Goal: Communication & Community: Answer question/provide support

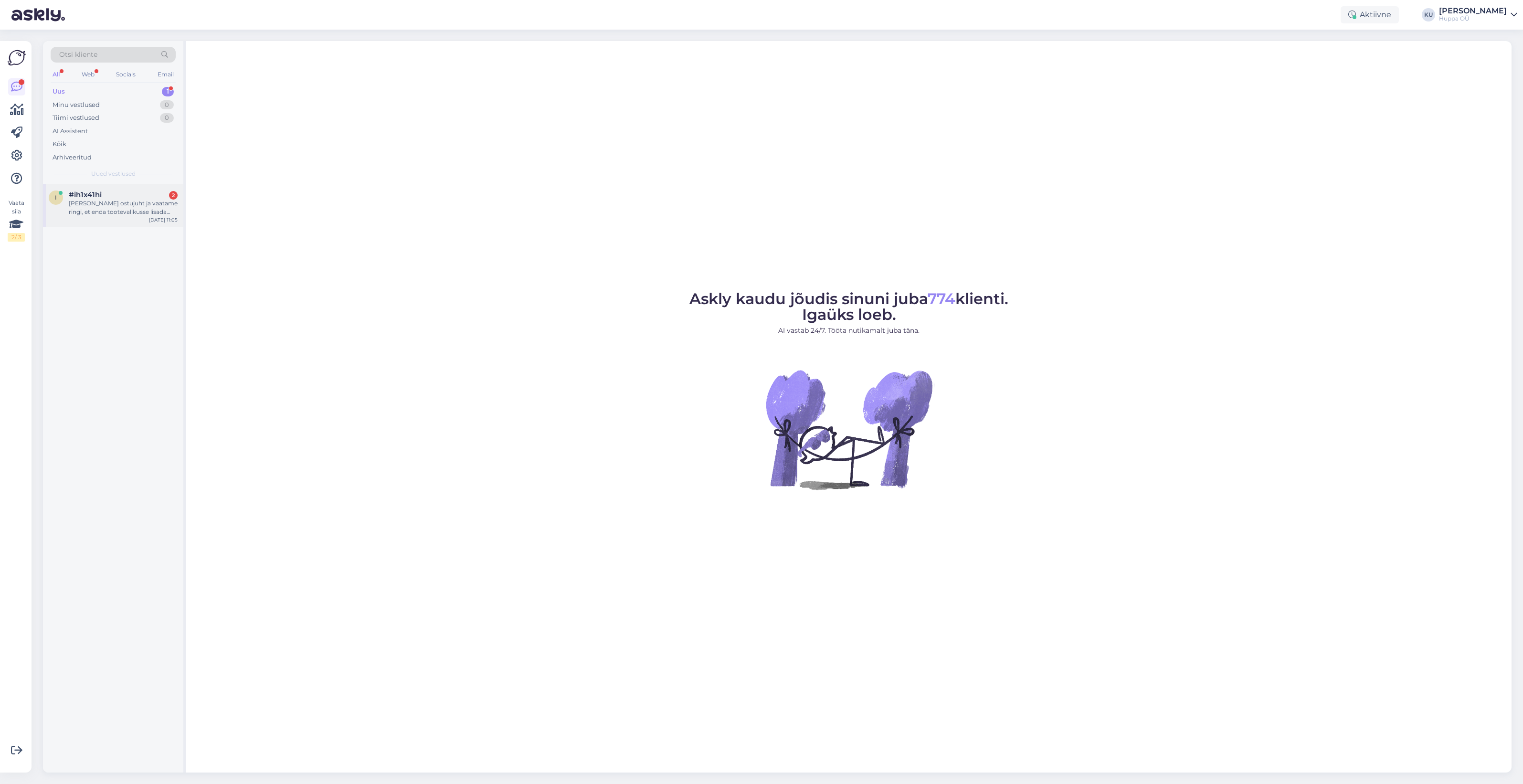
click at [78, 203] on div "Olen Kingivabriku ostujuht ja vaatame ringi, et enda tootevalikusse lisada jope…" at bounding box center [123, 207] width 109 height 17
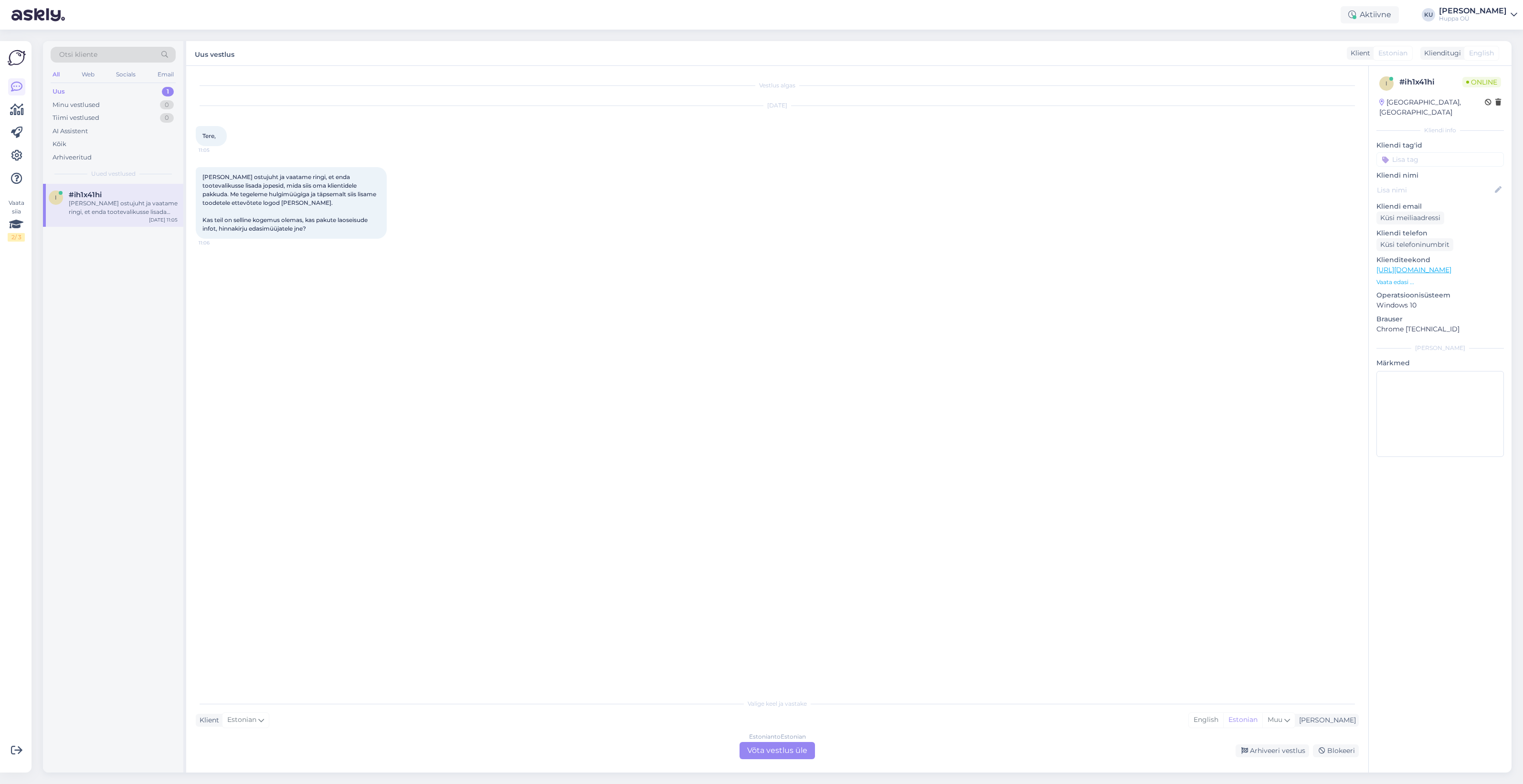
click at [794, 752] on div "Estonian to Estonian Võta vestlus üle" at bounding box center [777, 750] width 75 height 17
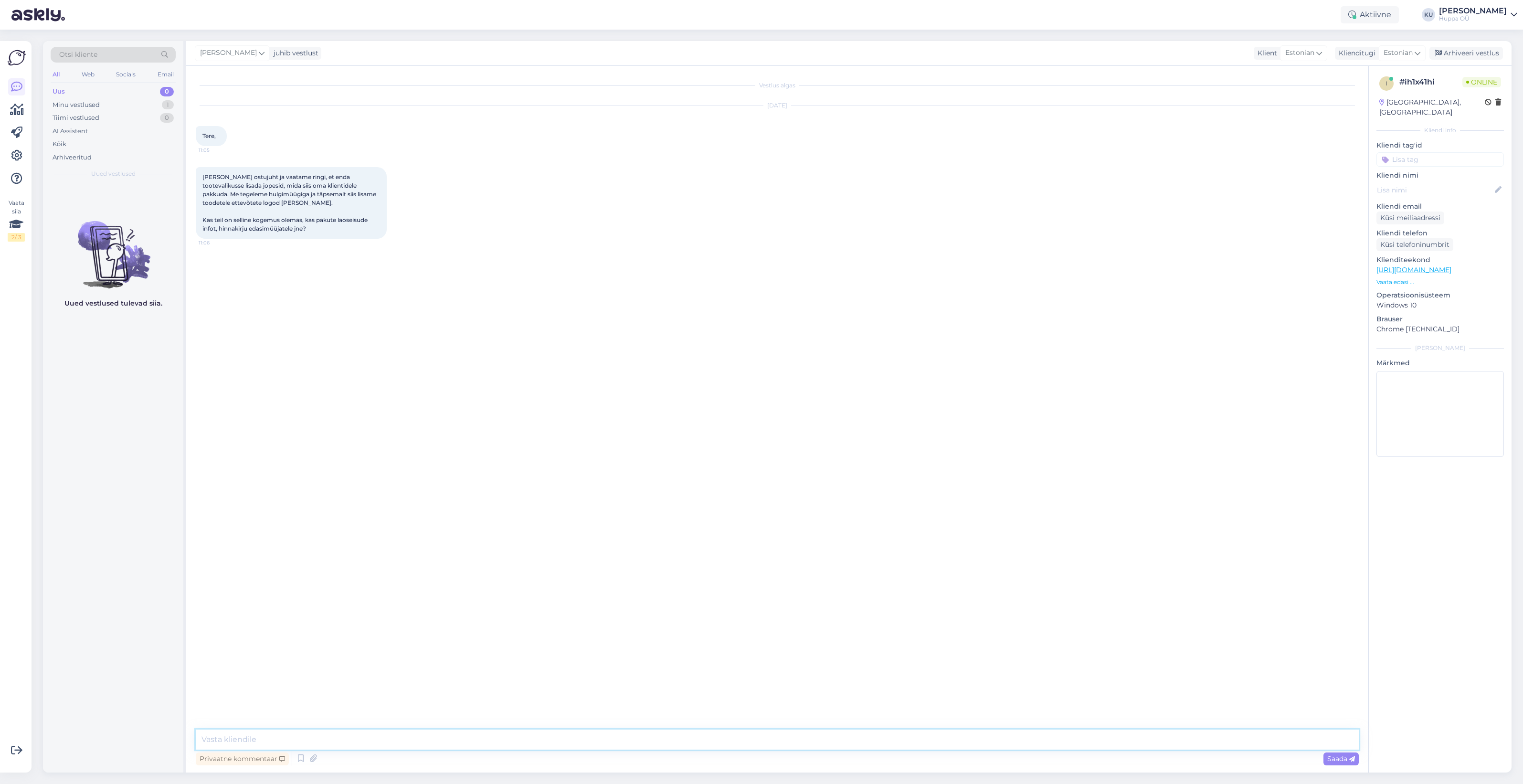
click at [350, 741] on textarea at bounding box center [777, 739] width 1163 height 20
click at [283, 739] on textarea "Tere! Tore, et kirjutate! Selle küsimusega ma suunaksin Teid meie B2B müügiesin…" at bounding box center [777, 739] width 1163 height 20
type textarea "Tere! Tore, et kirjutate ja tunnete huvi! Selle küsimusega ma suunaksin Teid me…"
click at [1326, 755] on div "Saada" at bounding box center [1341, 759] width 35 height 13
click at [1489, 49] on div "Arhiveeri vestlus" at bounding box center [1466, 53] width 73 height 13
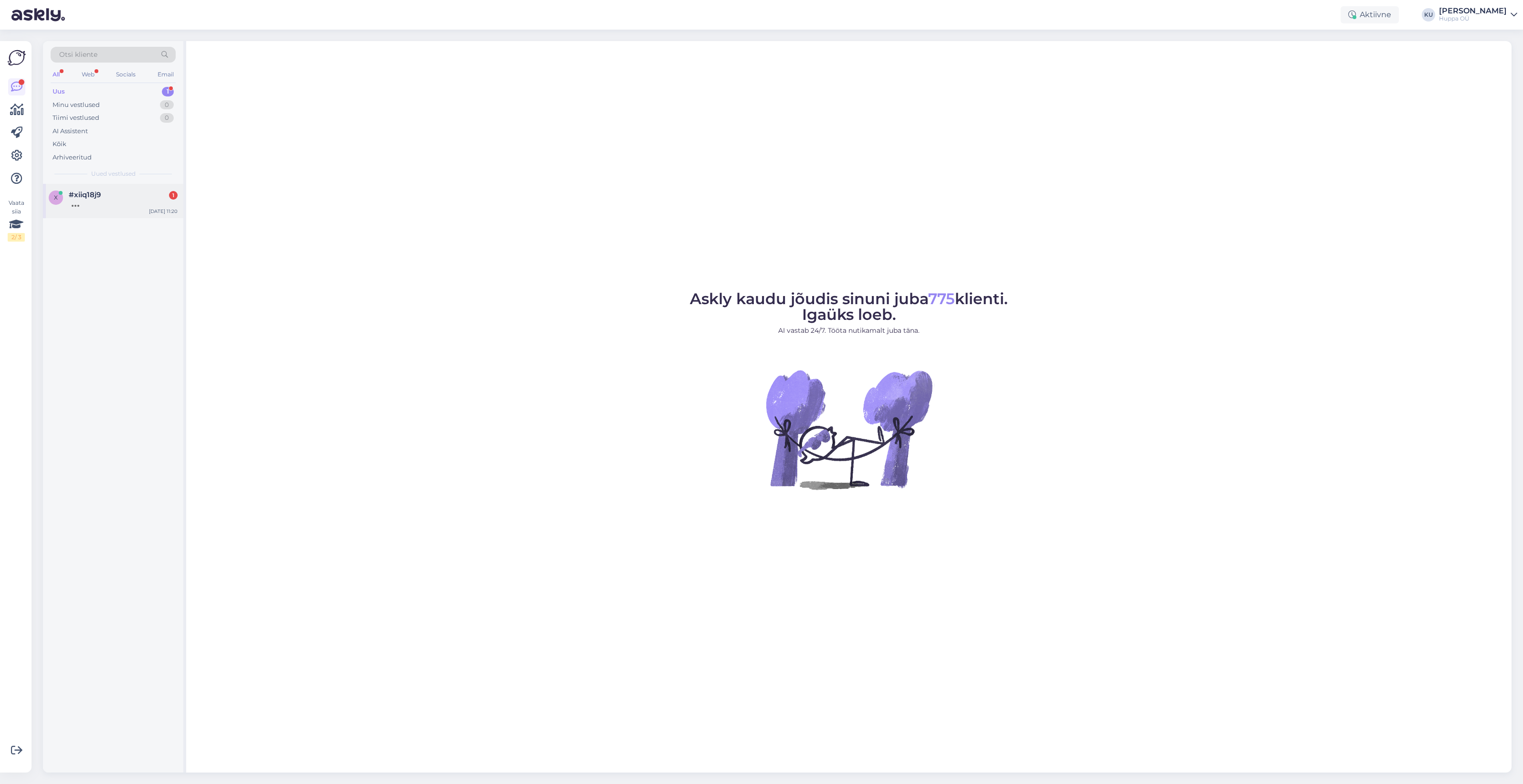
click at [123, 193] on div "#xiiq18j9 1" at bounding box center [123, 195] width 109 height 8
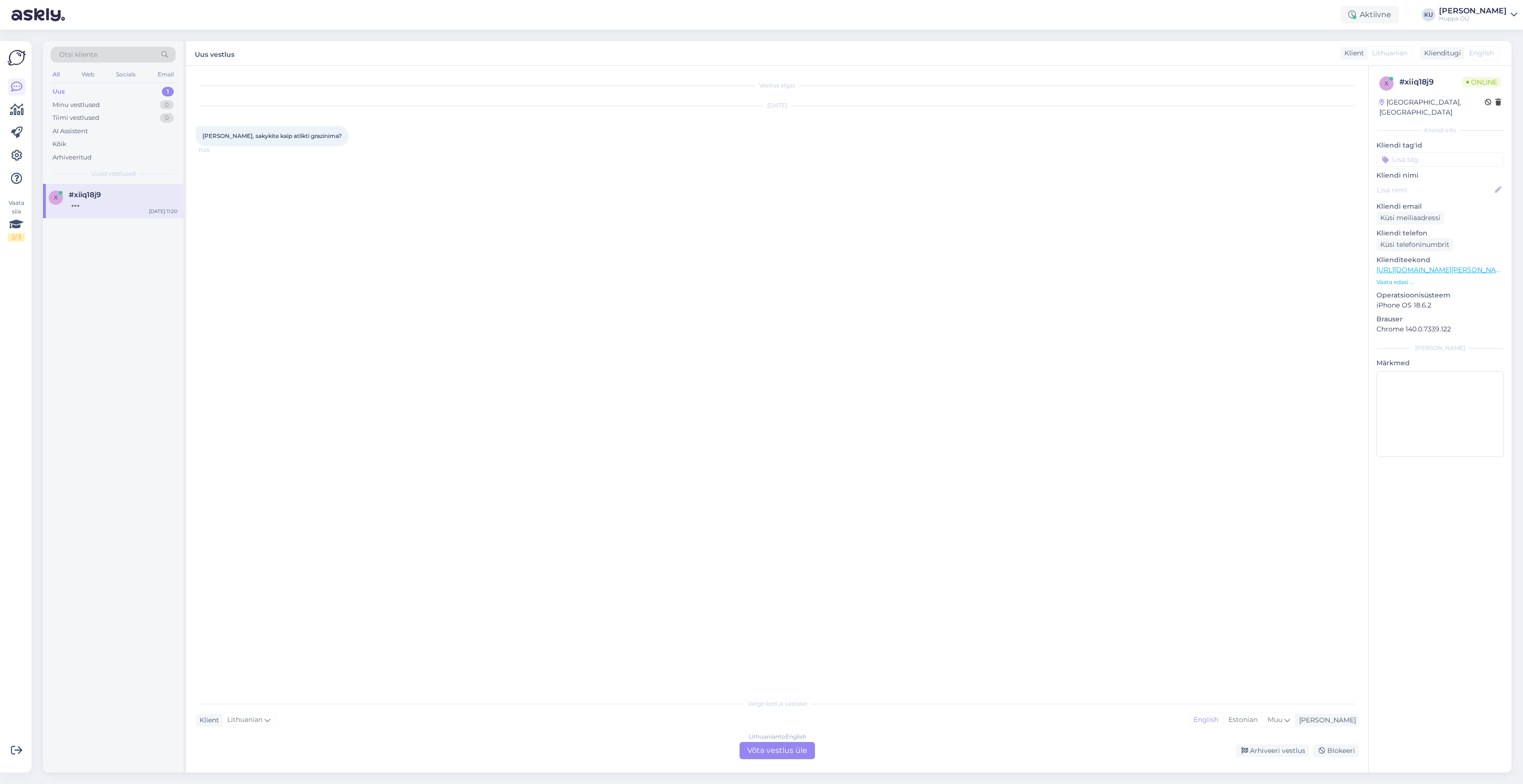
click at [773, 744] on div "Lithuanian to English Võta vestlus üle" at bounding box center [777, 750] width 75 height 17
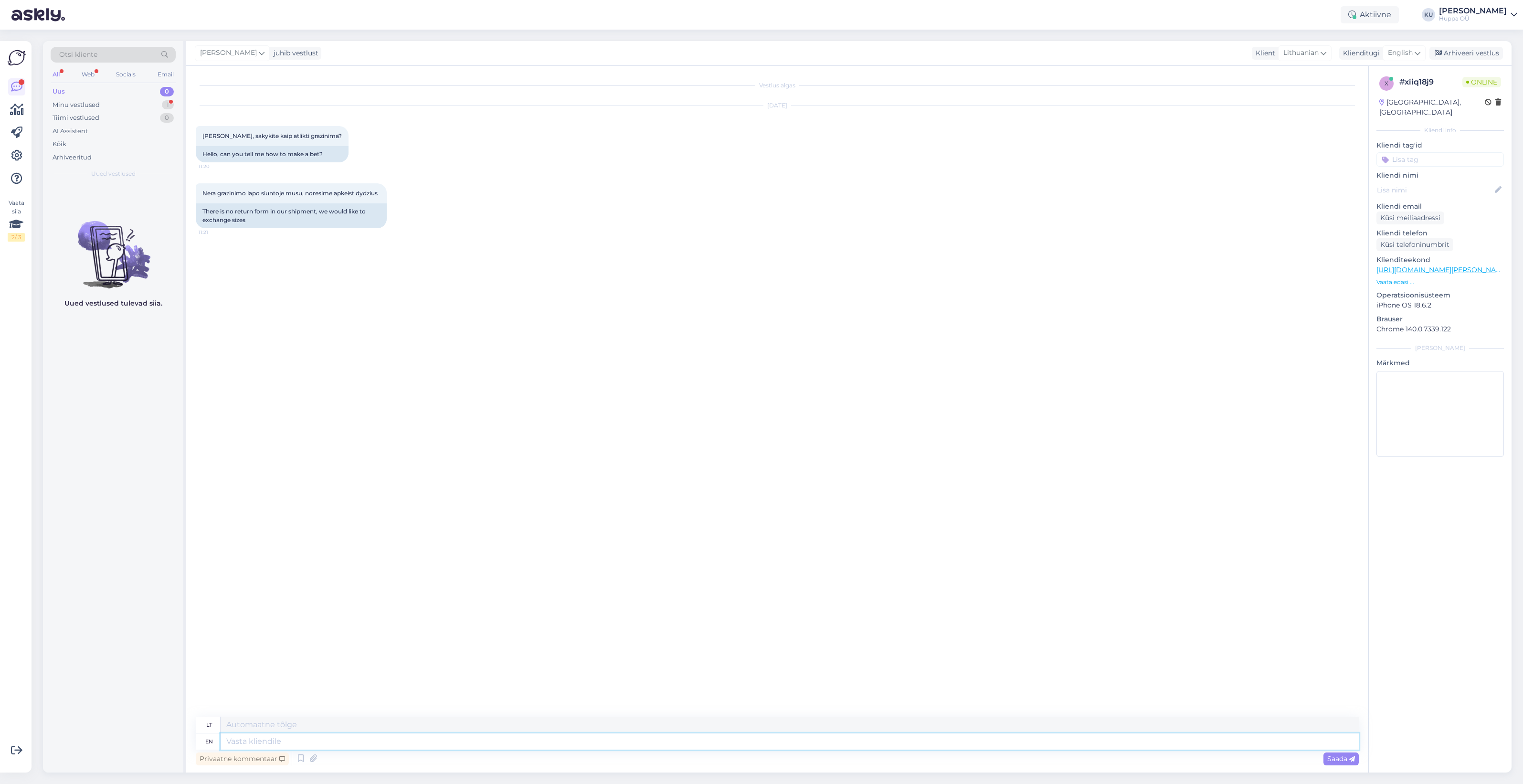
click at [319, 739] on textarea at bounding box center [790, 741] width 1138 height 16
type textarea "Hi!"
type textarea "Sveiki!"
type textarea "Hi! You c"
type textarea "Sveiki! Tu"
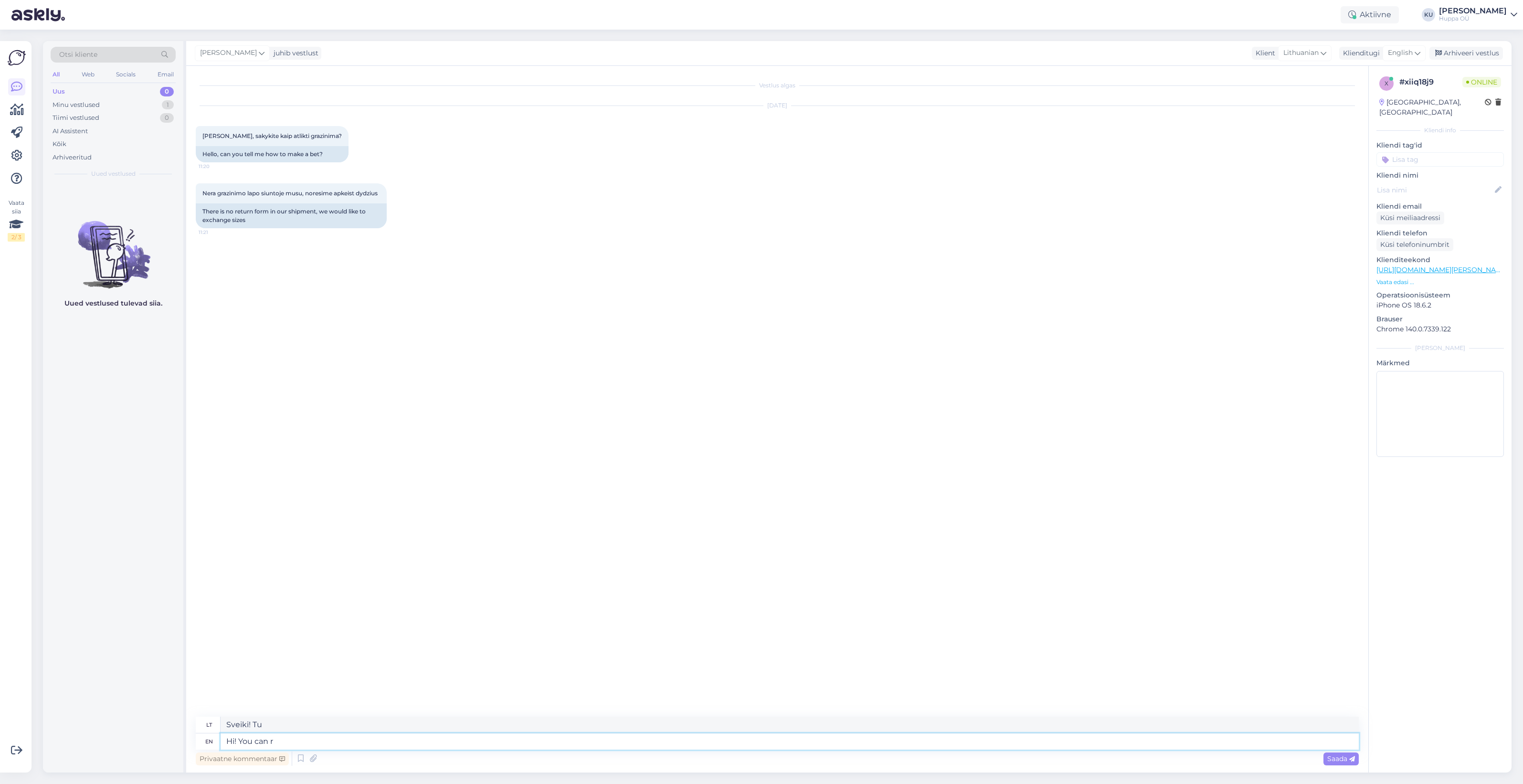
type textarea "Hi! You can re"
type textarea "Sveiki! Galite"
type textarea "Hi! You can return the"
type textarea "Sveiki! Galite grįžti"
type textarea "Hi! You can return the pa"
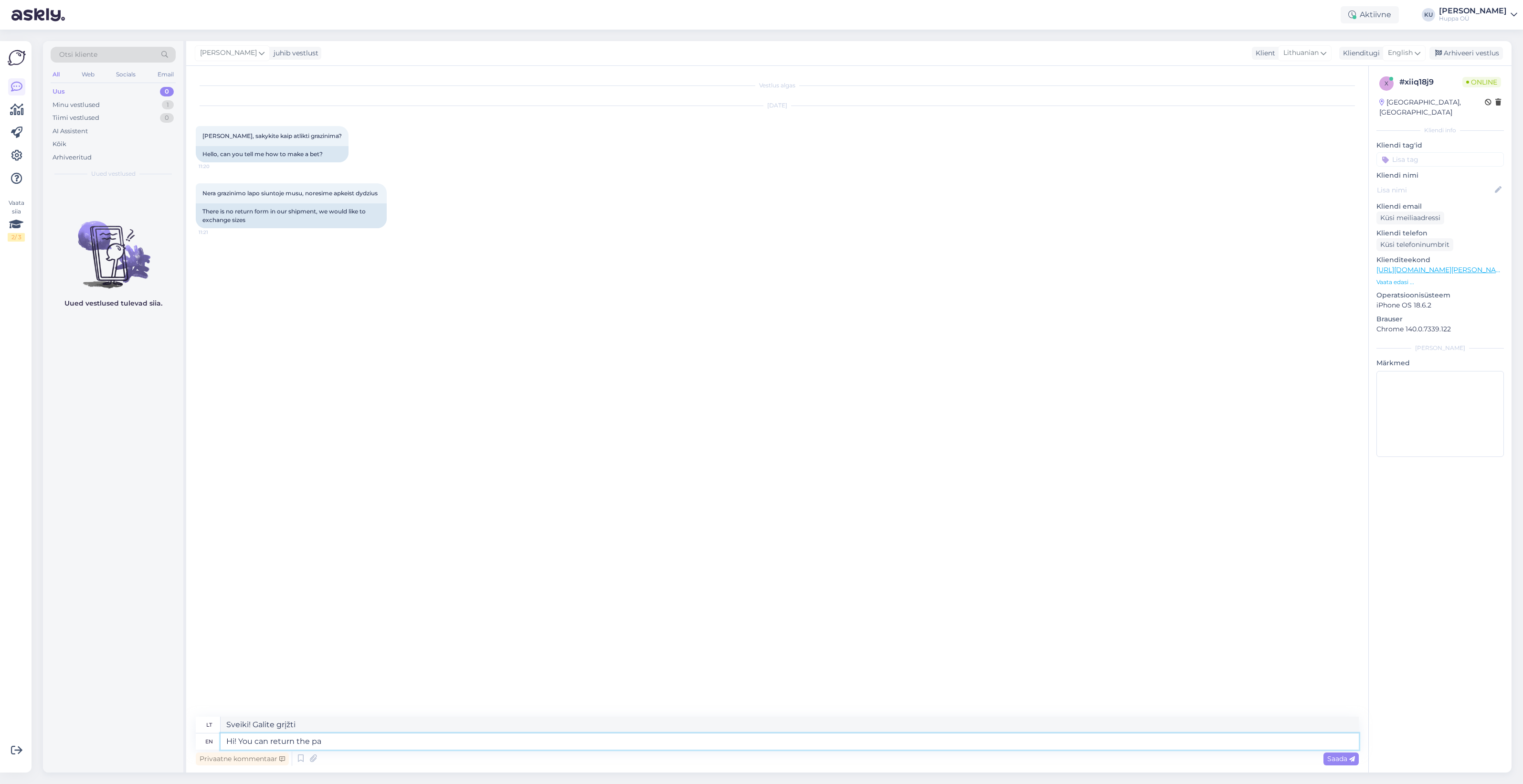
type textarea "Sveiki! Galite grąžinti"
type textarea "Hi! You can return the package wi"
type textarea "Sveiki! Galite grąžinti siuntinį"
type textarea "Hi! You can return the package with the"
type textarea "Sveiki! Galite grąžinti siuntinį su"
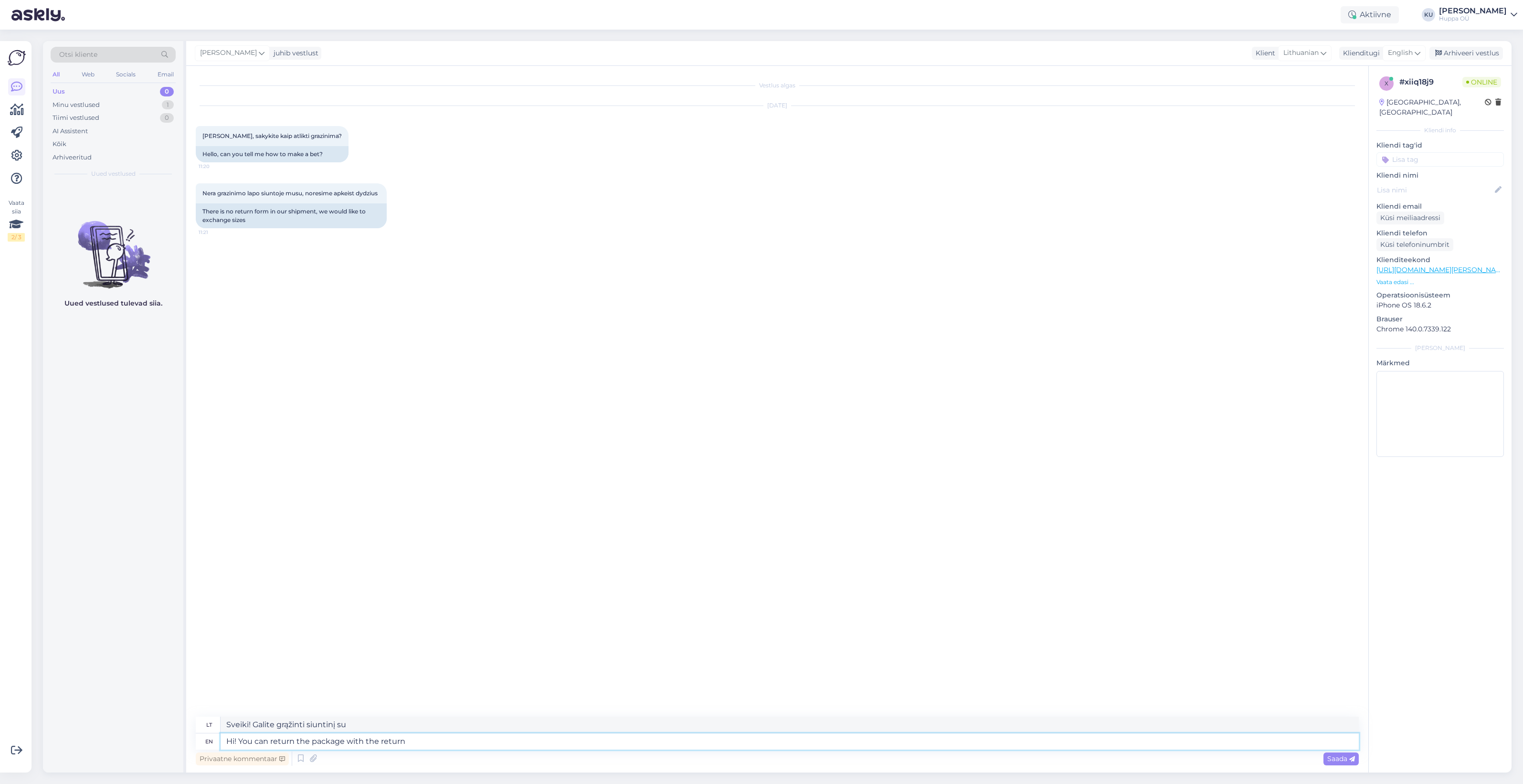
type textarea "Hi! You can return the package with the return c"
type textarea "Sveiki! Galite grąžinti siuntinį kartu su grąžinimo kvitu."
type textarea "Hi! You can return the package with the return code yo"
type textarea "Sveiki! Galite grąžinti siuntinį naudodami grąžinimo kodą."
type textarea "Hi! You can return the package with the return code you g"
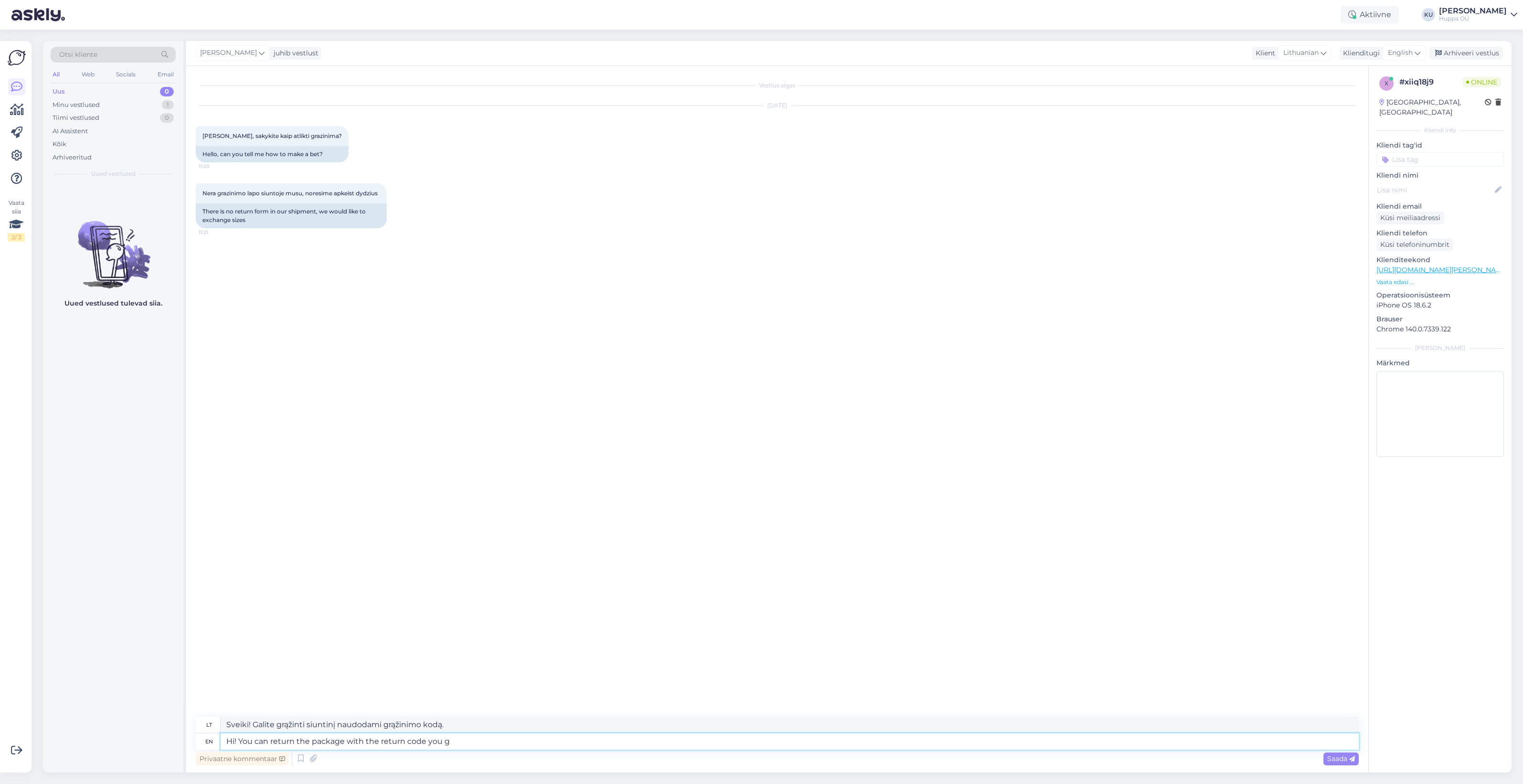
type textarea "Sveiki! Galite grąžinti siuntinį naudodami grąžinimo kodą, kurį gavote"
type textarea "Hi! You can return the package with the return code you got"
type textarea "Sveiki! Galite grąžinti siuntinį naudodami gautą grąžinimo kodą."
type textarea "Hi! You can return the package with the return code you got with an"
type textarea "Sveiki! Galite grąžinti siuntinį naudodami grąžinimo kodą, kurį gavote kartu su…"
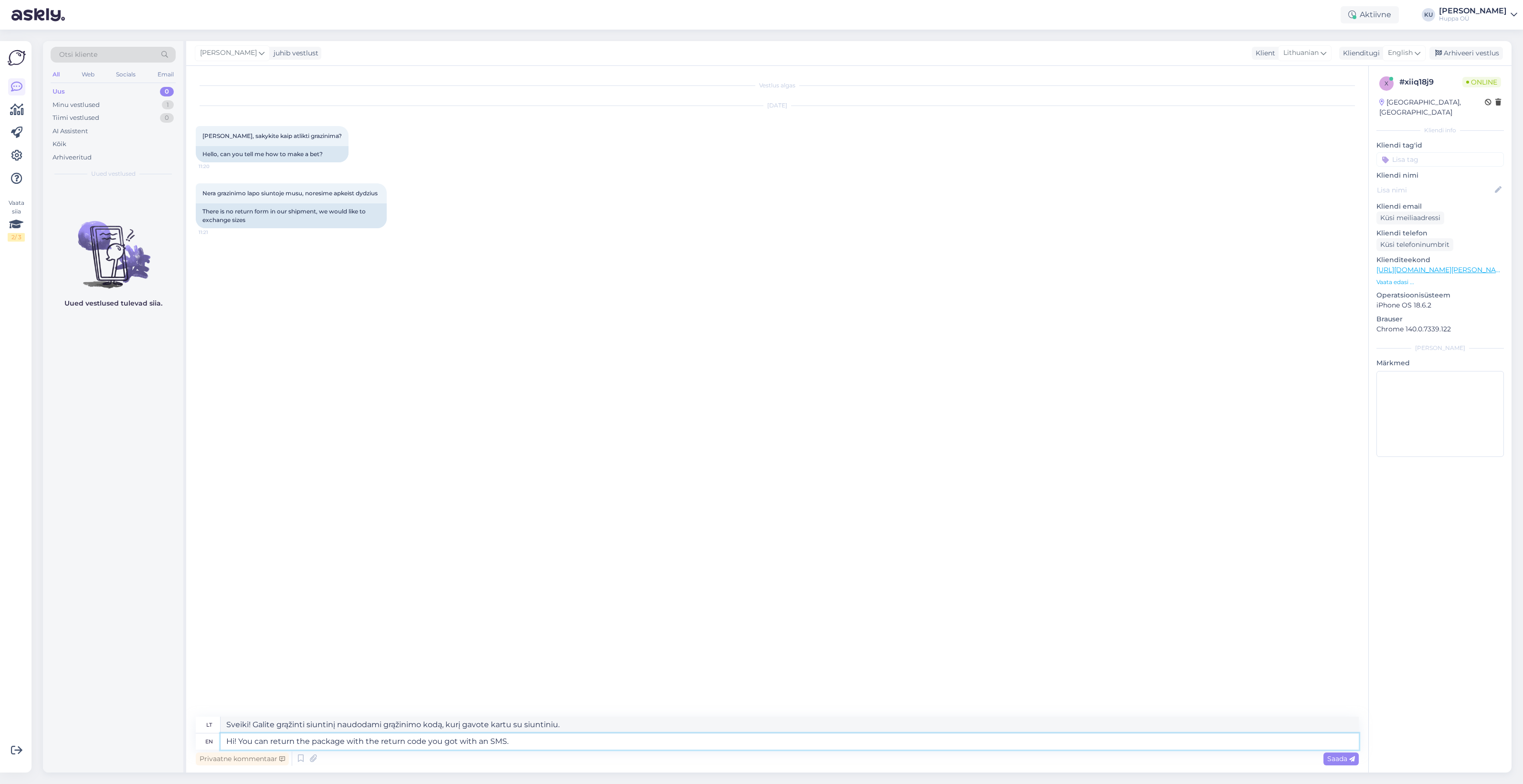
type textarea "Hi! You can return the package with the return code you got with an SMS. W"
type textarea "Sveiki! Galite grąžinti siuntinį naudodami grąžinimo kodą, kurį gavote SMS žinu…"
type textarea "Hi! You can return the package with the return code you got with an SMS. We do"
type textarea "Sveiki! Galite grąžinti siuntinį naudodami grąžinimo kodą, kurį gavote SMS žinu…"
type textarea "Hi! You can return the package with the return code you got with an SMS. We don…"
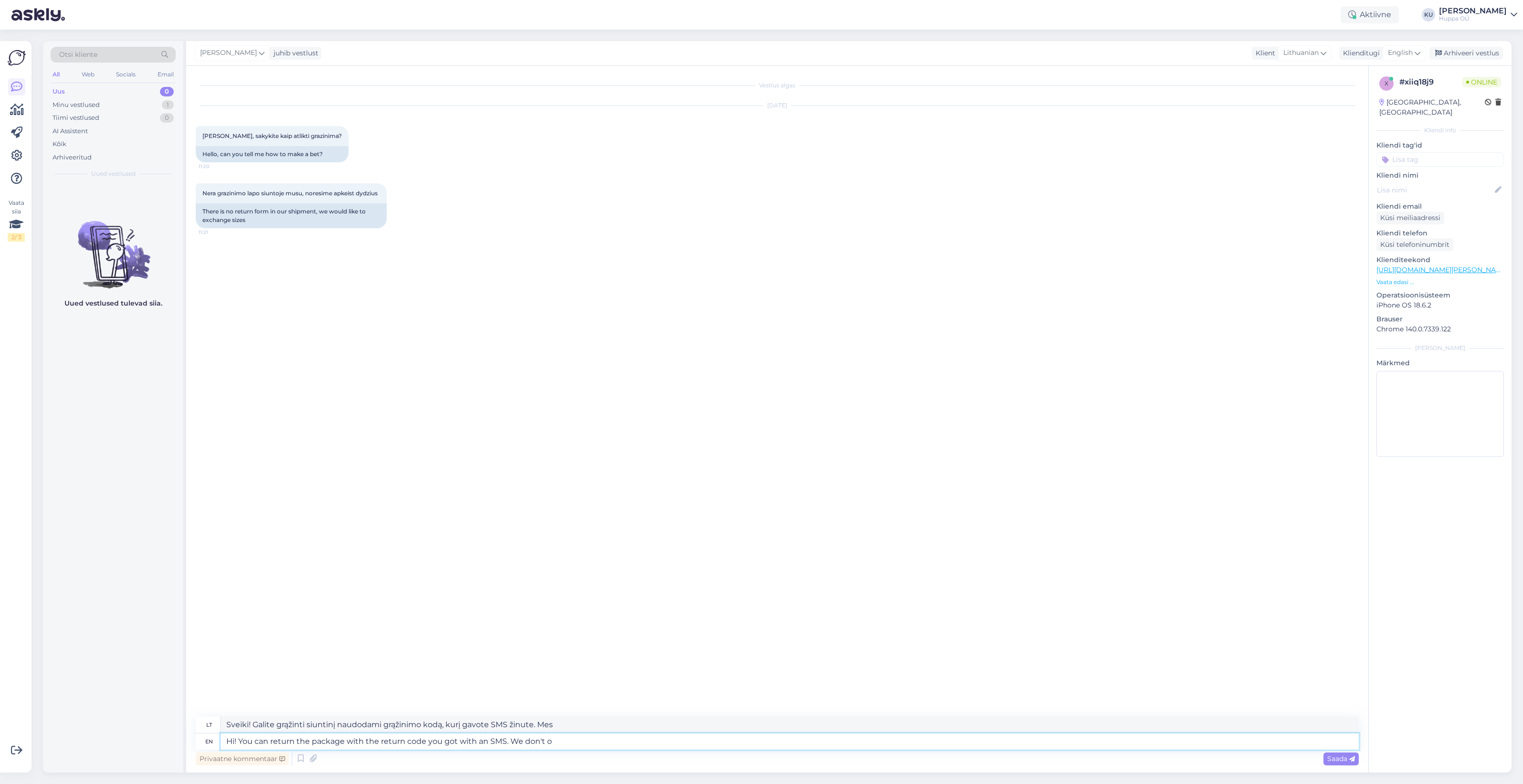
type textarea "Sveiki! Galite grąžinti siuntinį naudodami grąžinimo kodą, kurį gavote SMS žinu…"
type textarea "Hi! You can return the package with the return code you got with an SMS. We don…"
type textarea "Sveiki! Galite grąžinti siuntinį naudodami grąžinimo kodą, kurį gavote SMS žinu…"
type textarea "Hi! You can return the package with the return code you got with an SMS. We don…"
type textarea "Sveiki! Siuntą galite grąžinti naudodami grąžinimo kodą, kurį gavote SMS žinute…"
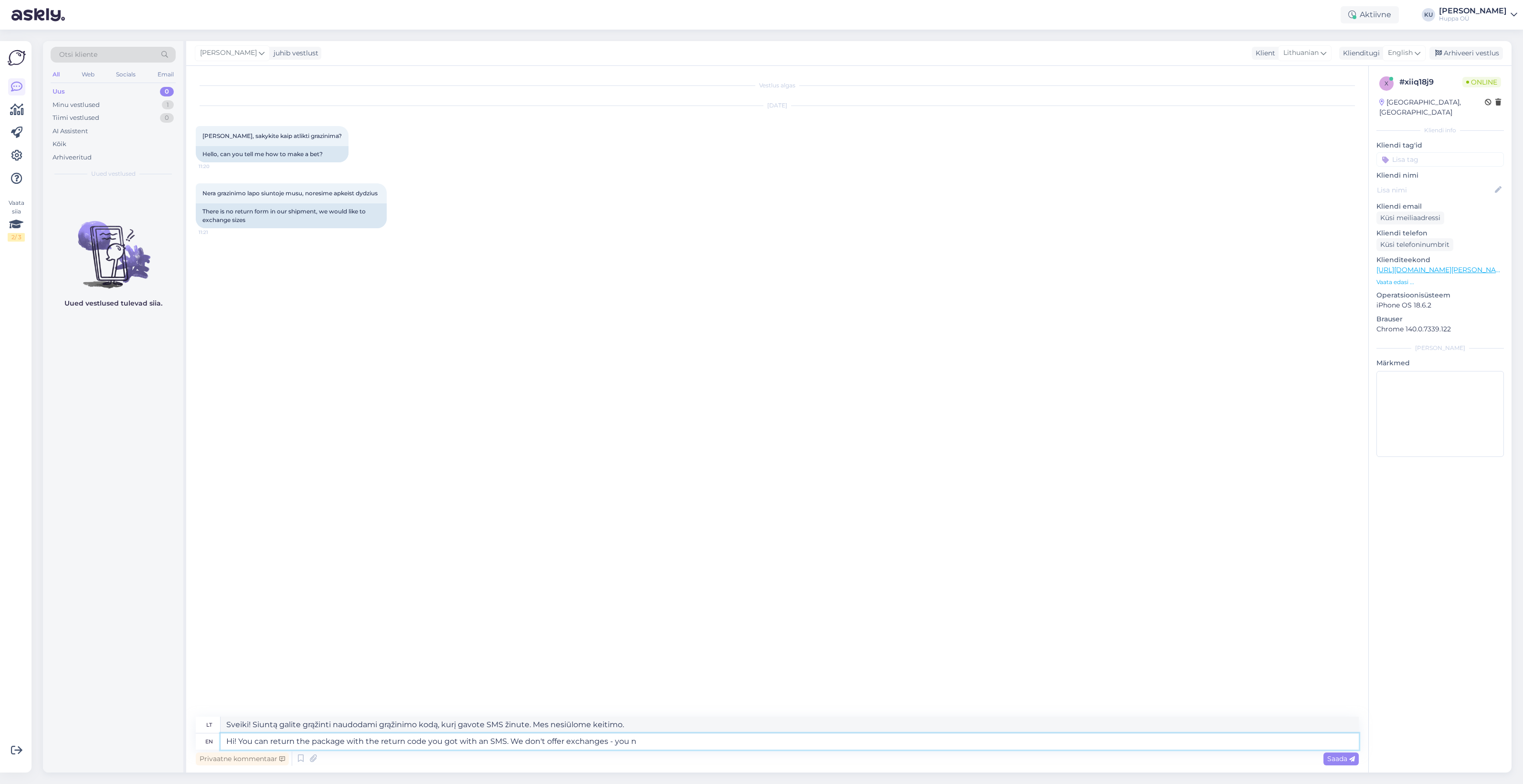
type textarea "Hi! You can return the package with the return code you got with an SMS. We don…"
type textarea "Sveiki! Galite grąžinti siuntinį naudodami grąžinimo kodą, kurį gavote SMS žinu…"
type textarea "Hi! You can return the package with the return code you got with an SMS. We don…"
type textarea "Sveiki! Galite grąžinti siuntinį naudodami grąžinimo kodą, kurį gavote SMS žinu…"
type textarea "Hi! You can return the package with the return code you got with an SMS. We don…"
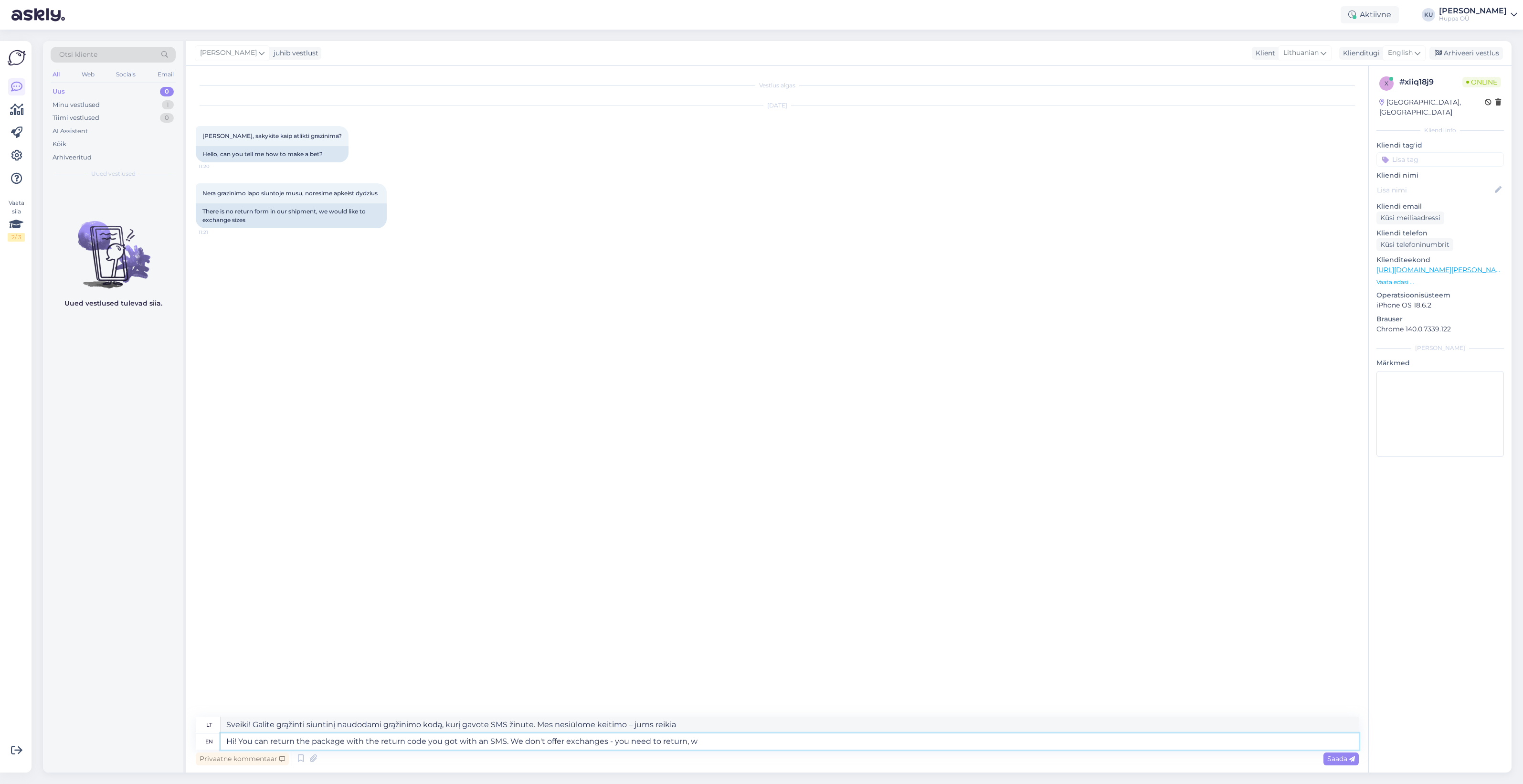
type textarea "Sveiki! Siuntą galite grąžinti naudodami grąžinimo kodą, kurį gavote SMS žinute…"
type textarea "Hi! You can return the package with the return code you got with an SMS. We don…"
type textarea "Sveiki! Galite grąžinti siuntinį naudodami grąžinimo kodą, kurį gavote SMS žinu…"
type textarea "Hi! You can return the package with the return code you got with an SMS. We don…"
type textarea "Sveiki! Siuntą galite grąžinti naudodami grąžinimo kodą, kurį gavote SMS žinute…"
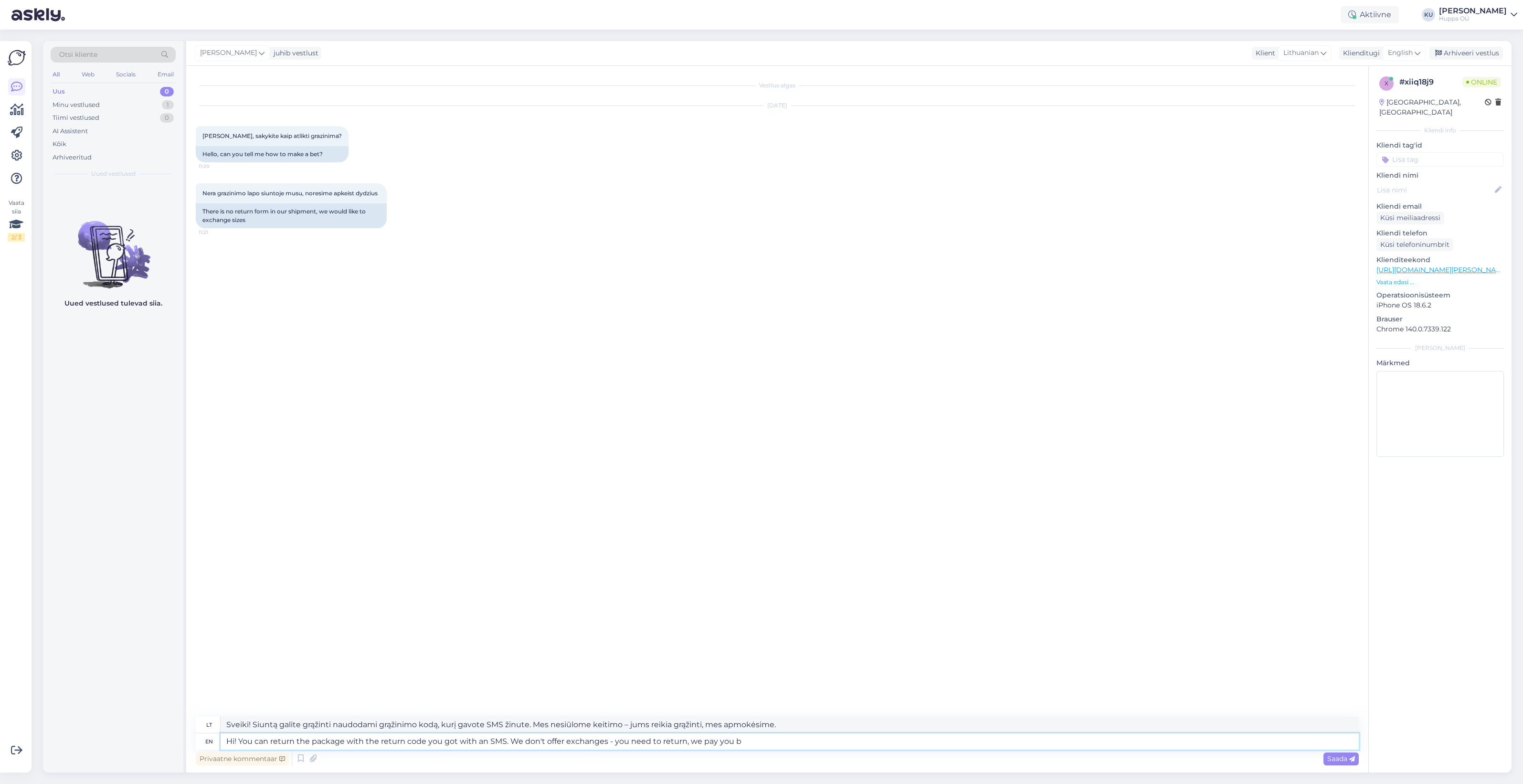
type textarea "Hi! You can return the package with the return code you got with an SMS. We don…"
type textarea "Sveiki! Siuntą galite grąžinti naudodami grąžinimo kodą, kurį gavote SMS žinute…"
type textarea "Hi! You can return the package with the return code you got with an SMS. We don…"
type textarea "Sveiki! Siuntą galite grąžinti naudodami grąžinimo kodą, kurį gavote SMS žinute…"
type textarea "Hi! You can return the package with the return code you got with an SMS. We don…"
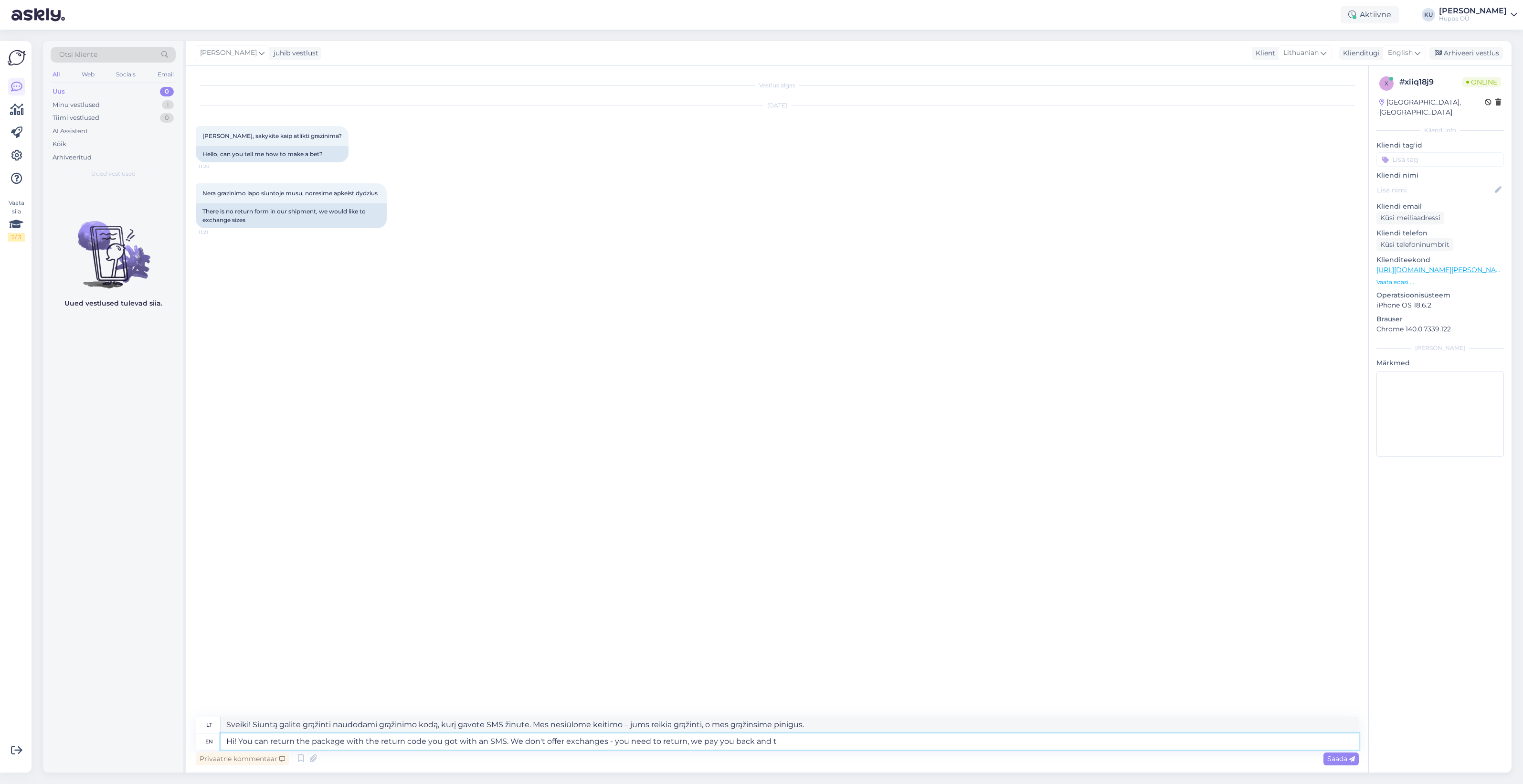
type textarea "Sveiki! Galite grąžinti siuntinį naudodami grąžinimo kodą, kurį gavote SMS žinu…"
type textarea "Hi! You can return the package with the return code you got with an SMS. We don…"
type textarea "Sveiki! Galite grąžinti siuntinį naudodami grąžinimo kodą, kurį gavote SMS žinu…"
type textarea "Hi! You can return the package with the return code you got with an SMS. We don…"
type textarea "Sveiki! Siuntą galite grąžinti naudodami grąžinimo kodą, kurį gavote SMS žinute…"
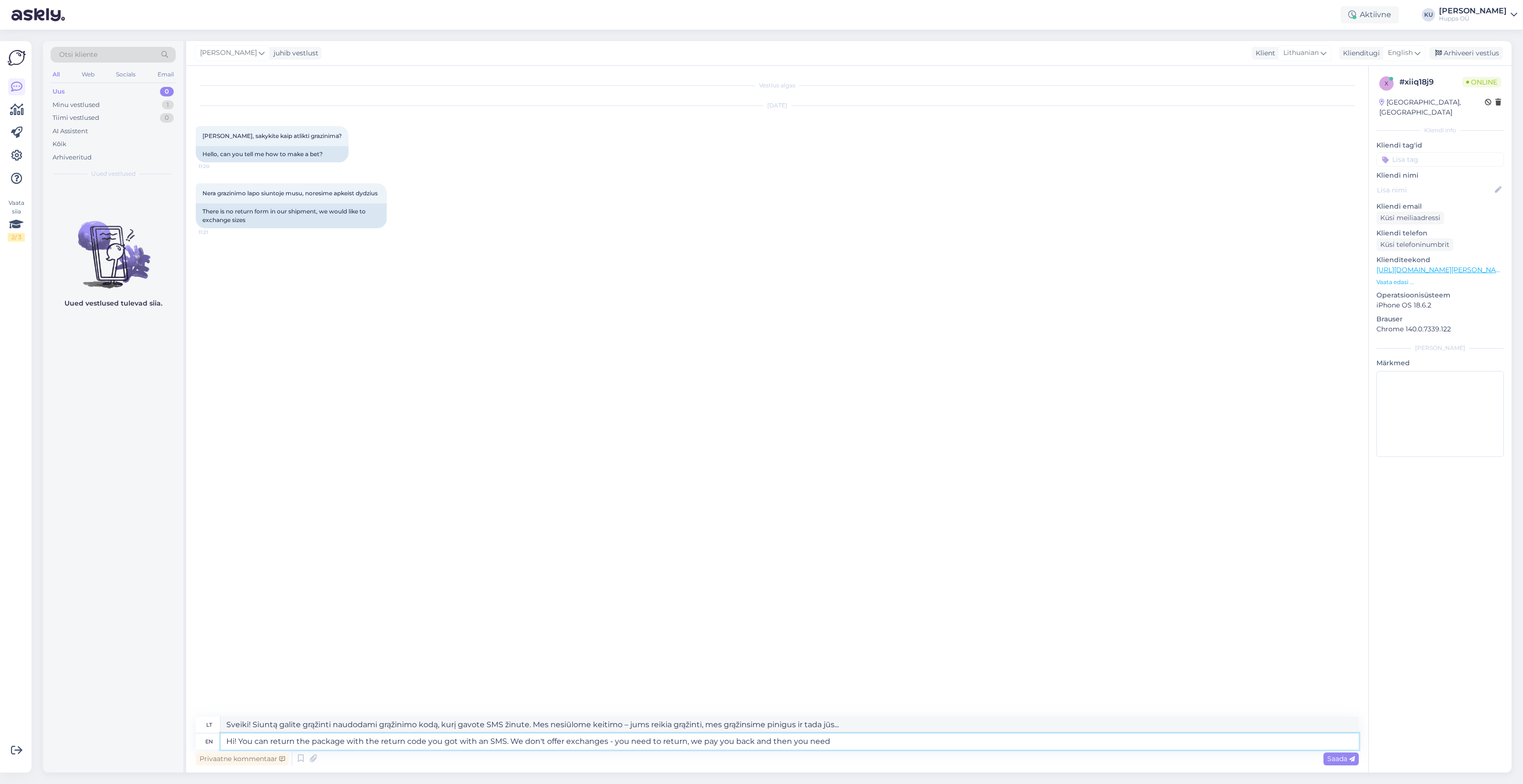
type textarea "Hi! You can return the package with the return code you got with an SMS. We don…"
type textarea "Sveiki! Siuntą galite grąžinti naudodami grąžinimo kodą, kurį gavote SMS žinute…"
type textarea "Hi! You can return the package with the return code you got with an SMS. We don…"
type textarea "Sveiki! Siuntą galite grąžinti naudodami grąžinimo kodą, kurį gavote SMS žinute…"
type textarea "Hi! You can return the package with the return code you got with an SMS. We don…"
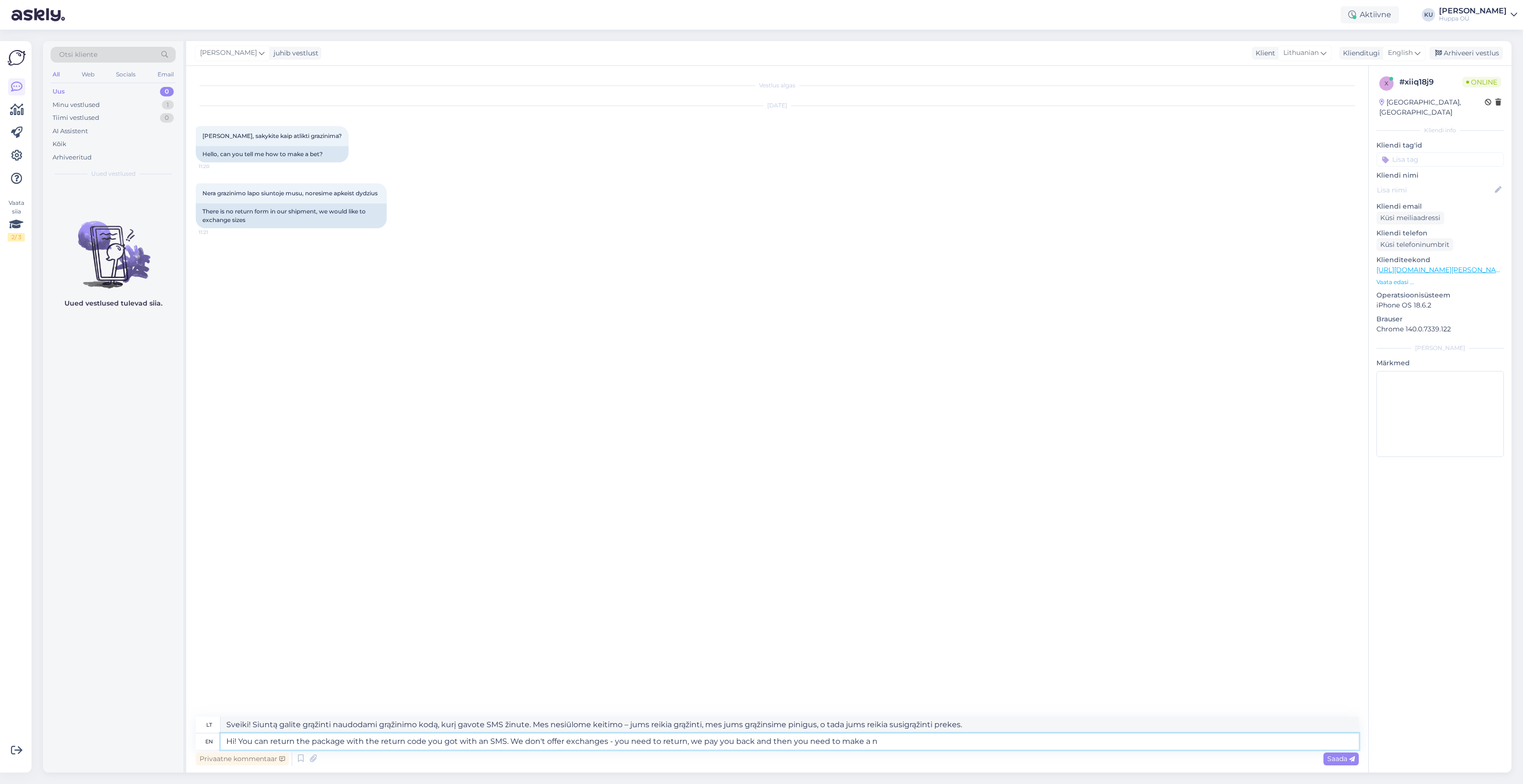
type textarea "Sveiki! Siuntą galite grąžinti naudodami grąžinimo kodą, kurį gavote SMS žinute…"
type textarea "Hi! You can return the package with the return code you got with an SMS. We don…"
type textarea "Sveiki! Siuntą galite grąžinti naudodami grąžinimo kodą, kurį gavote SMS žinute…"
type textarea "Hi! You can return the package with the return code you got with an SMS. We don…"
type textarea "Sveiki! Galite grąžinti siuntinį naudodami grąžinimo kodą, kurį gavote SMS žinu…"
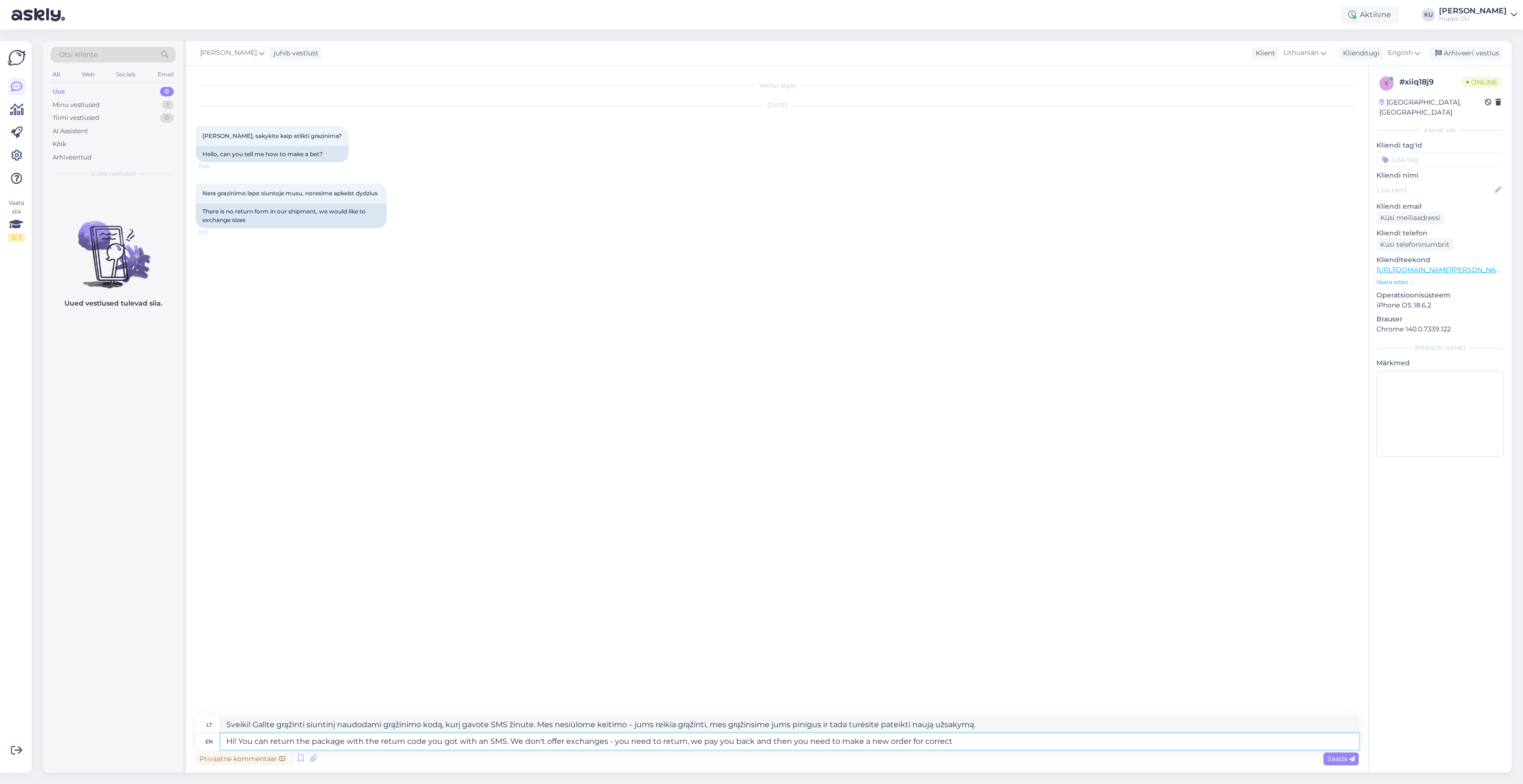
type textarea "Hi! You can return the package with the return code you got with an SMS. We don…"
type textarea "Sveiki! Siuntą galite grąžinti naudodami grąžinimo kodą, kurį gavote SMS žinute…"
type textarea "Hi! You can return the package with the return code you got with an SMS. We don…"
type textarea "Sveiki! Siuntą galite grąžinti naudodami grąžinimo kodą, kurį gavote SMS žinute…"
type textarea "Hi! You can return the package with the return code you got with an SMS. We don…"
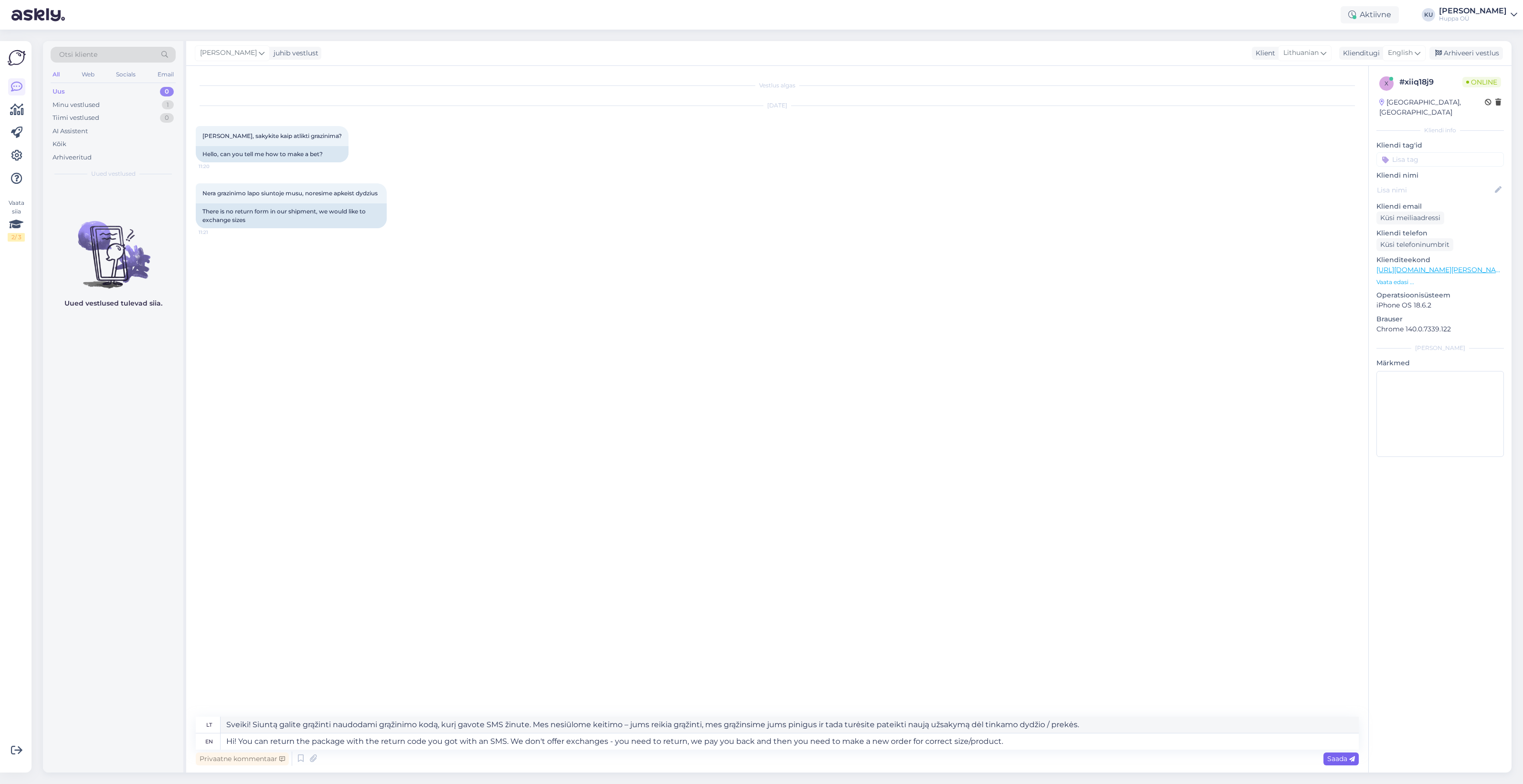
click at [1341, 757] on span "Saada" at bounding box center [1341, 758] width 27 height 8
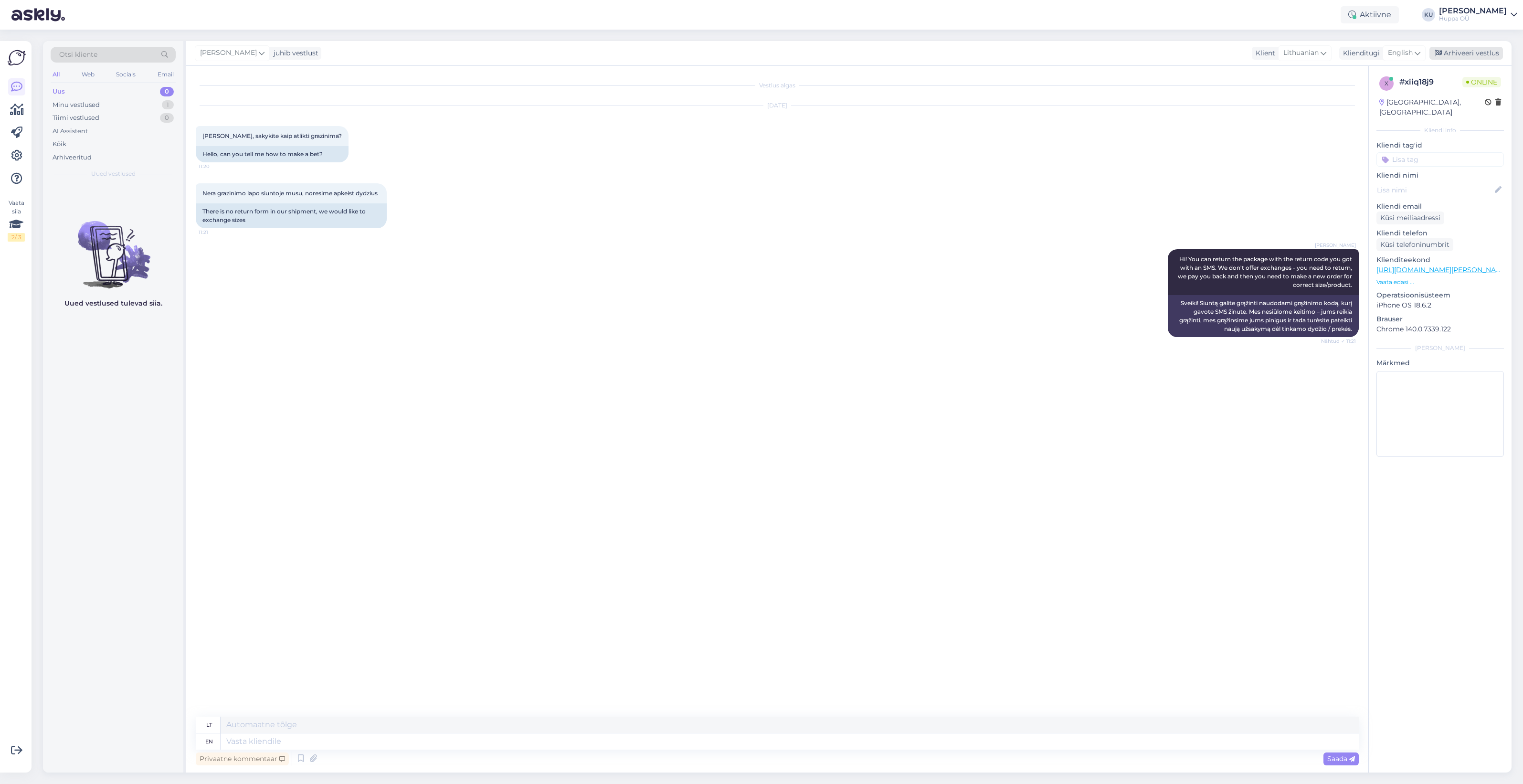
click at [1453, 50] on div "Arhiveeri vestlus" at bounding box center [1466, 53] width 73 height 13
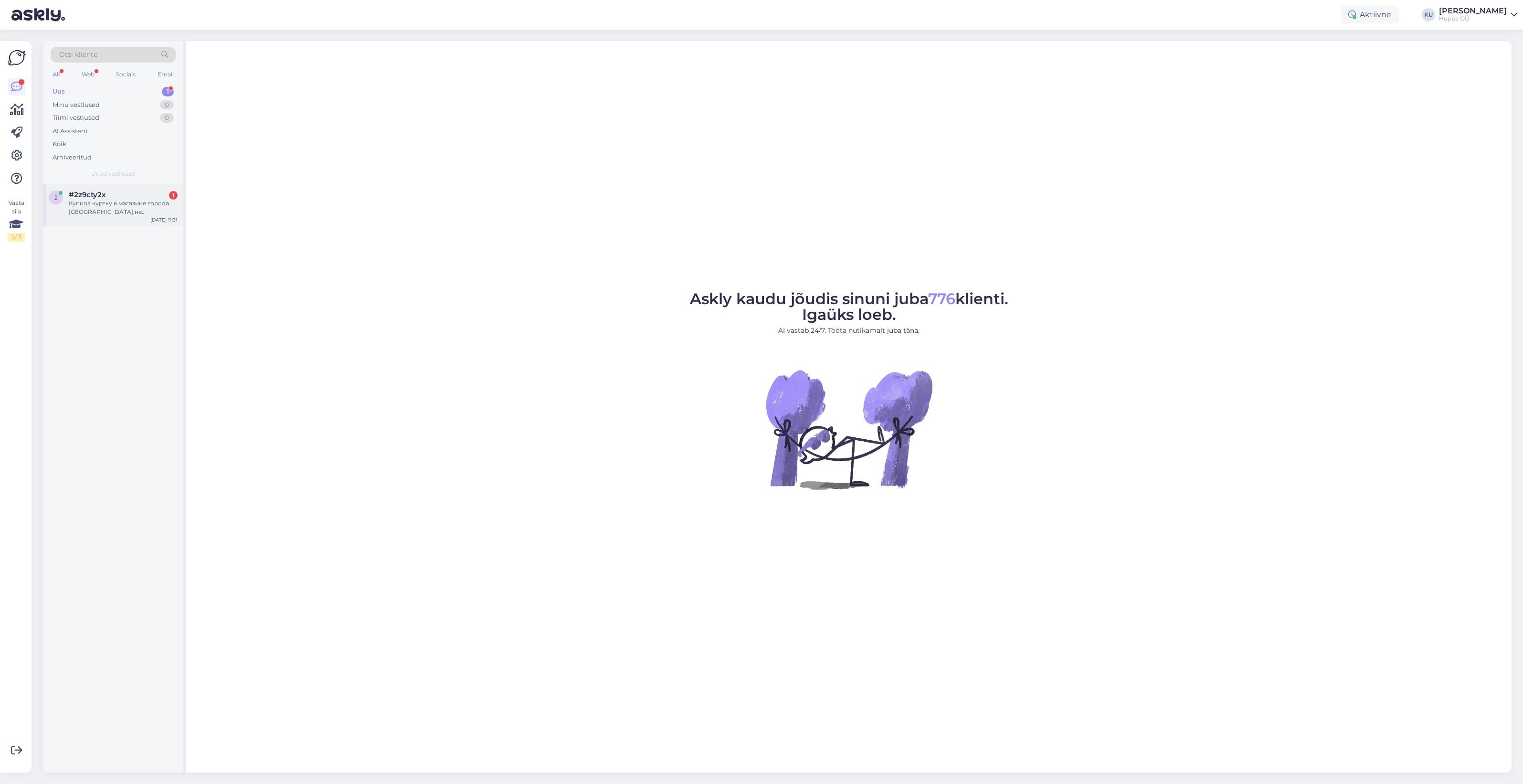
click at [108, 209] on div "Купила куртку в магазине города [GEOGRAPHIC_DATA],не внимательно померила,она м…" at bounding box center [123, 207] width 109 height 17
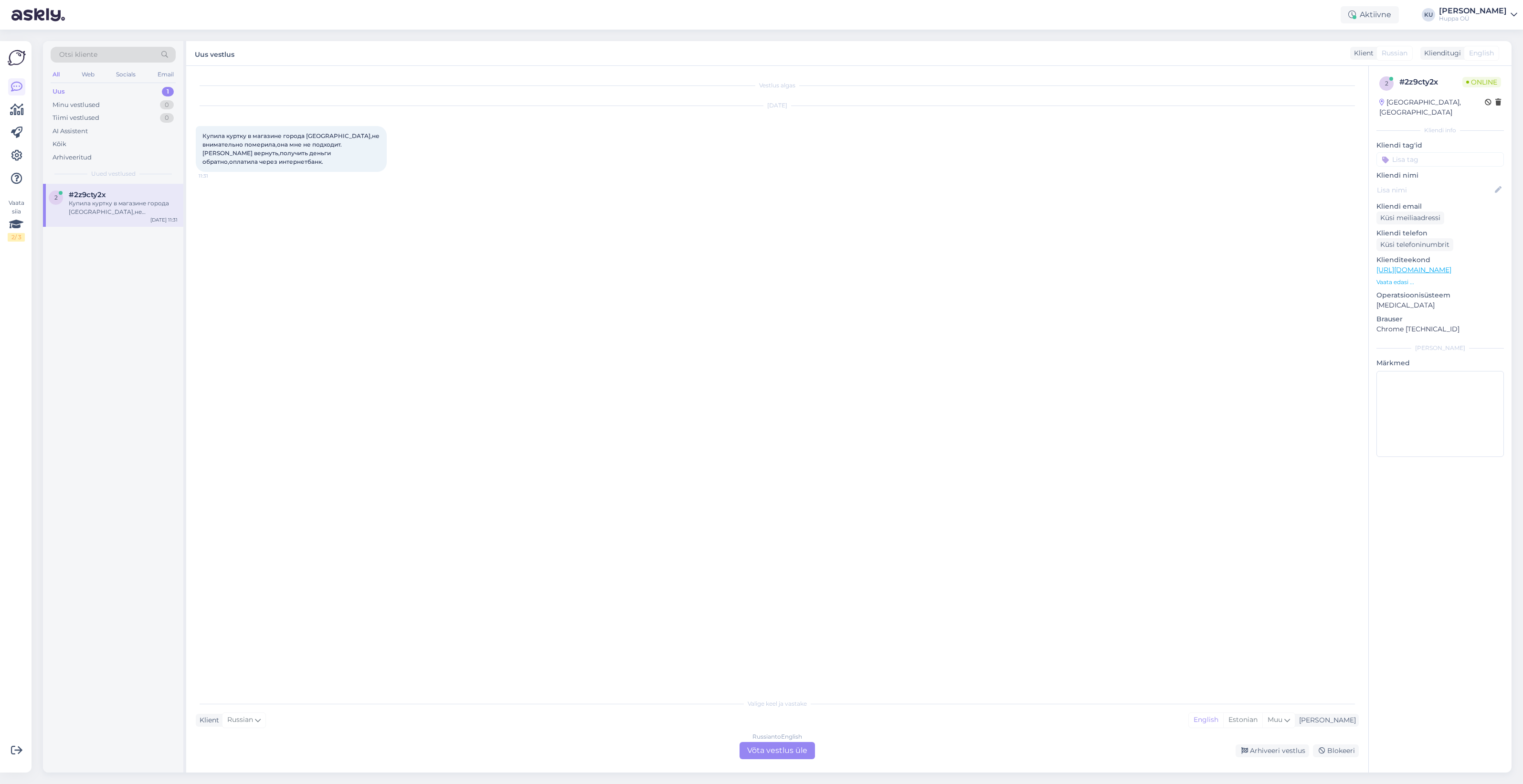
click at [754, 745] on div "Russian to English Võta vestlus üle" at bounding box center [777, 750] width 75 height 17
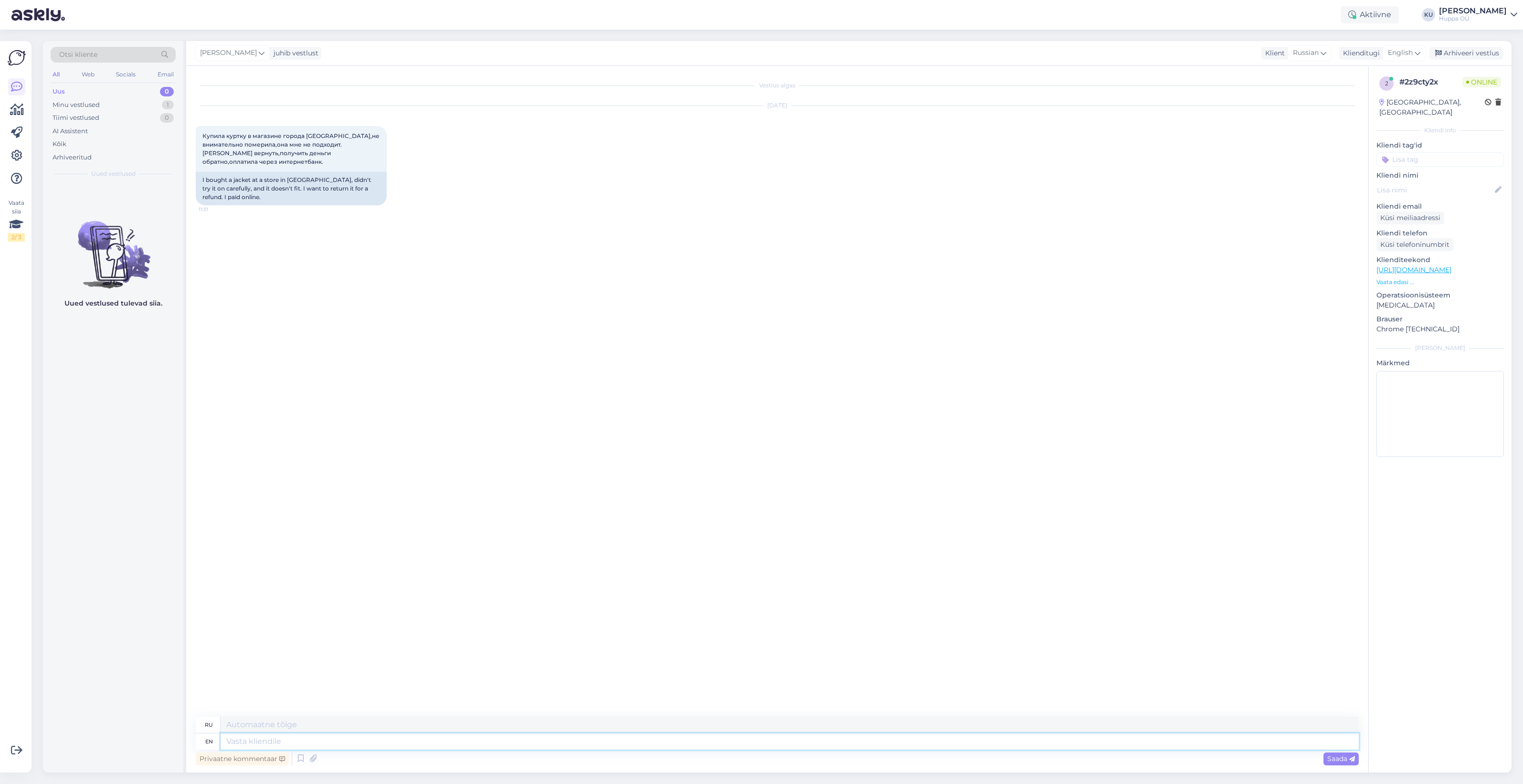
click at [345, 743] on textarea at bounding box center [790, 741] width 1138 height 16
type textarea "Hi!"
type textarea "Привет!"
type textarea "Hi! You c"
type textarea "Привет! Ты"
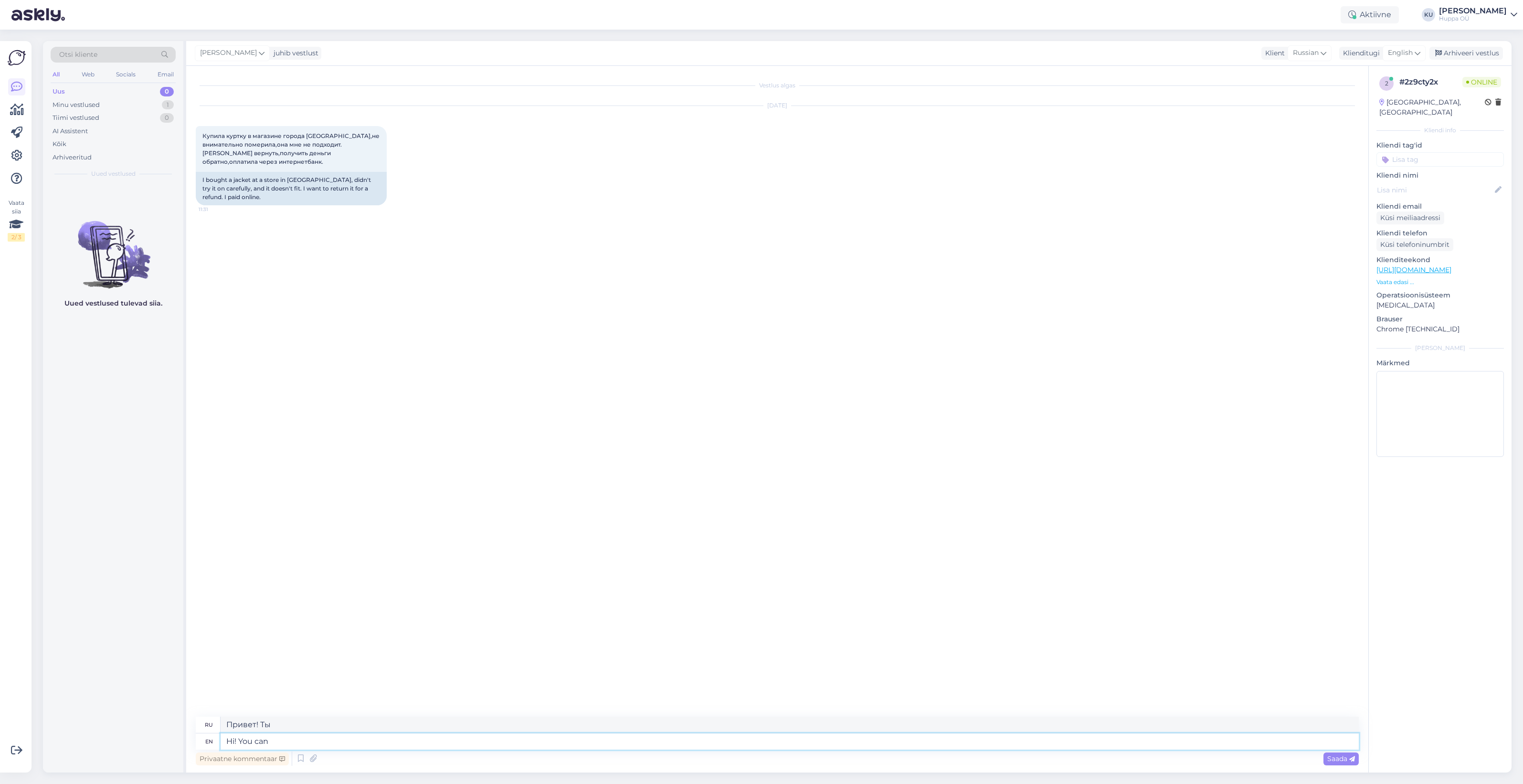
type textarea "Hi! You can"
type textarea "Привет! Ты можешь"
type textarea "Hi! You can return it"
type textarea "Привет! Ты можешь вернуться."
type textarea "Hi! You can return it"
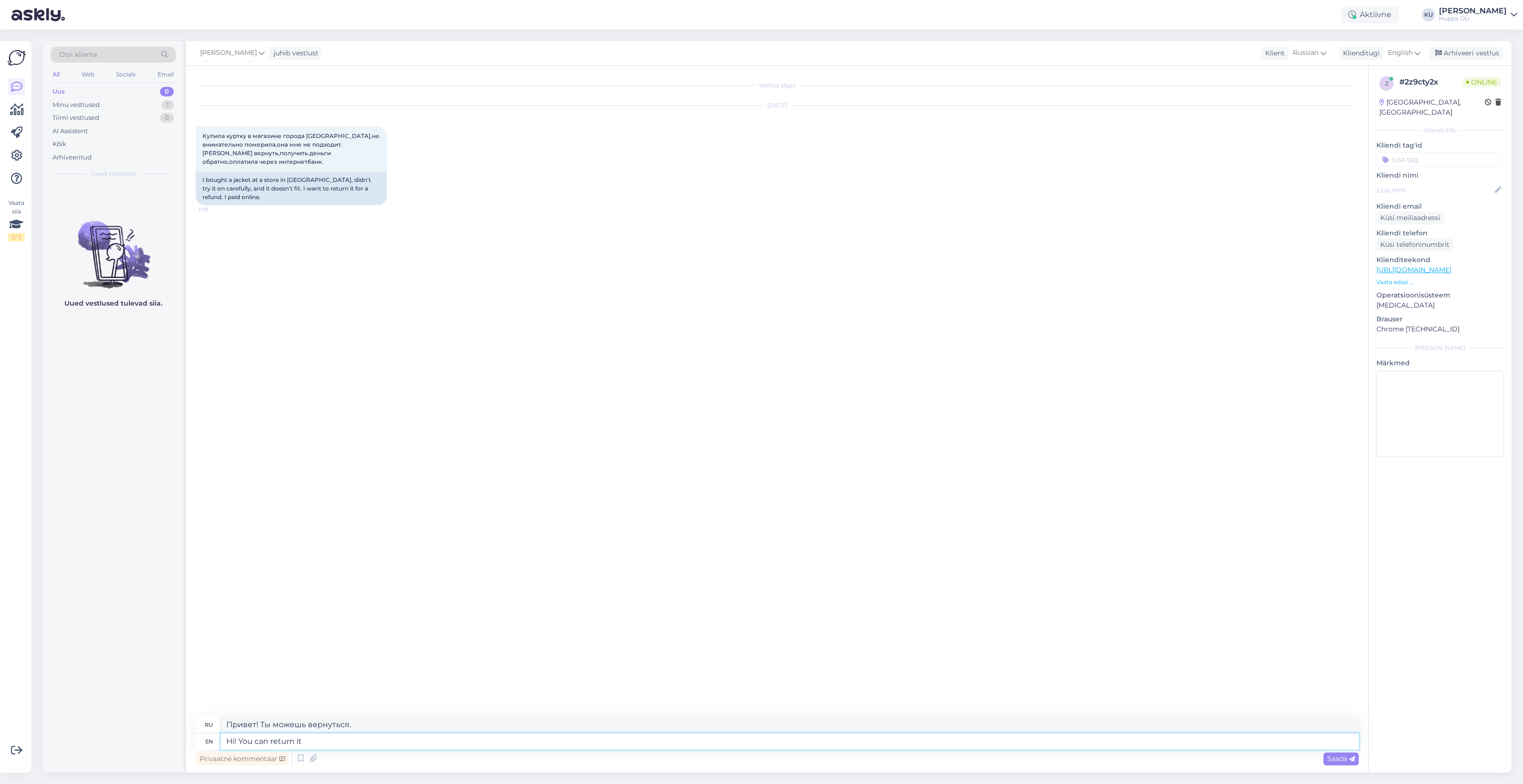
type textarea "Привет! Ты можешь вернуть."
type textarea "Hi! You can return it thro"
type textarea "Привет! Вы можете вернуть его через"
type textarea "Hi! You can return it through parcel m"
type textarea "Привет! Вы можете вернуть его через посылку."
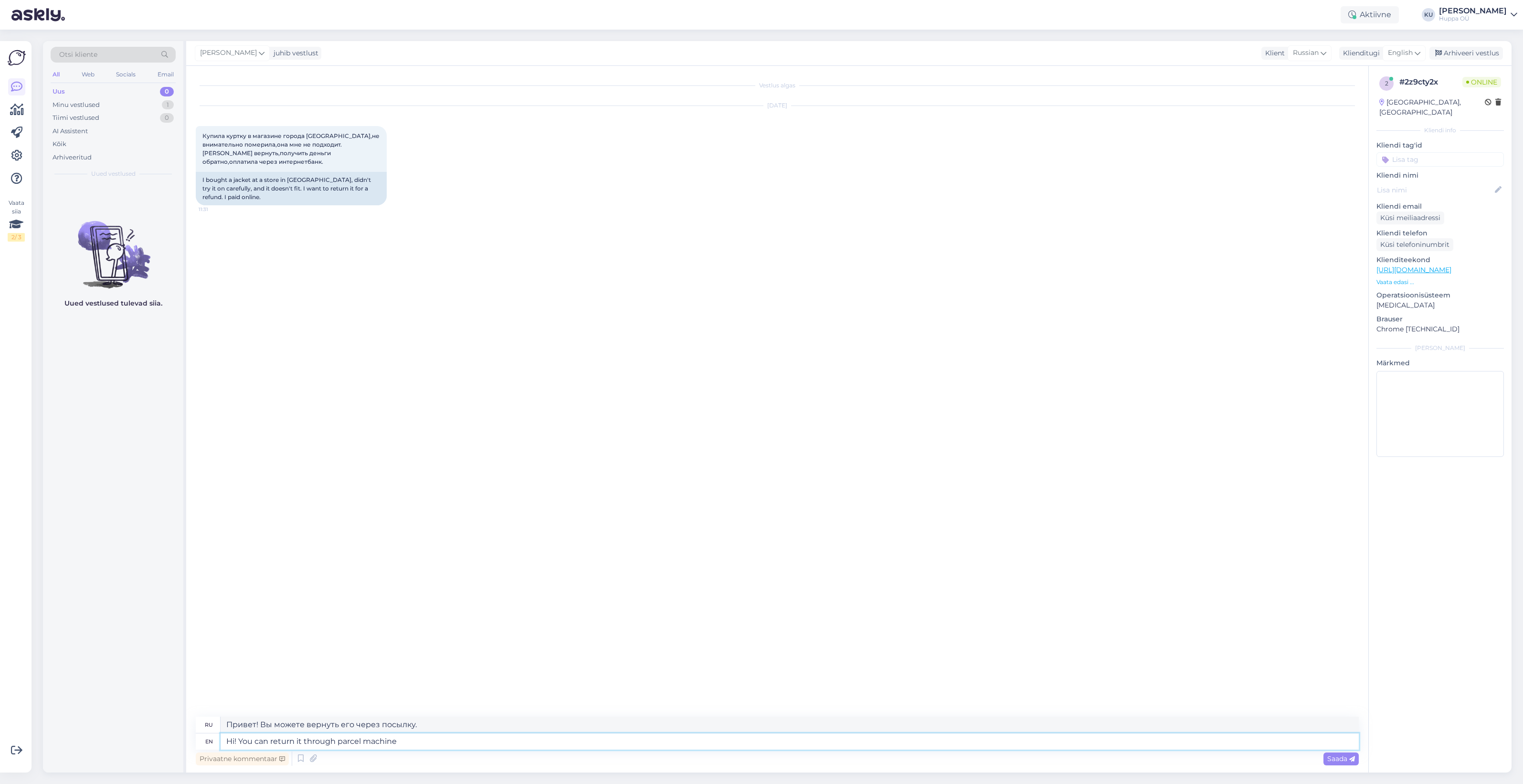
type textarea "Hi! You can return it through parcel machine"
type textarea "Привет! Вы можете вернуть его через пакомат."
type textarea "Hi! You can return it through parcel machine or"
type textarea "Привет! Вы можете вернуть его через пакомат или"
type textarea "Hi! You can return it through parcel machine or return i"
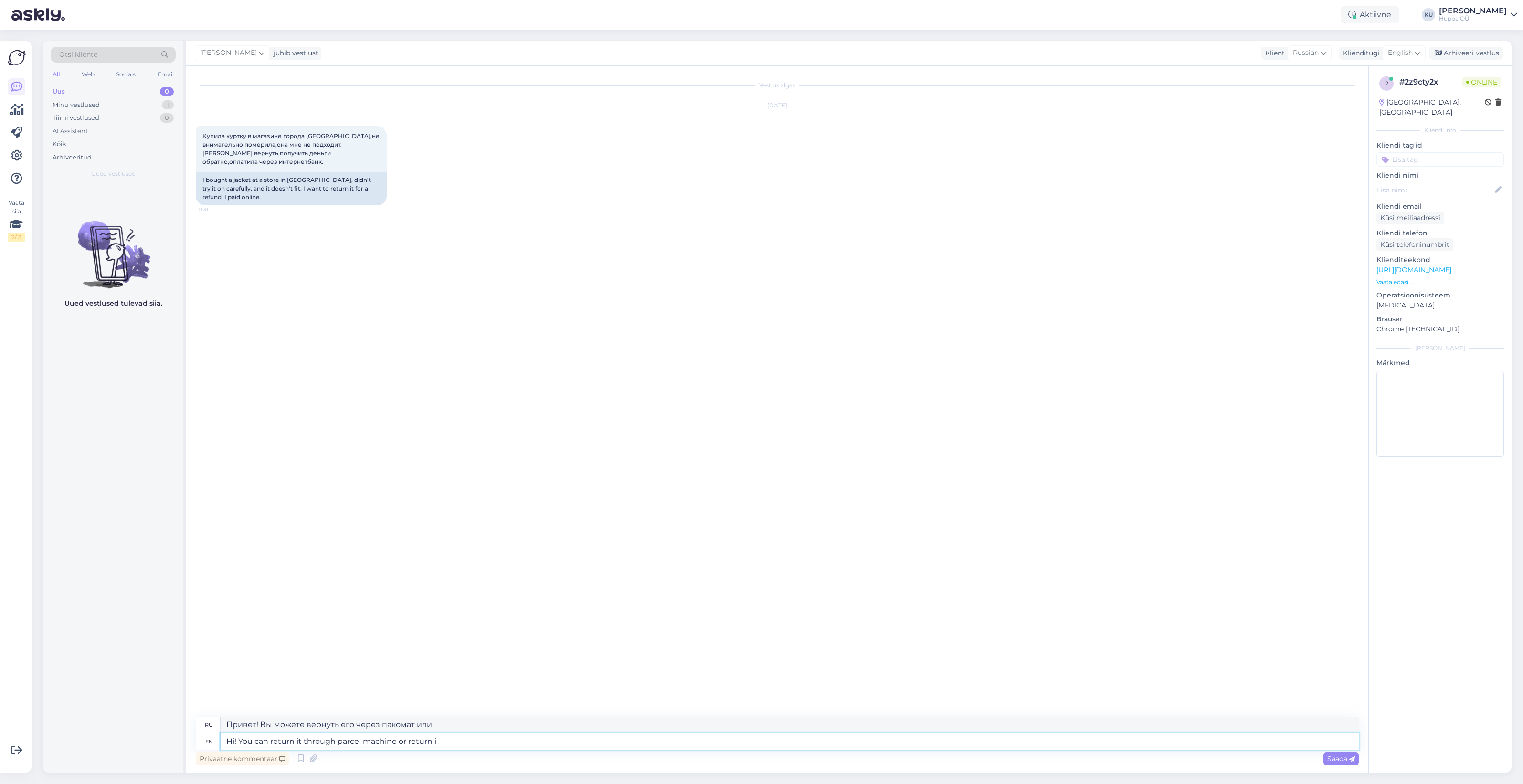
type textarea "Привет! Вы можете вернуть его через пакомат или вернуть."
type textarea "Hi! You can return it through parcel machine or return it"
type textarea "Привет! Вы можете вернуть его через пакомат или вернуть обратно."
type textarea "Hi! You can return it through parcel machine or return it yourself"
type textarea "Привет! Вы можете вернуть его через пакомат или вернуть самостоятельно."
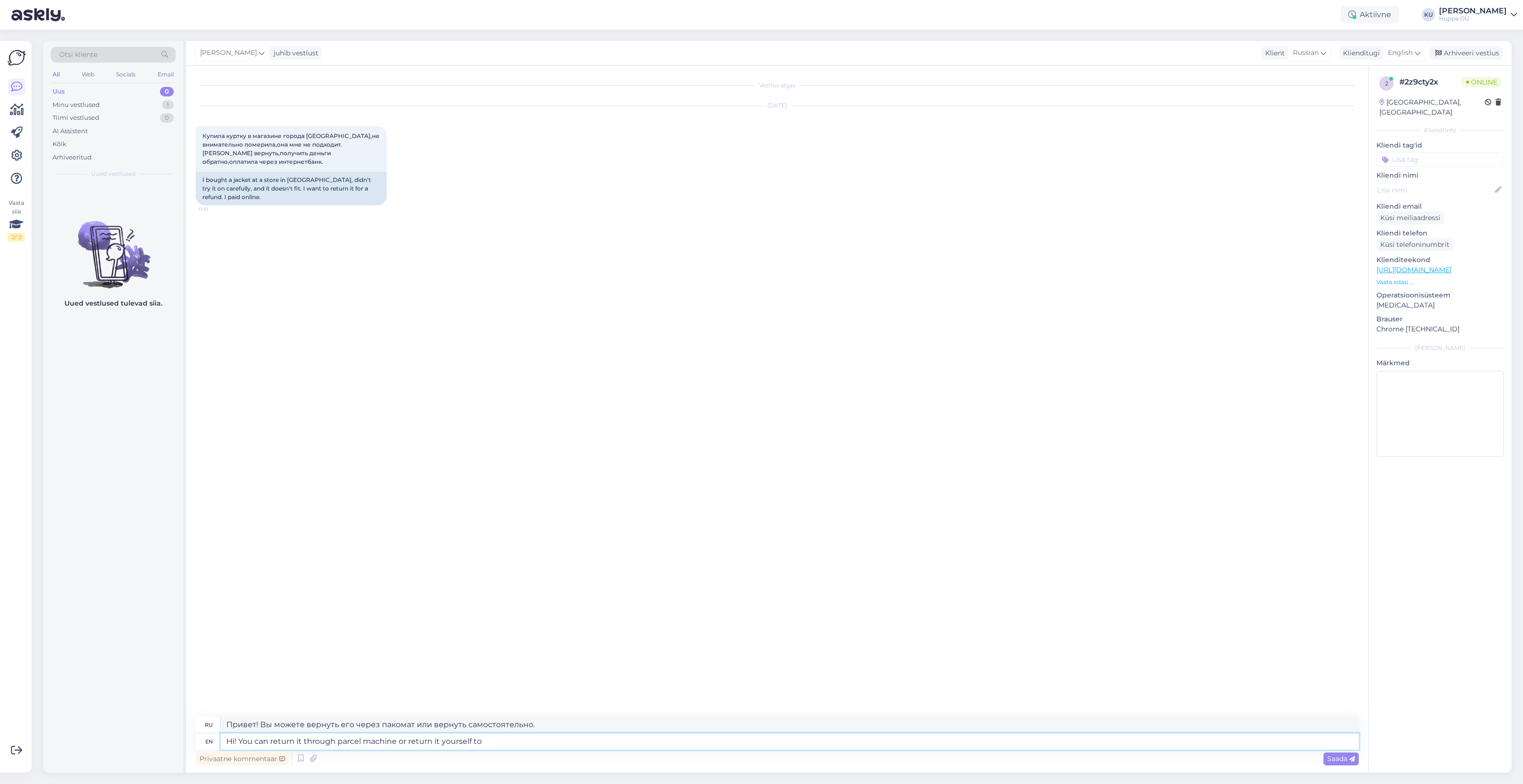
type textarea "Hi! You can return it through parcel machine or return it yourself to t"
type textarea "Привет! Вы можете вернуть его через пакомат или самостоятельно."
type textarea "Hi! You can return it through parcel machine or return it yourself to the Zemit…"
type textarea "Привет! Вы можете вернуть его через пакомат или самостоятельно в Земитану."
type textarea "Hi! You can return it through parcel machine or return it yourself to the Zemit…"
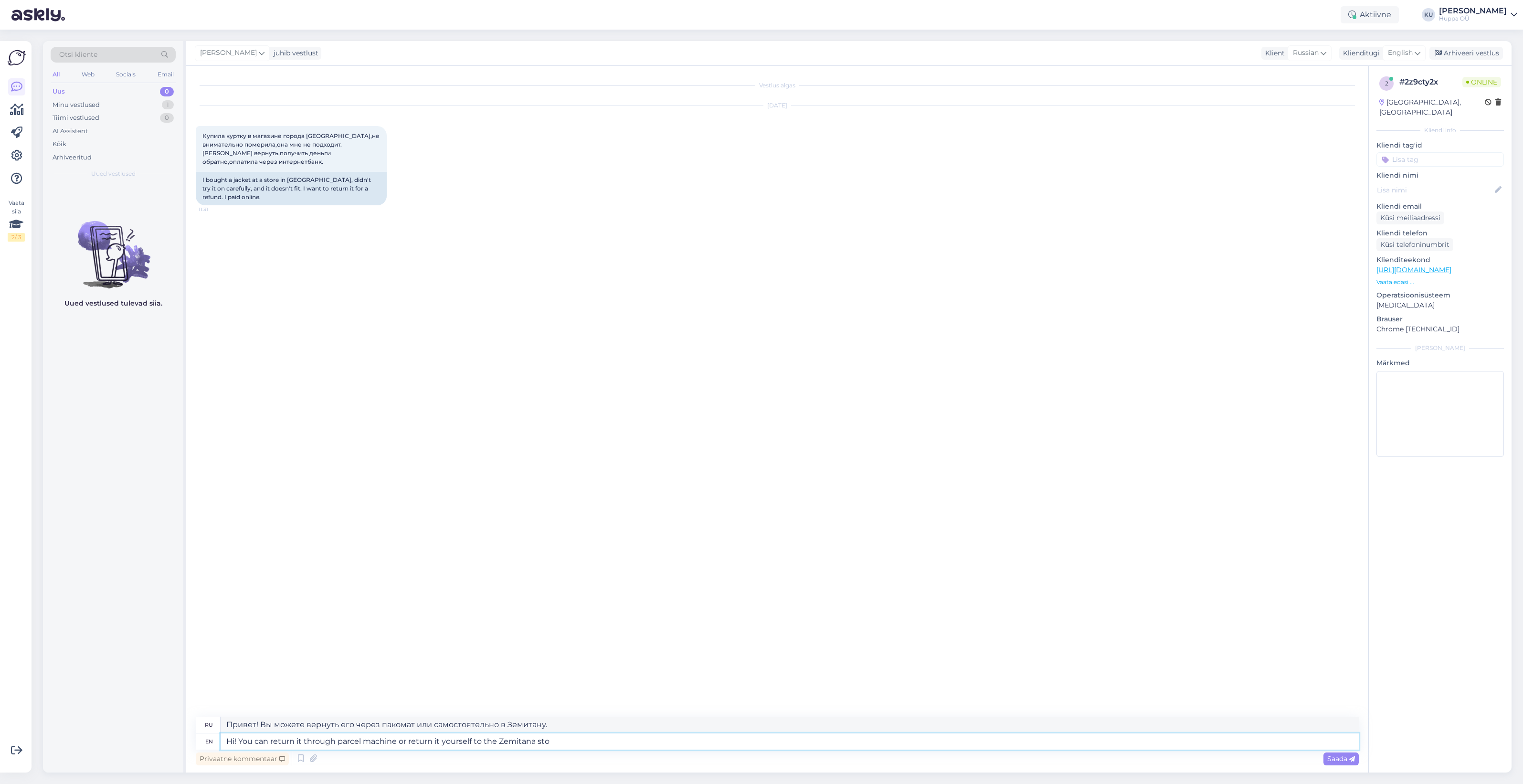
type textarea "Привет! Вы можете вернуть его через пакомат или самостоятельно в магазин Земита…"
type textarea "Hi! You can return it through parcel machine or return it yourself to the Zemit…"
type textarea "Здравствуйте! Вы можете вернуть товар через пакомат или самостоятельно в магази…"
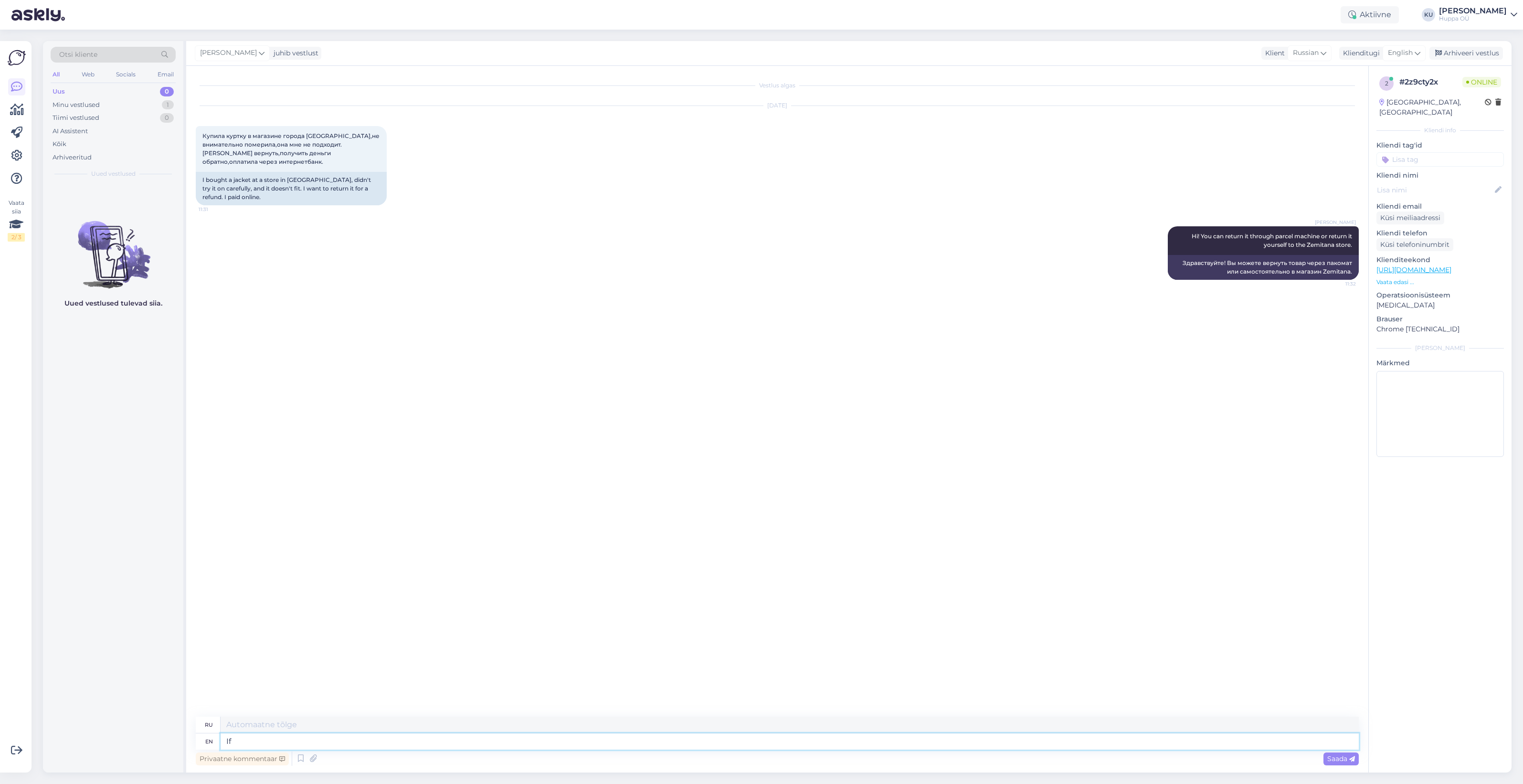
type textarea "If"
type textarea "Если"
type textarea "If you"
type textarea "Если ты"
type textarea "If you return"
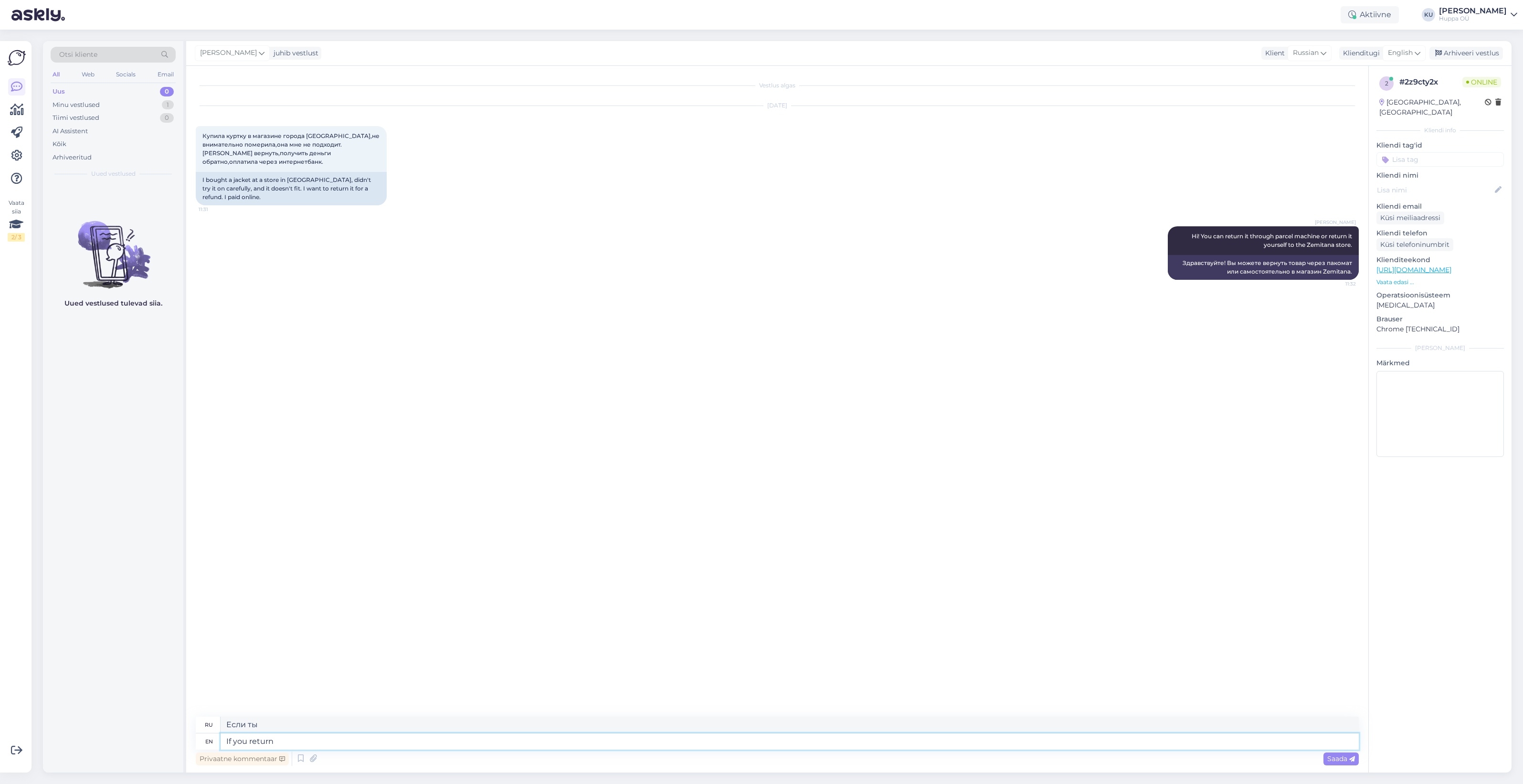
type textarea "Если вы вернетесь"
type textarea "If you return it t"
type textarea "Если вы его вернете"
type textarea "If you return it through"
type textarea "Если вы вернете его через"
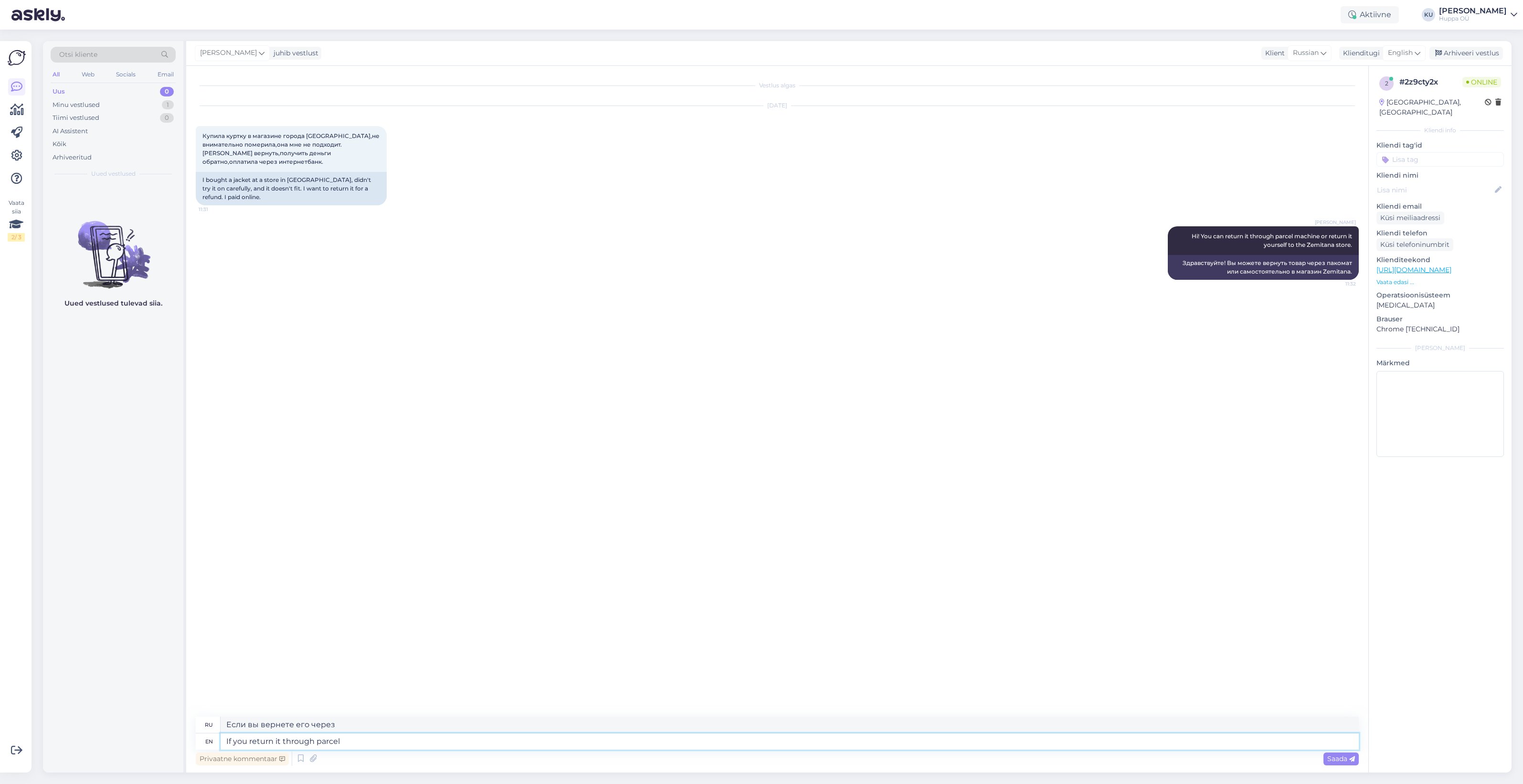
type textarea "If you return it through parcel m"
type textarea "Если вы вернете его через посылку"
type textarea "If you return it through parcel machine, u"
type textarea "Если вы возвращаете его через пакомат,"
type textarea "If you return it through parcel machine, use t"
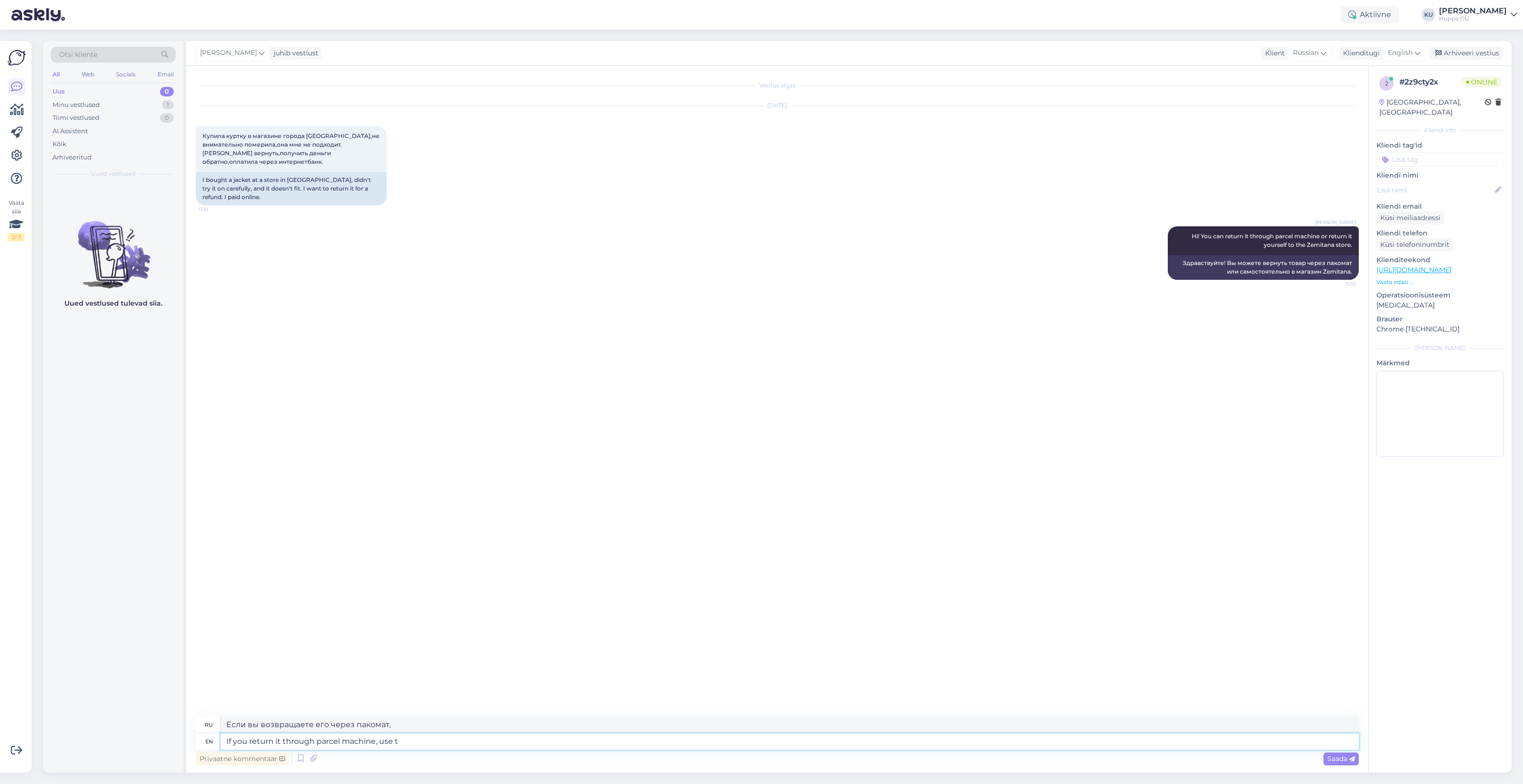
type textarea "Если вы возвращаете его через пакомат, используйте"
type textarea "If you return it through parcel machine, use the return co"
type textarea "Если вы возвращаете товар через пакомат, используйте возврат"
type textarea "If you return it through parcel machine, use the return code y"
type textarea "Если вы возвращаете товар через пакомат, используйте код возврата."
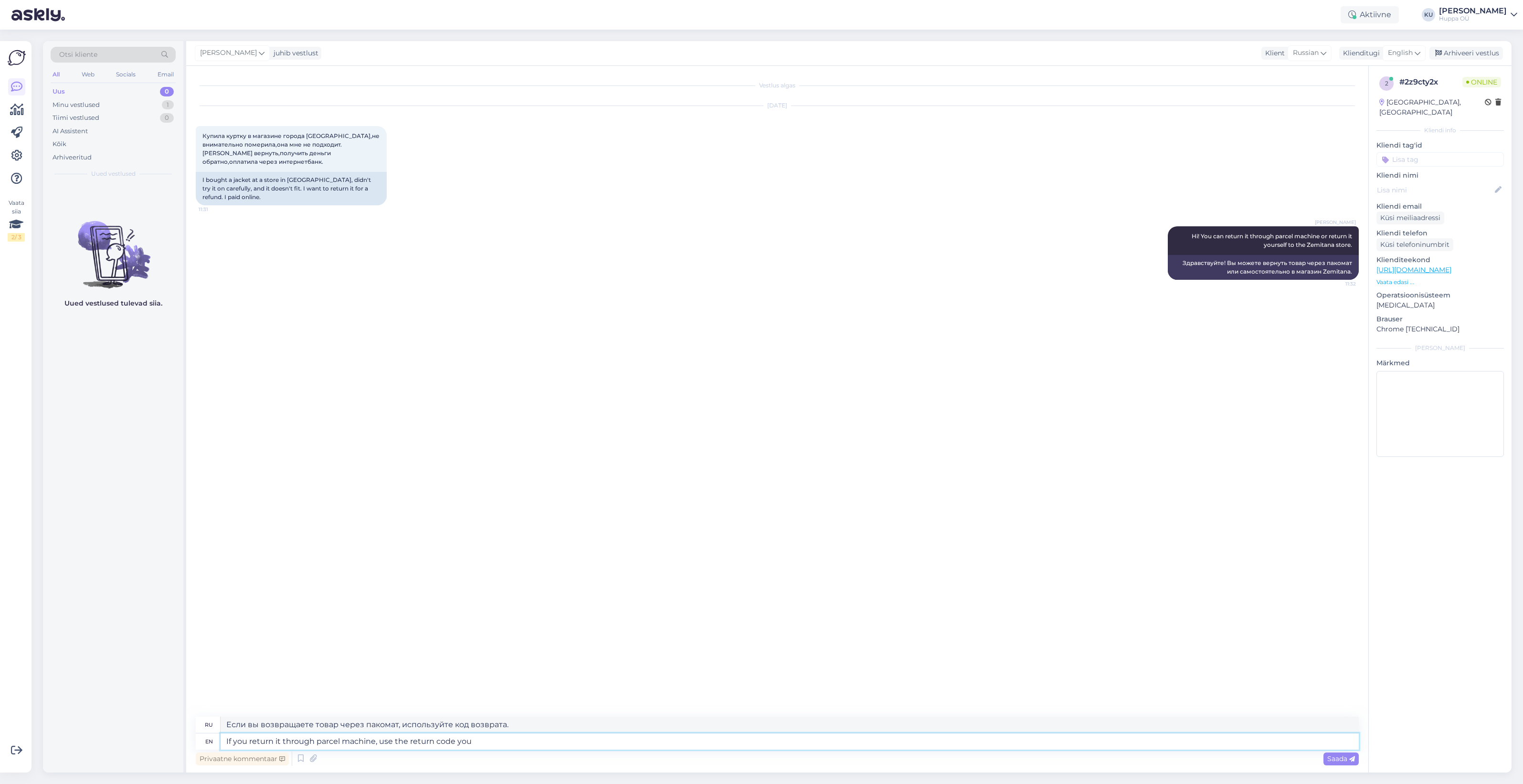
type textarea "If you return it through parcel machine, use the return code you g"
type textarea "Если вы возвращаете товар через пакомат, используйте код возврата, который вы"
type textarea "If you return it through parcel machine, use the return code you got"
type textarea "Если вы возвращаете товар через пакомат, используйте полученный вами код возвра…"
type textarea "If you return it through parcel machine, use the return code you got with"
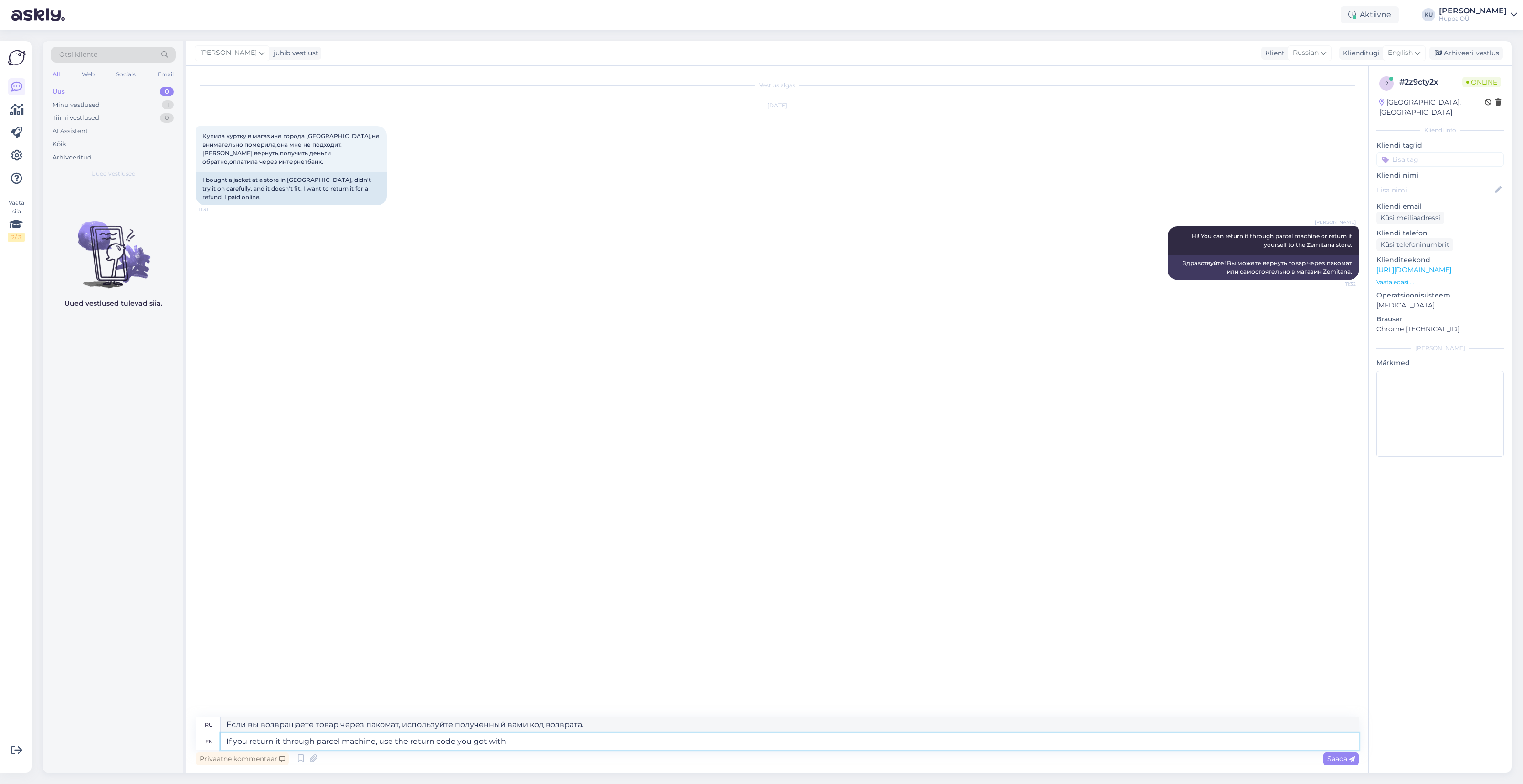
type textarea "Если вы возвращаете товар через пакомат, используйте код возврата, который вы п…"
type textarea "If you return it through parcel machine, use the return code you got with SMS"
type textarea "Если вы возвращаете товар через пакомат, используйте код возврата, который вы п…"
type textarea "If you return it through parcel machine, use the return code you got with SMS o…"
type textarea "Если вы возвращаете товар через пакомат, используйте код возврата, который вы п…"
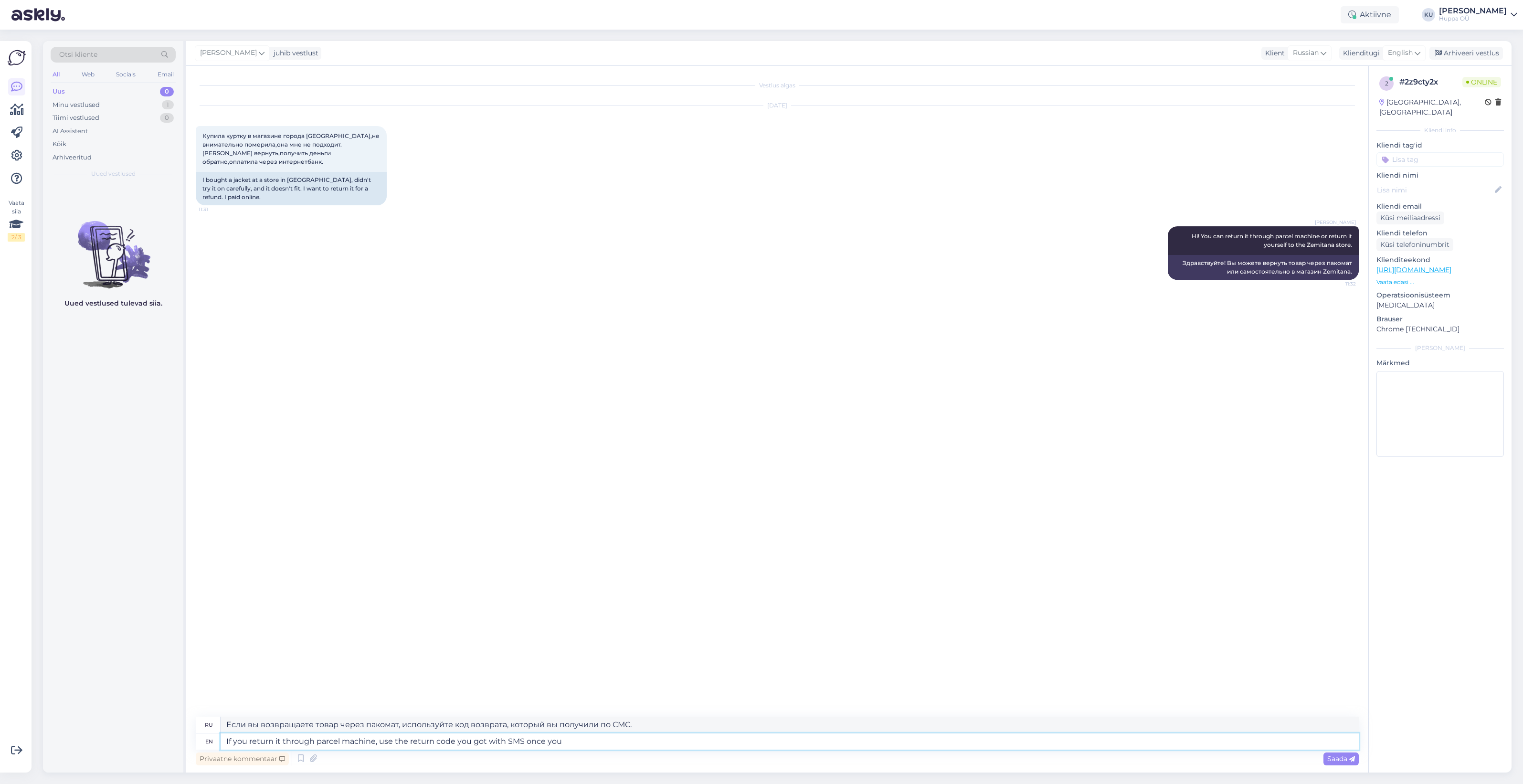
type textarea "If you return it through parcel machine, use the return code you got with SMS o…"
type textarea "Если вы возвращаете его через пакомат, используйте код возврата, который вы пол…"
type textarea "If you return it through parcel machine, use the return code you got with SMS o…"
type textarea "Если вы возвращаете посылку через пакомат, используйте код возврата, который вы…"
type textarea "If you return it through parcel machine, use the return code you got with SMS o…"
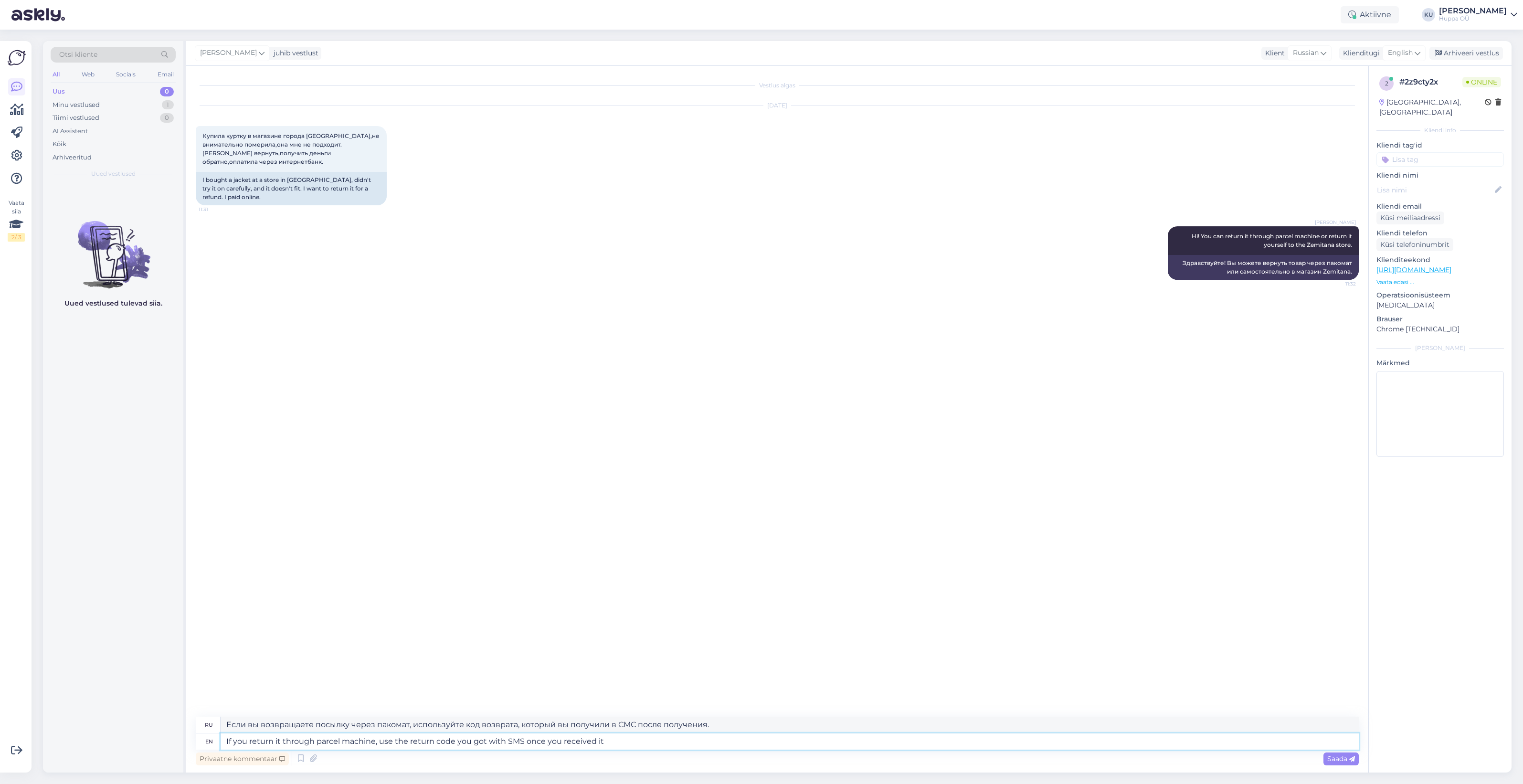
type textarea "Если вы возвращаете посылку через пакомат, используйте код возврата, который вы…"
type textarea "If you return it through parcel machine, use the return code you got with SMS o…"
type textarea "Если вы возвращаете посылку через пакомат, используйте код возврата, который вы…"
type textarea "If you return it through parcel machine, use the return code you got with SMS o…"
type textarea "Если вы возвращаете товар через пакомат, используйте код возврата, который вы п…"
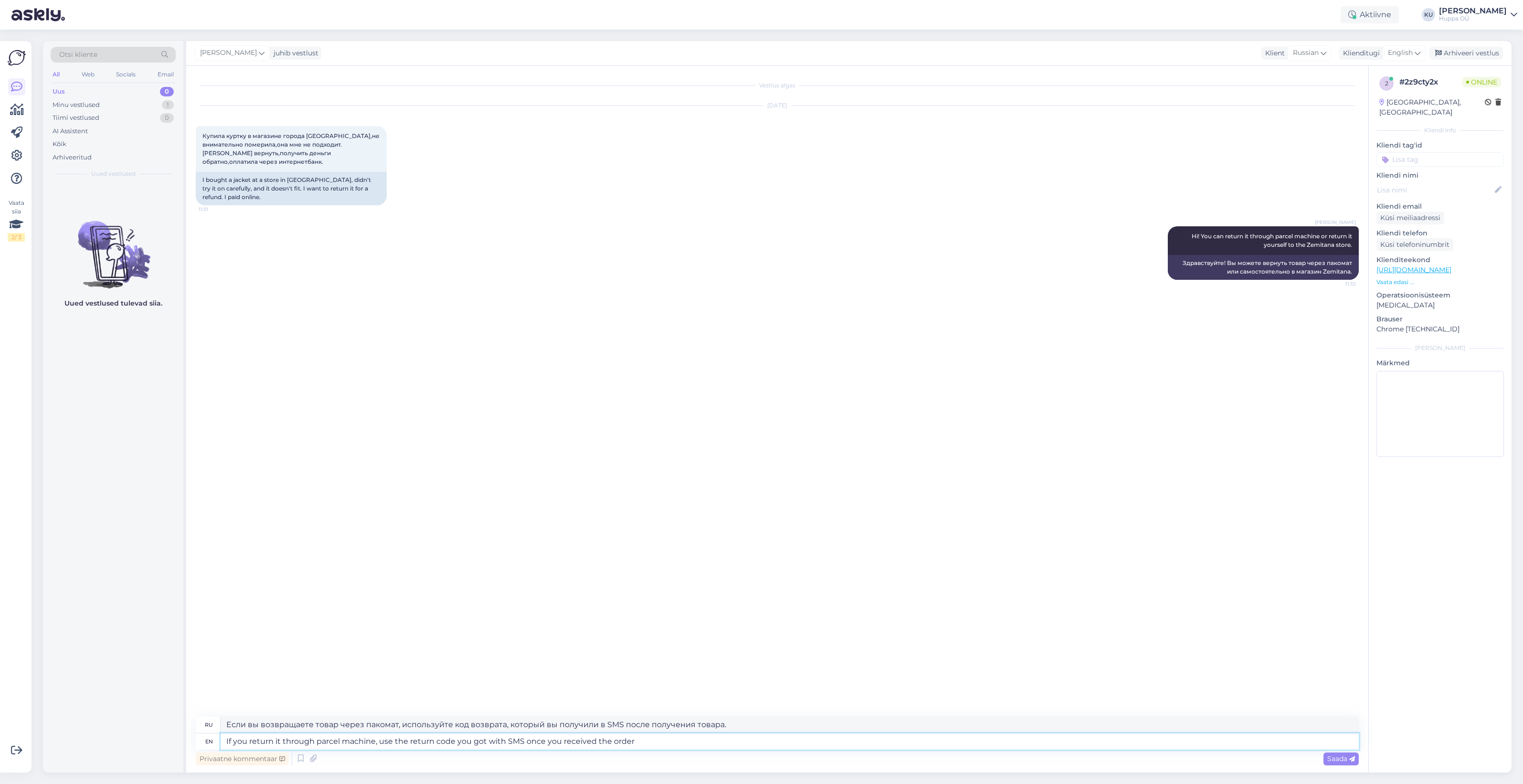
type textarea "If you return it through parcel machine, use the return code you got with SMS o…"
type textarea "Если вы возвращаете товар через пакомат, используйте код возврата, который вы п…"
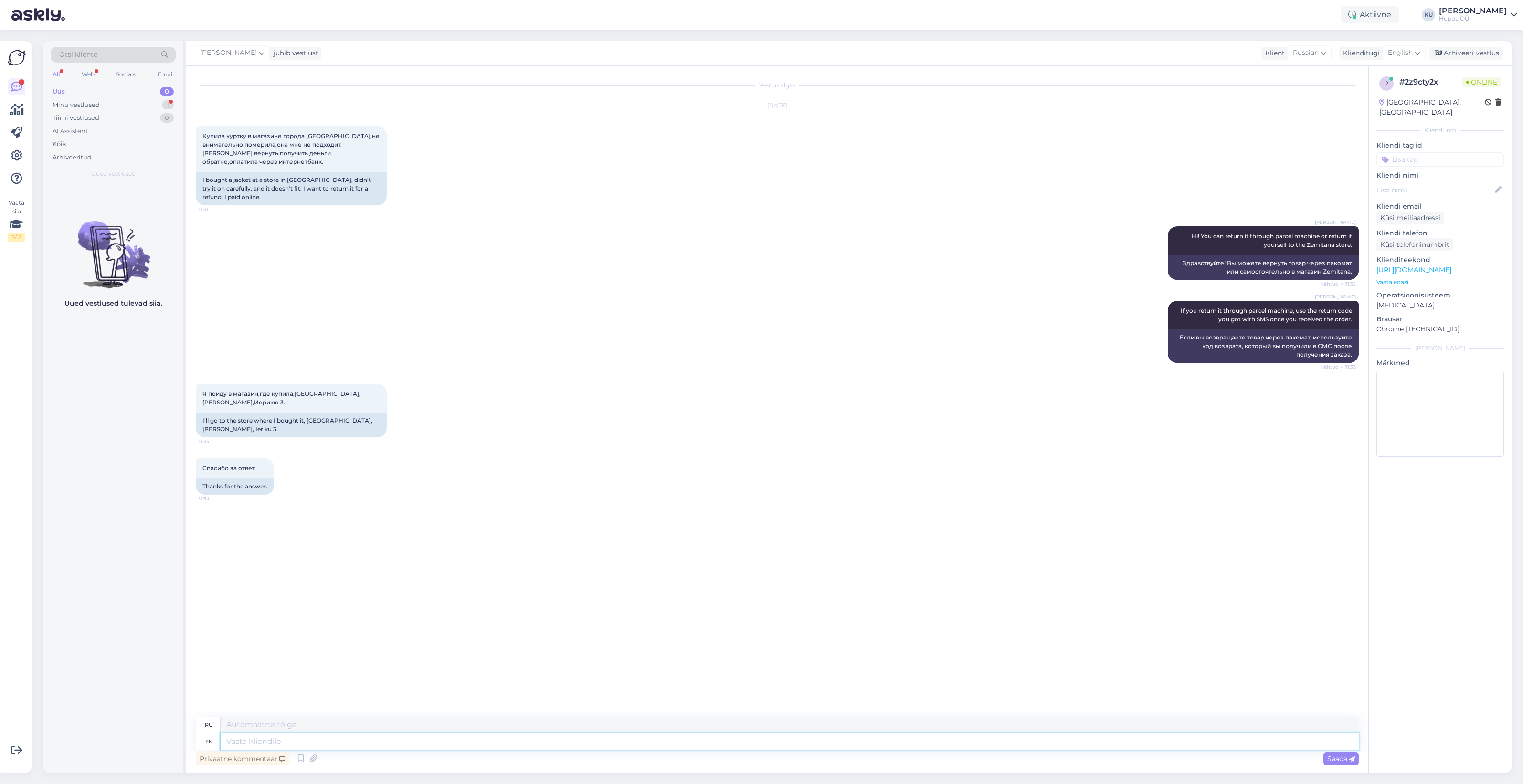
click at [271, 741] on textarea at bounding box center [790, 741] width 1138 height 16
type textarea "I"
type textarea "You s"
type textarea "Ты"
type textarea "You said you"
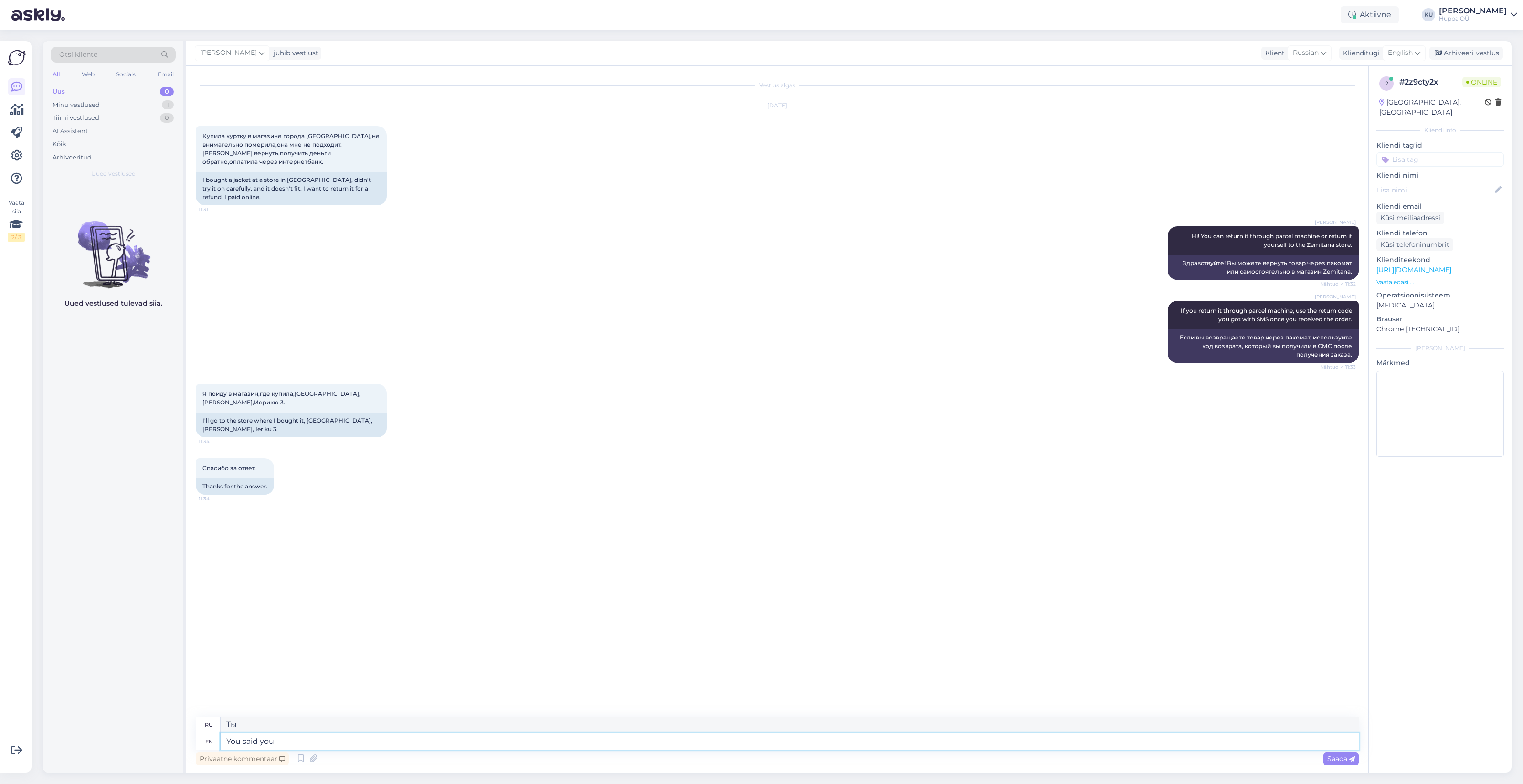
type textarea "Вы сказали"
type textarea "You said you p"
type textarea "Ты сказал, что ты"
type textarea "You said you paid on"
type textarea "Ты сказал, что заплатил."
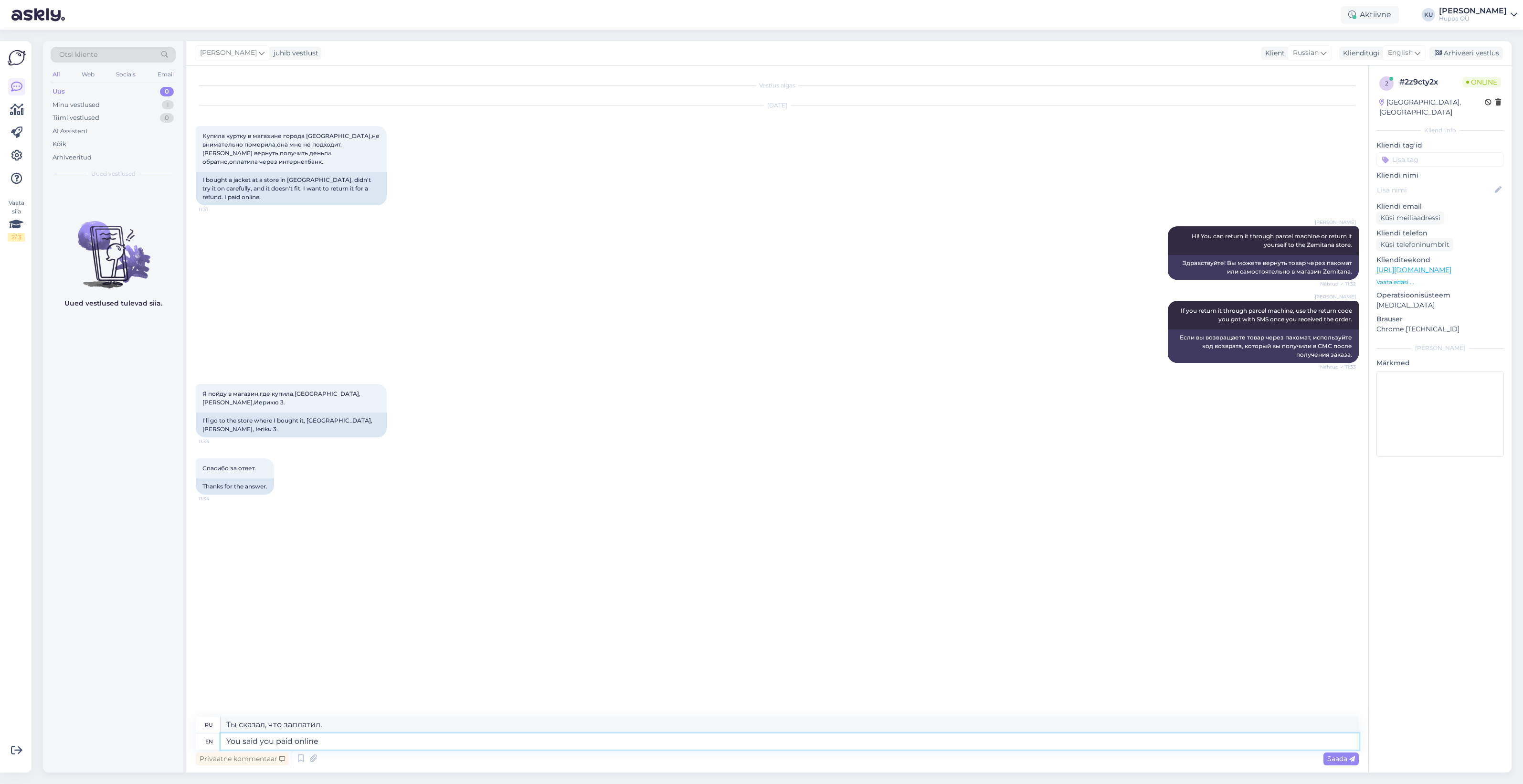
type textarea "You said you paid online?"
type textarea "Вы сказали, что платили онлайн?"
type textarea "If"
type textarea "Если"
type textarea "If you b"
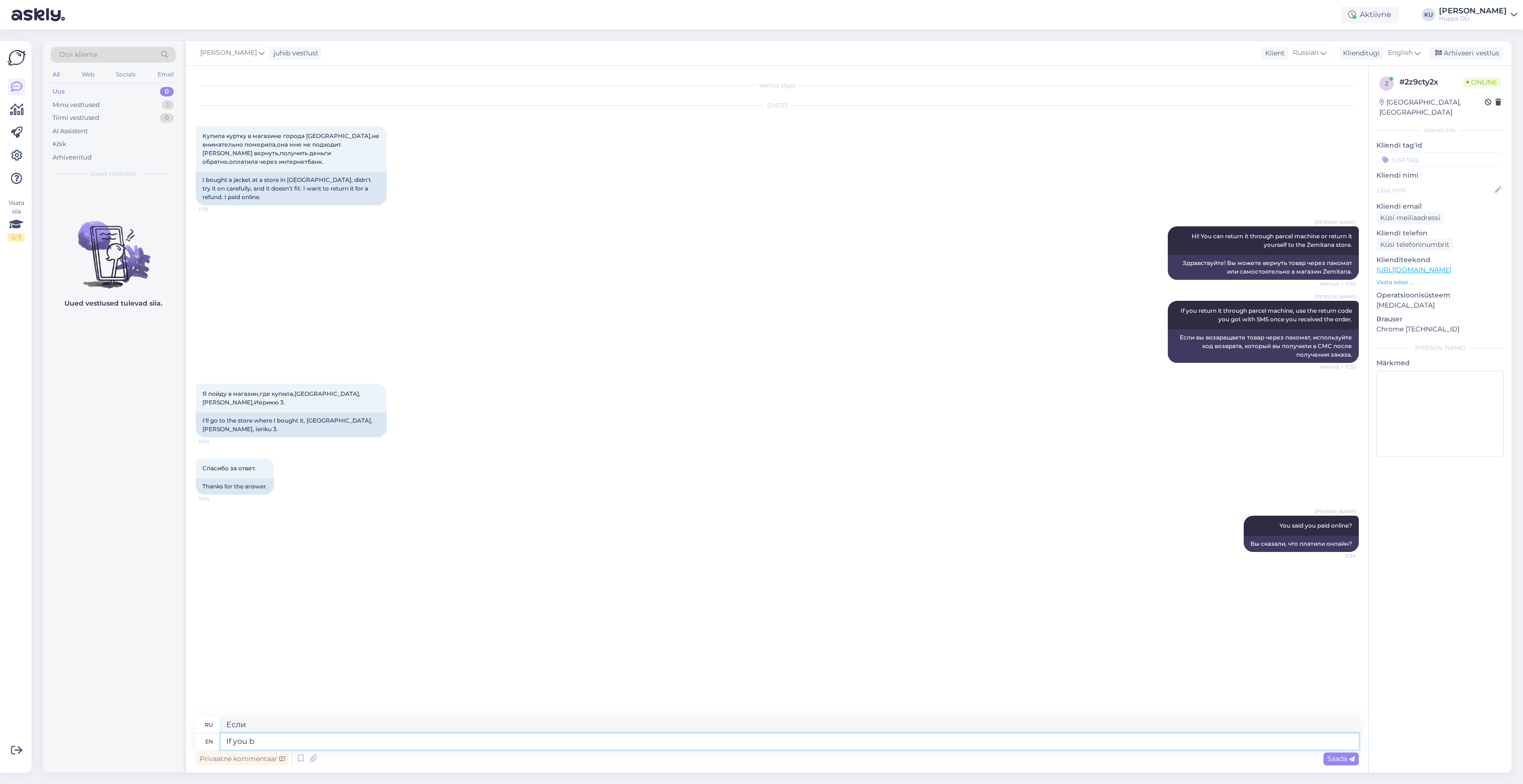
type textarea "Если ты"
type textarea "If you bought i"
type textarea "Если вы купили"
type textarea "If you bought it"
type textarea "Если вы его купили"
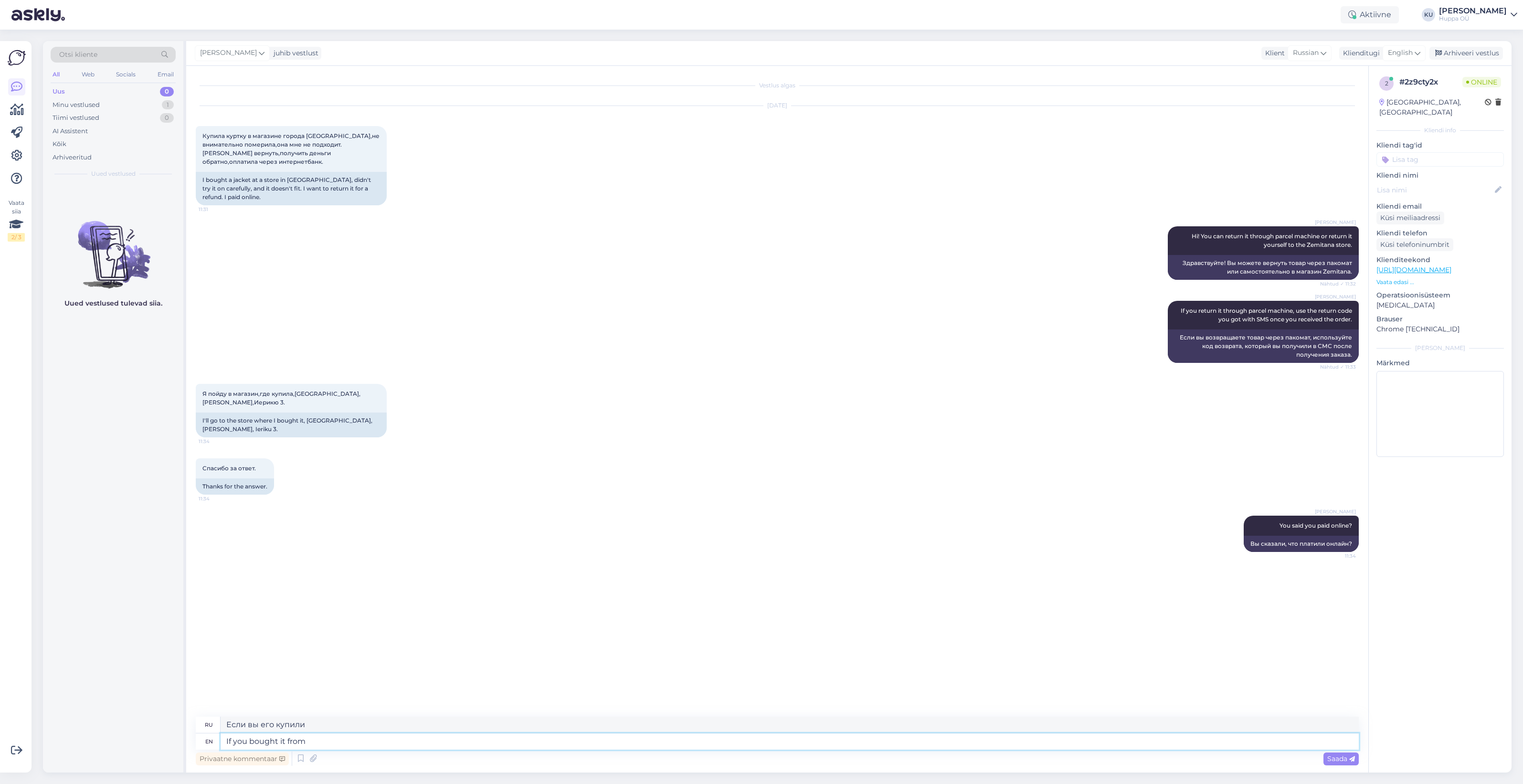
type textarea "If you bought it from"
type textarea "Если вы купили его у"
type textarea "If you bought it from Domina t"
type textarea "Если вы купили его у Domina"
type textarea "If you bought it from Domina then y"
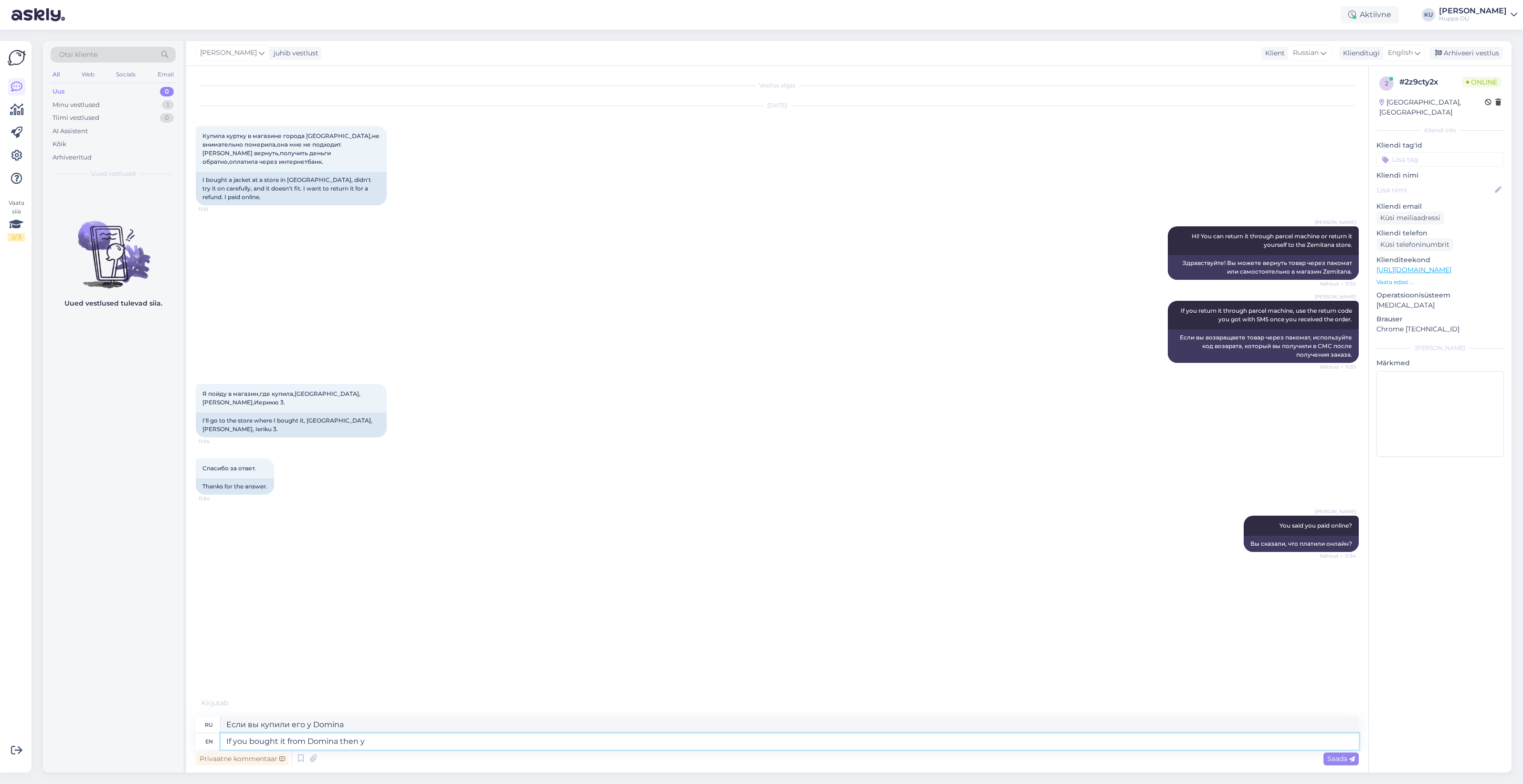
type textarea "Если вы купили его у Domina, то"
type textarea "If you bought it from Domina then yes"
type textarea "Если вы купили его у Domina, то да."
type textarea "If you bought it from Domina then yes you c"
type textarea "Если вы купили его у Domina, то да, вы"
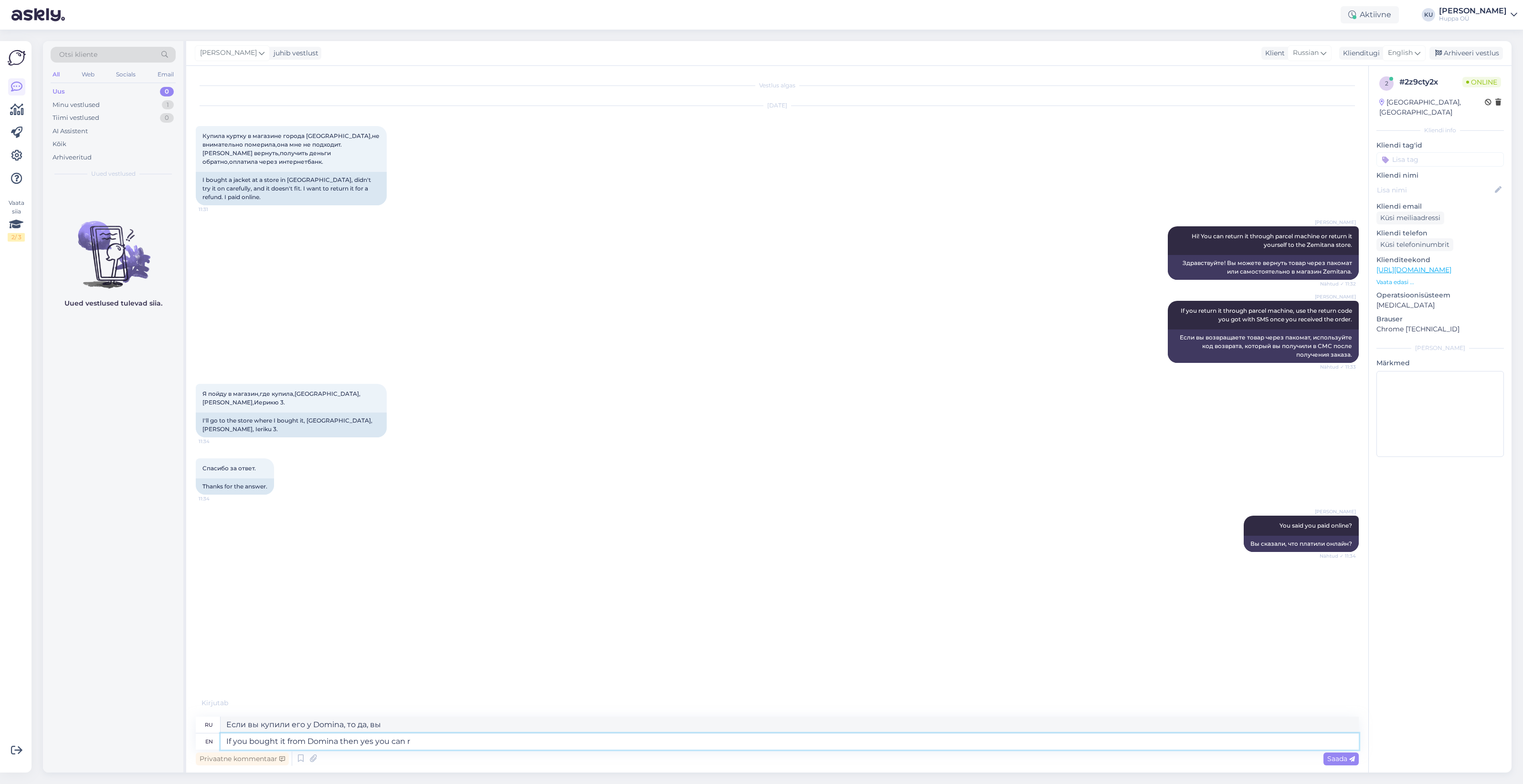
type textarea "If you bought it from Domina then yes you can re"
type textarea "Если вы купили его у Domina, то да, вы можете."
type textarea "If you bought it from Domina then yes you can return i"
type textarea "Если вы купили его у Domina, то да, вы можете вернуть."
type textarea "If you bought it from Domina then yes you can return it th"
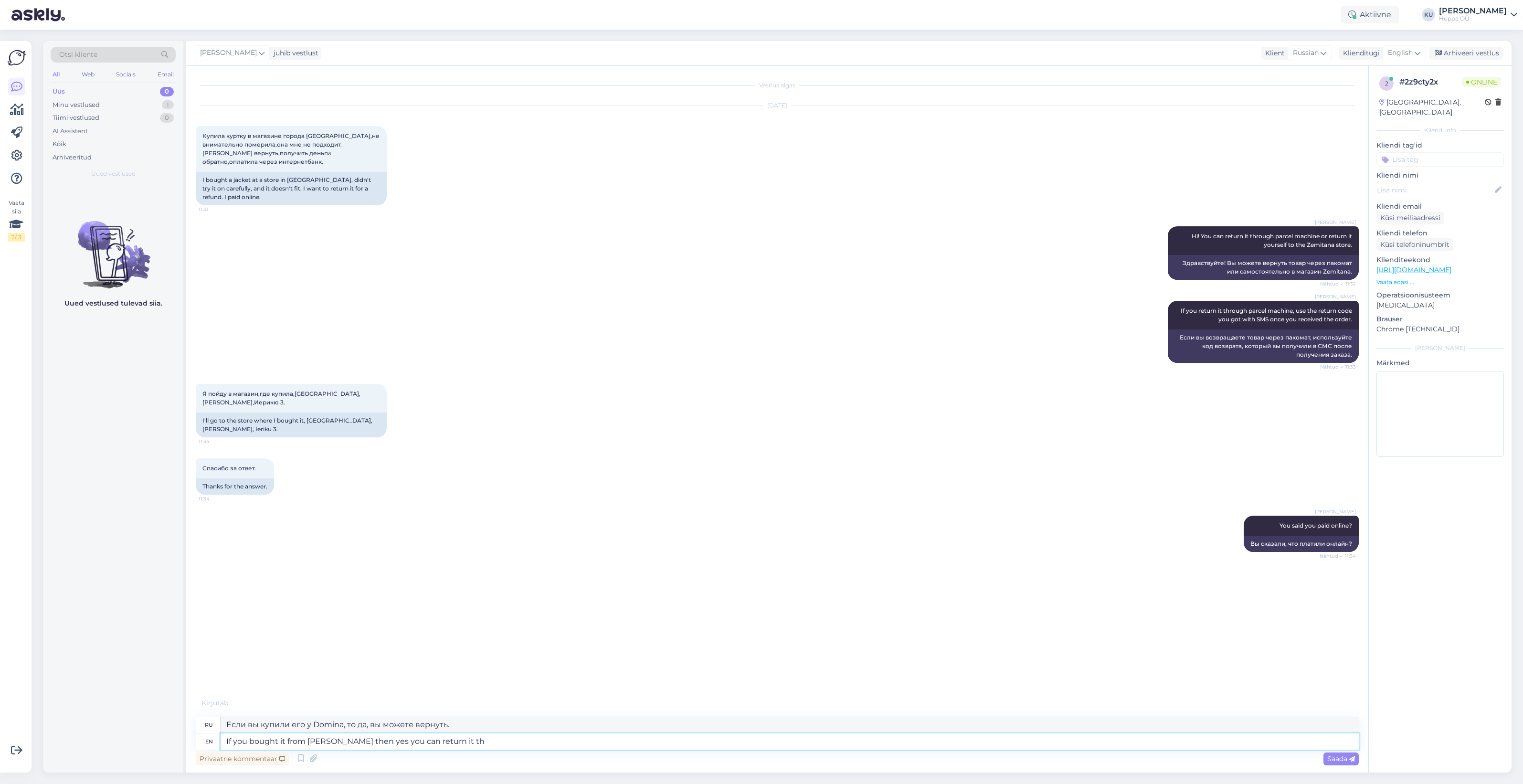
type textarea "Если вы купили его у Domina, то да, вы можете его вернуть."
type textarea "If you bought it from Domina then yes you can return it there."
type textarea "Если вы купили его в Domina, то да, вы можете вернуть его туда."
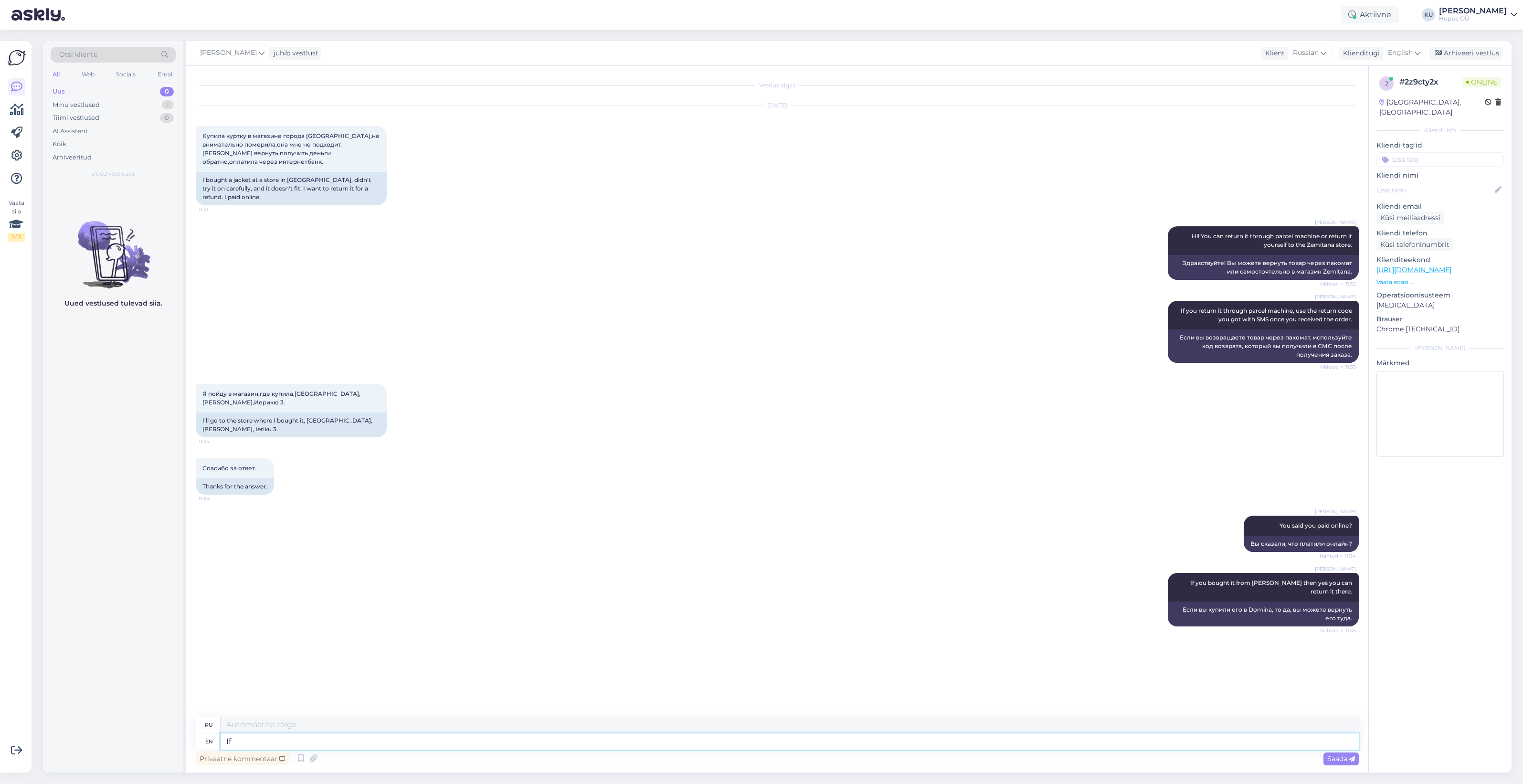
type textarea "If"
type textarea "Если"
type textarea "If y"
type textarea "Если у"
type textarea "If"
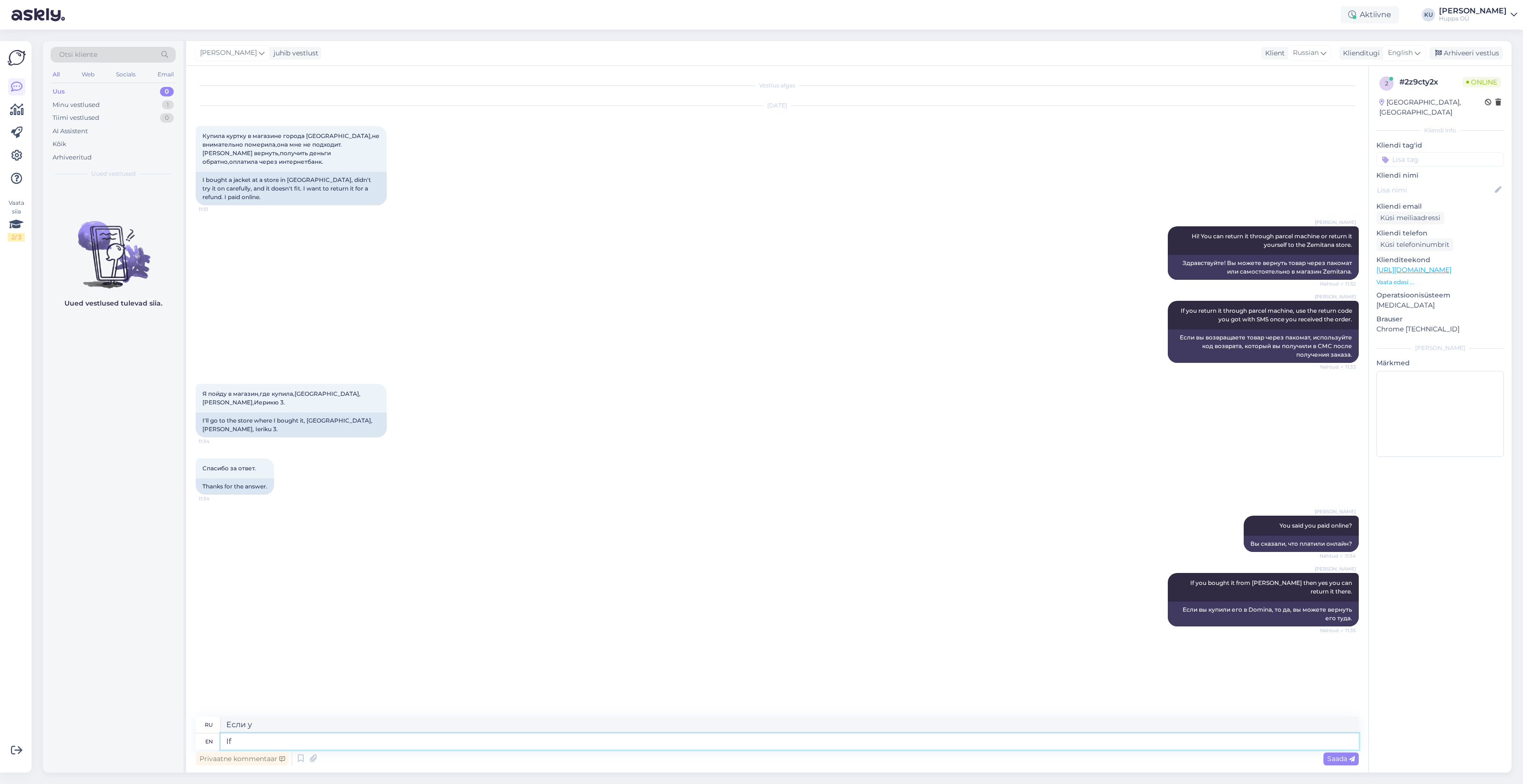
type textarea "Если"
type textarea "I"
type textarea "Okay, th"
type textarea "Хорошо,"
type textarea "Okay, then"
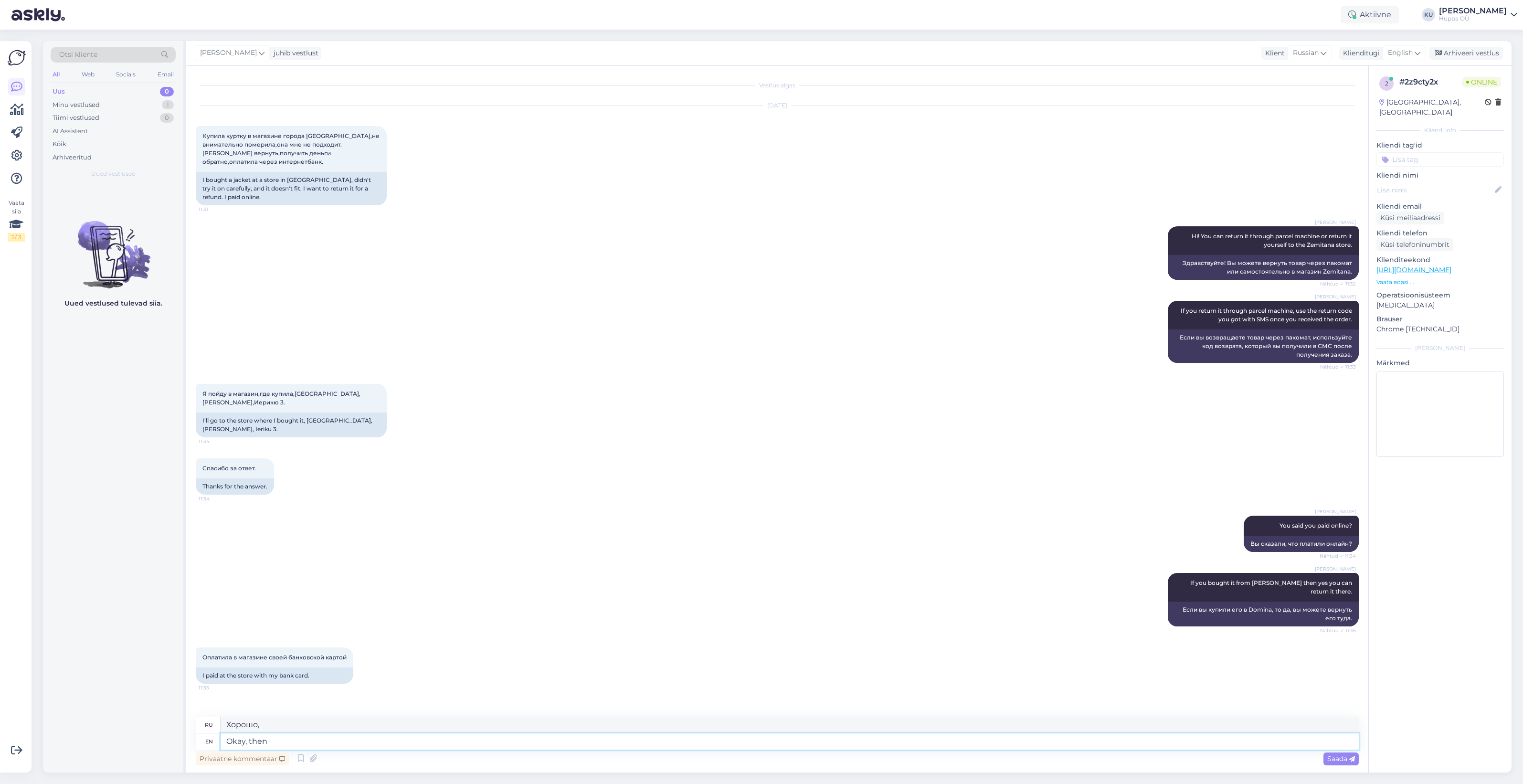
type textarea "Хорошо, тогда"
type textarea "Okay, then I m"
type textarea "Хорошо, тогда я"
type textarea "Okay, then I misunderstood"
type textarea "Ладно, тогда я неправильно понял."
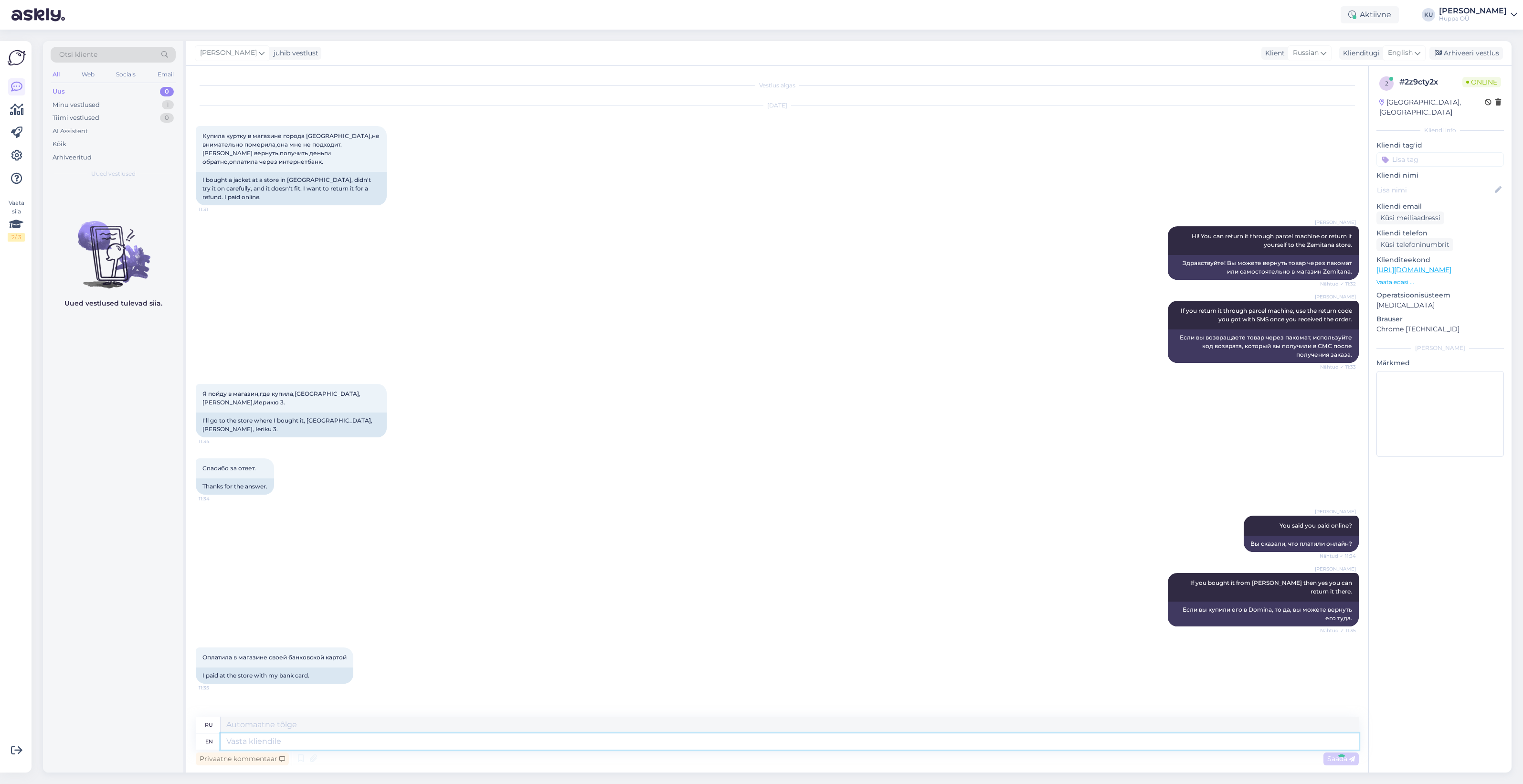
scroll to position [8, 0]
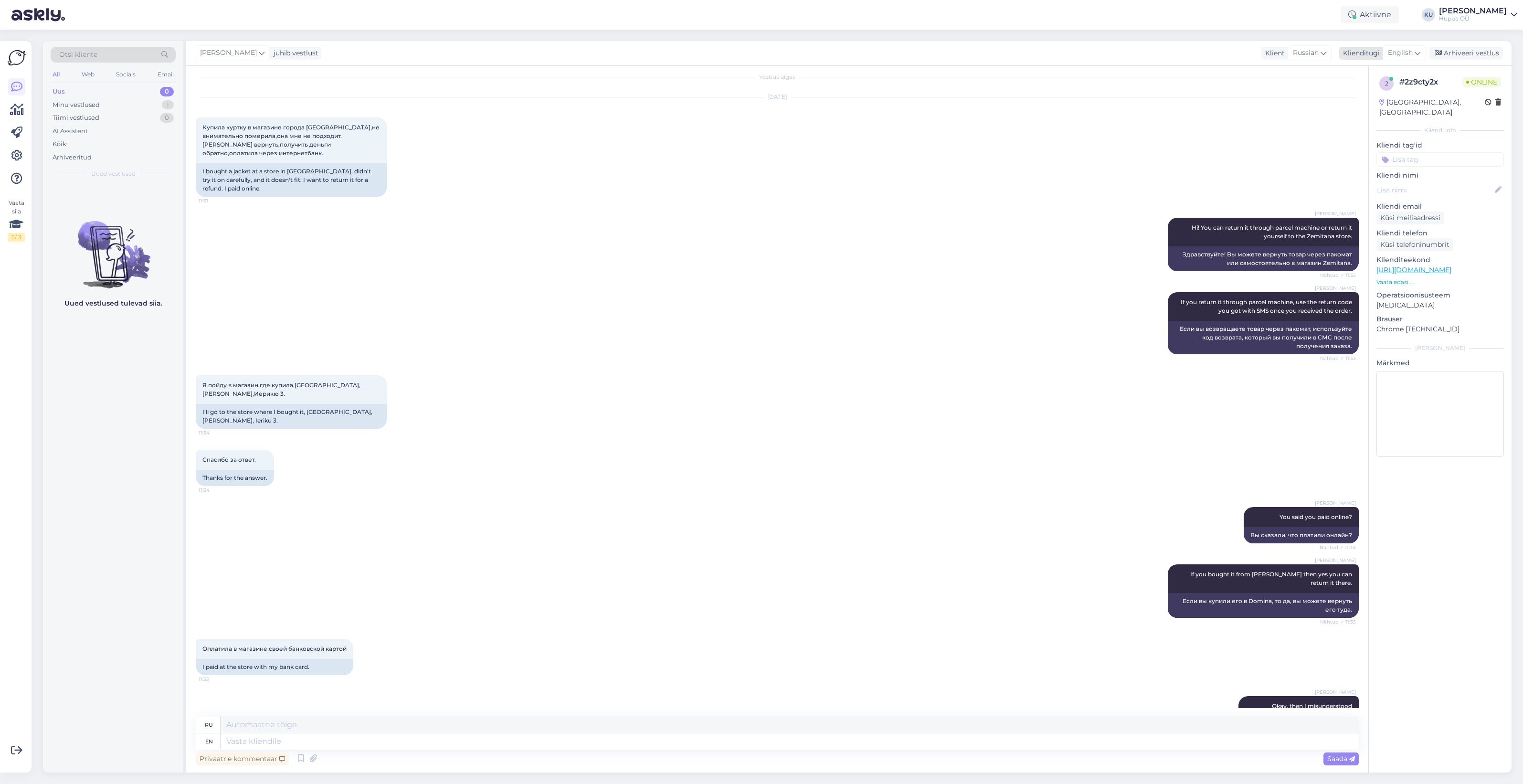
drag, startPoint x: 1457, startPoint y: 53, endPoint x: 1373, endPoint y: 56, distance: 84.1
click at [1453, 53] on div "Arhiveeri vestlus" at bounding box center [1466, 53] width 73 height 13
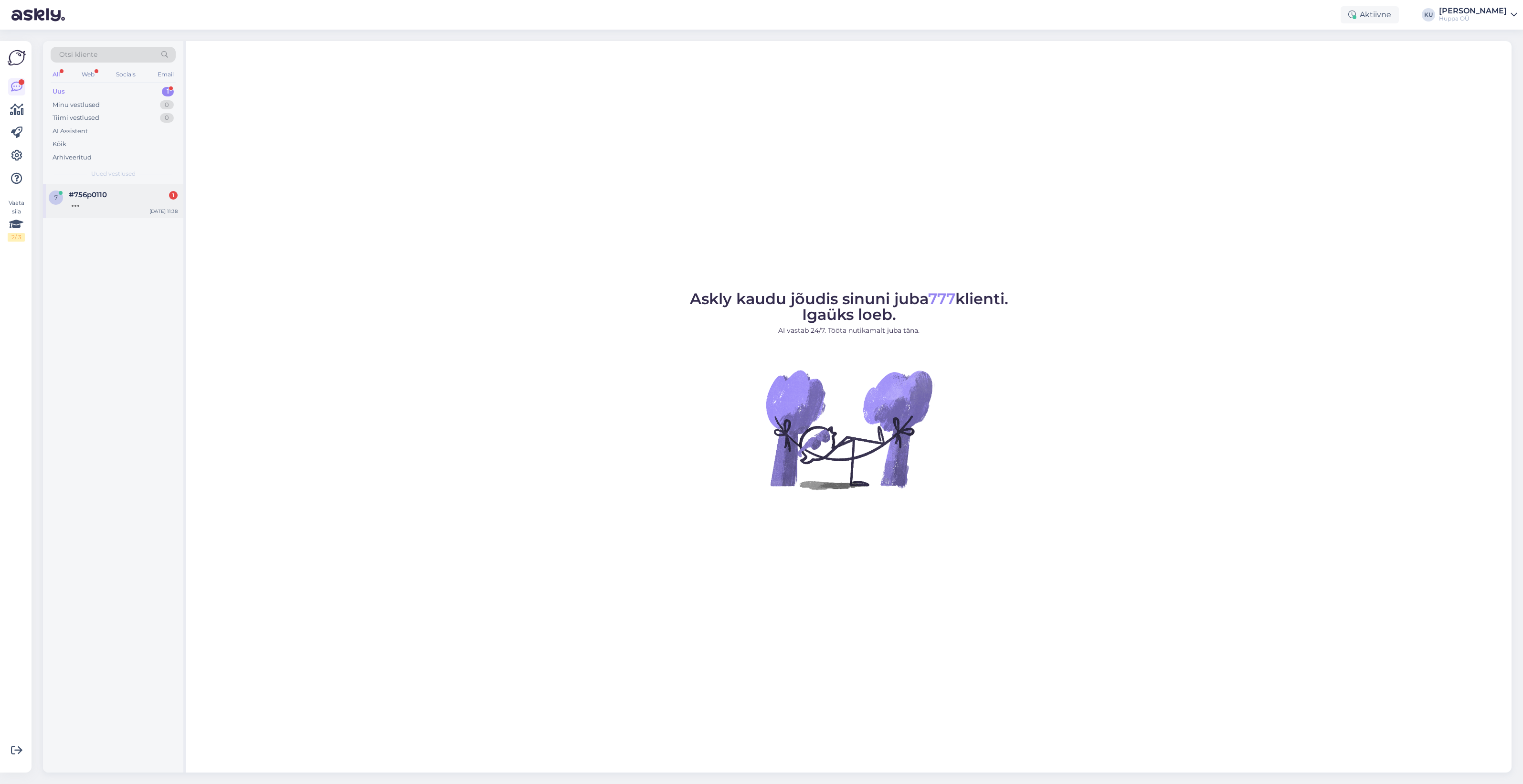
click at [108, 193] on div "#756p0110 1" at bounding box center [123, 195] width 109 height 8
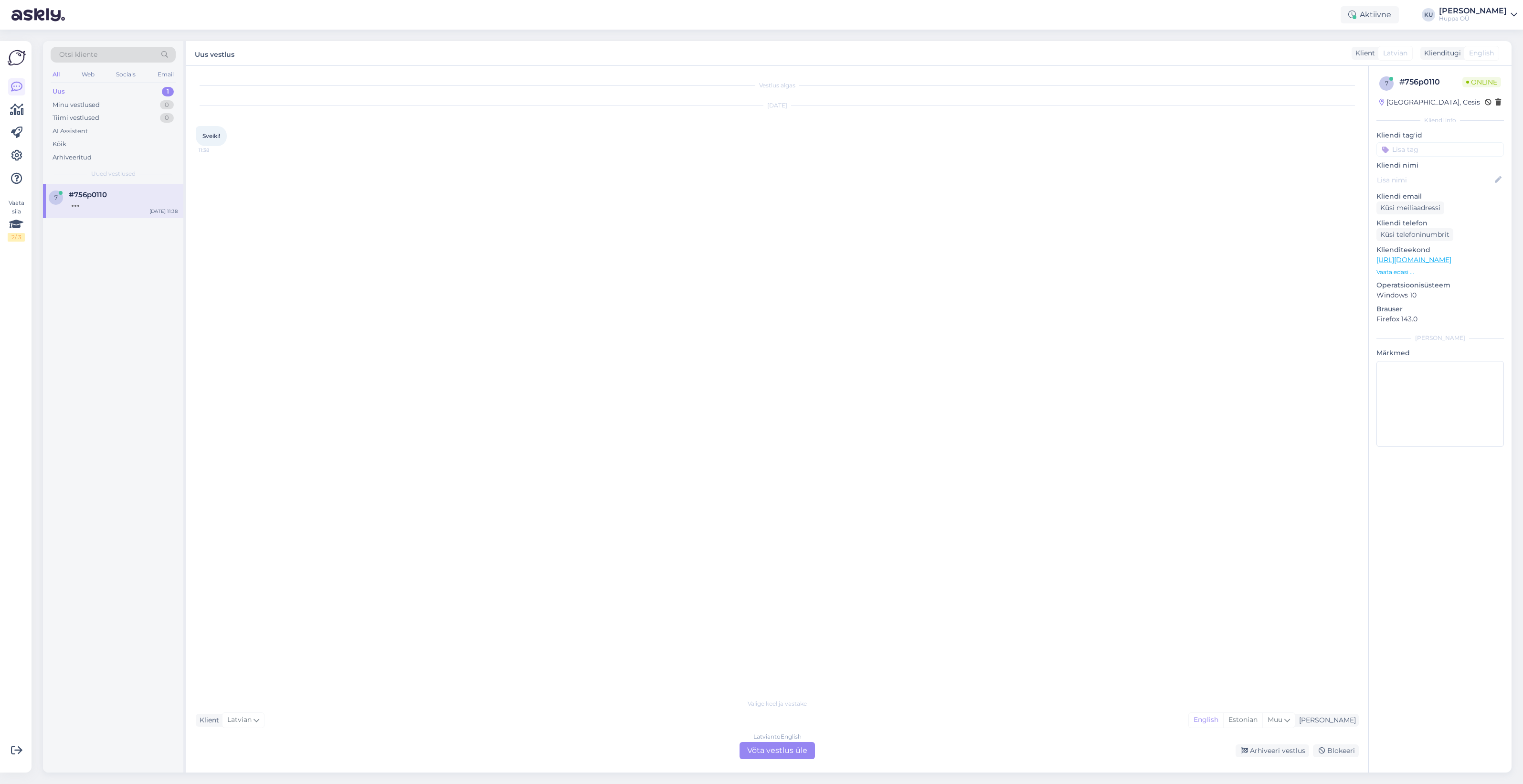
click at [773, 758] on div "Latvian to English Võta vestlus üle" at bounding box center [777, 750] width 75 height 17
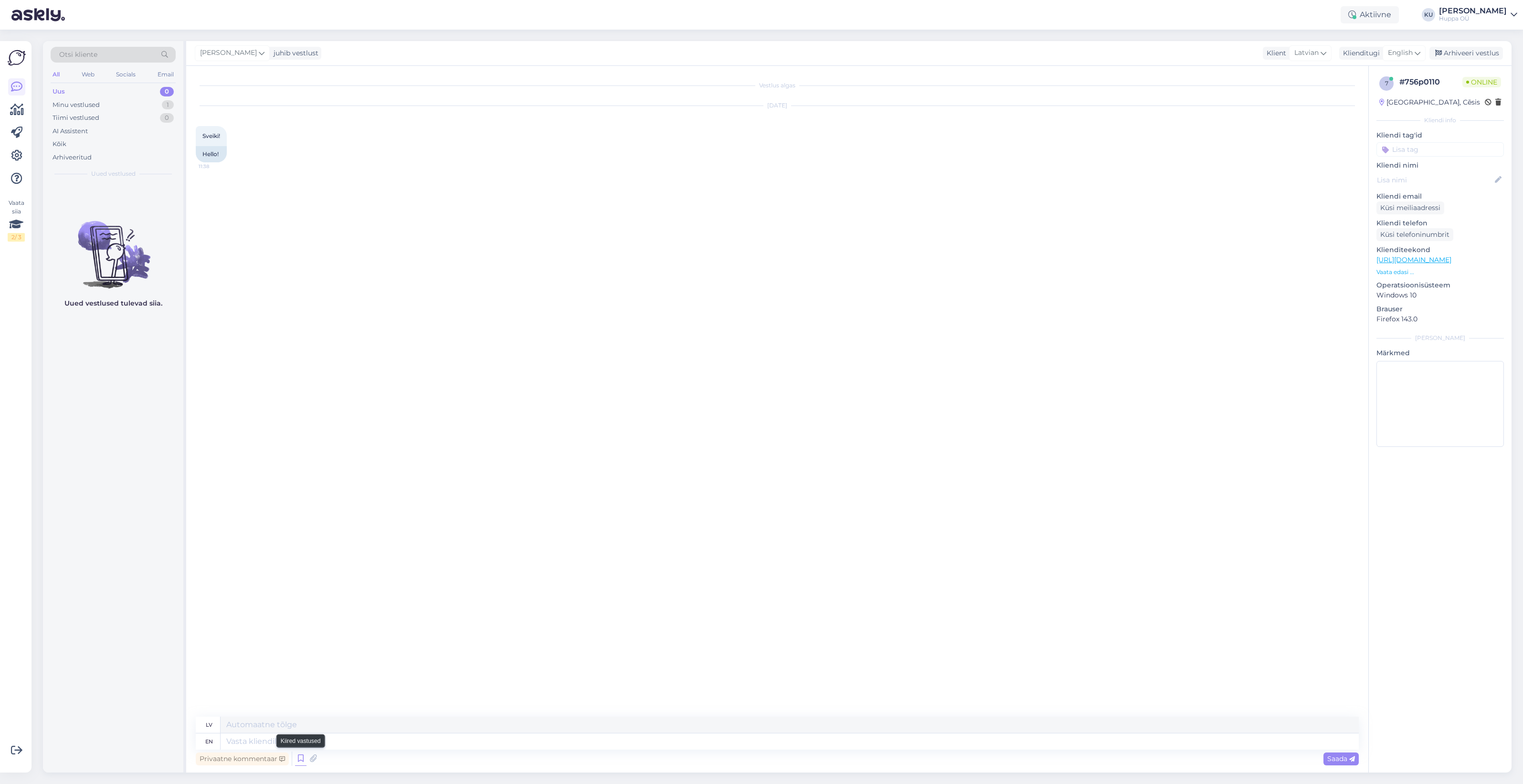
click at [302, 763] on icon at bounding box center [301, 758] width 11 height 14
click at [1192, 697] on div "Hi, how can I help?" at bounding box center [1244, 700] width 206 height 10
type textarea "Sveiki, kā es varu palīdzēt?"
type textarea "Hi, how can I help?"
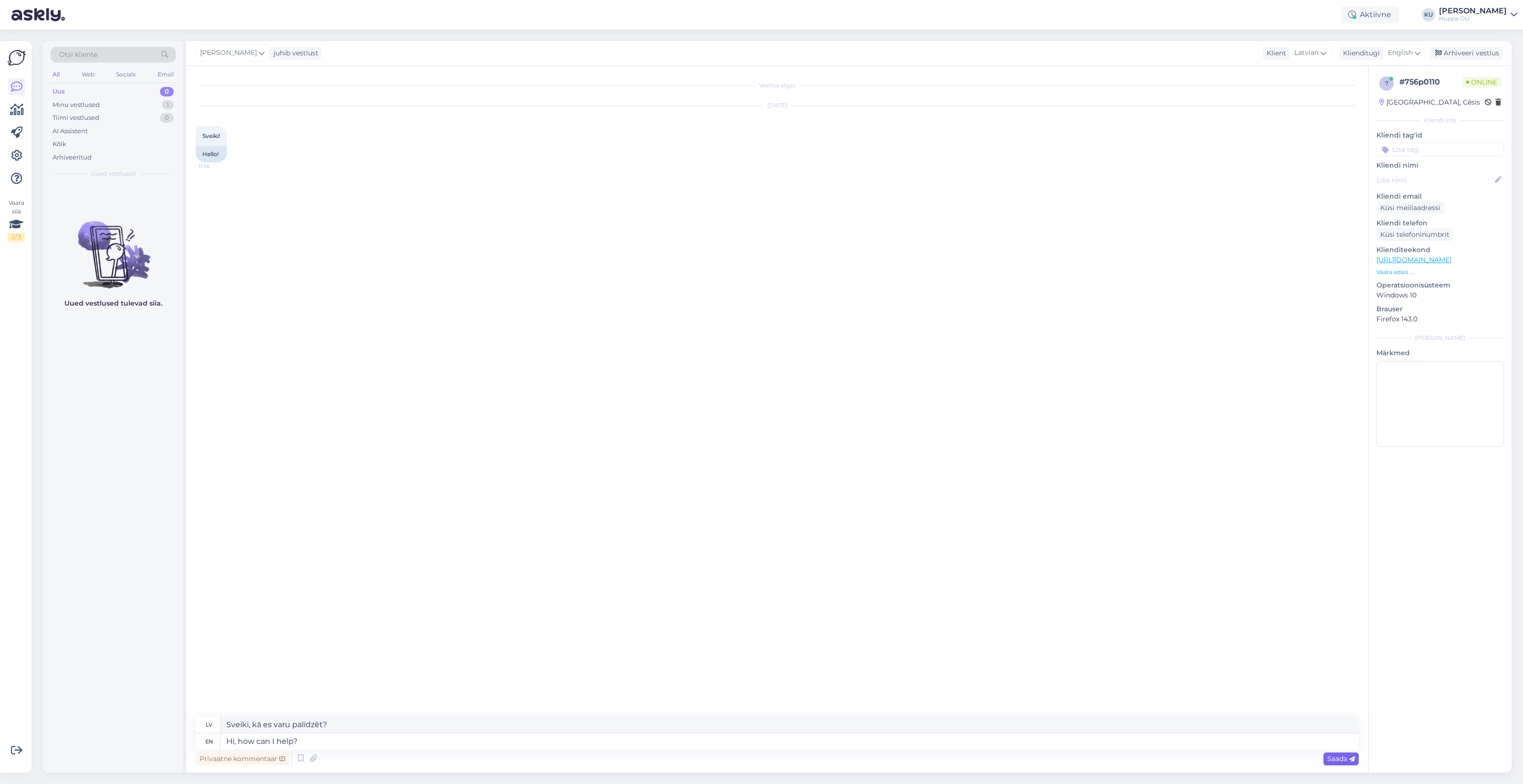
click at [1342, 755] on span "Saada" at bounding box center [1341, 758] width 27 height 8
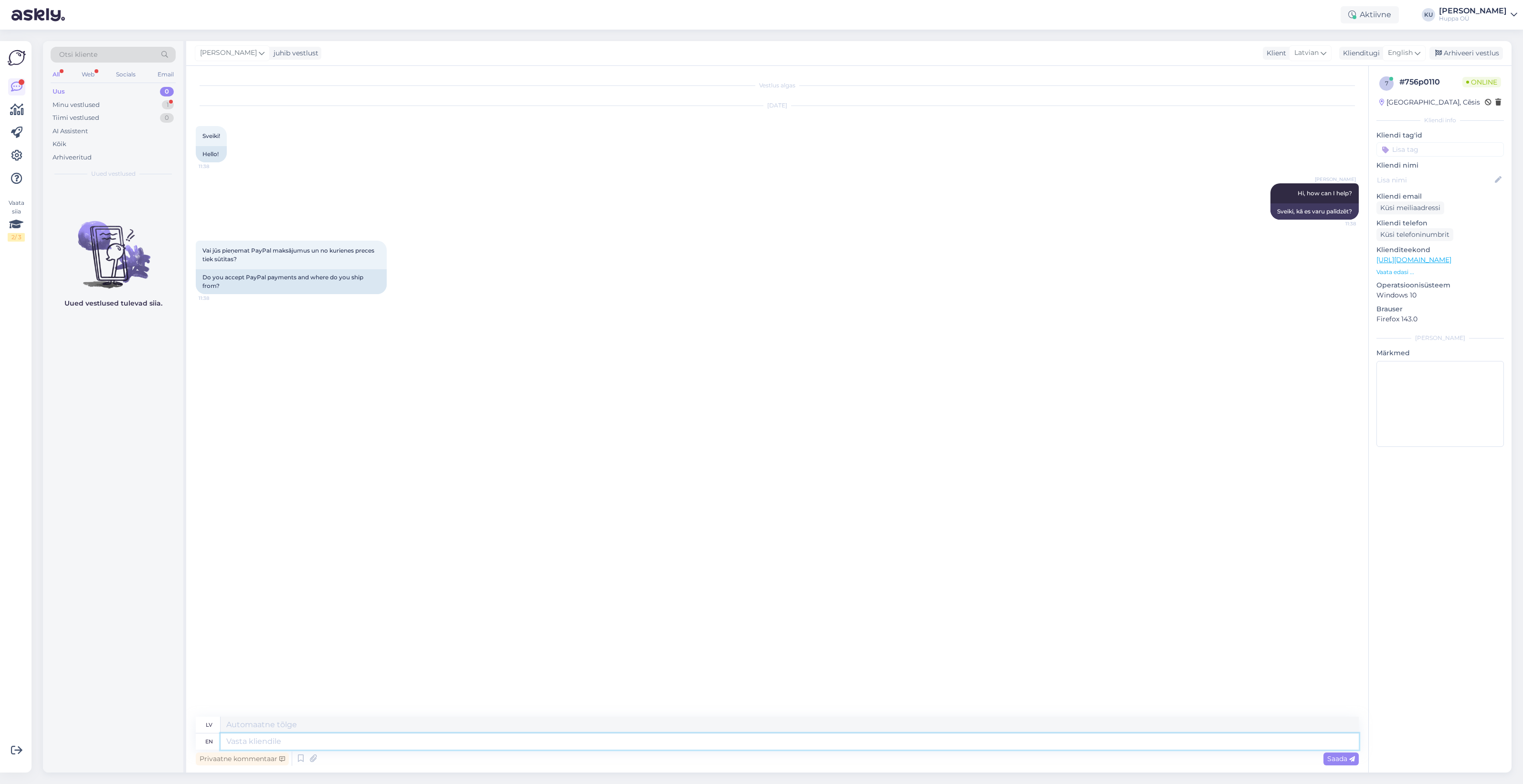
click at [266, 737] on textarea at bounding box center [790, 741] width 1138 height 16
type textarea "Hi!"
type textarea "Sveiki!"
type textarea "Hi! Currently n"
type textarea "Sveiki! Pašlaik"
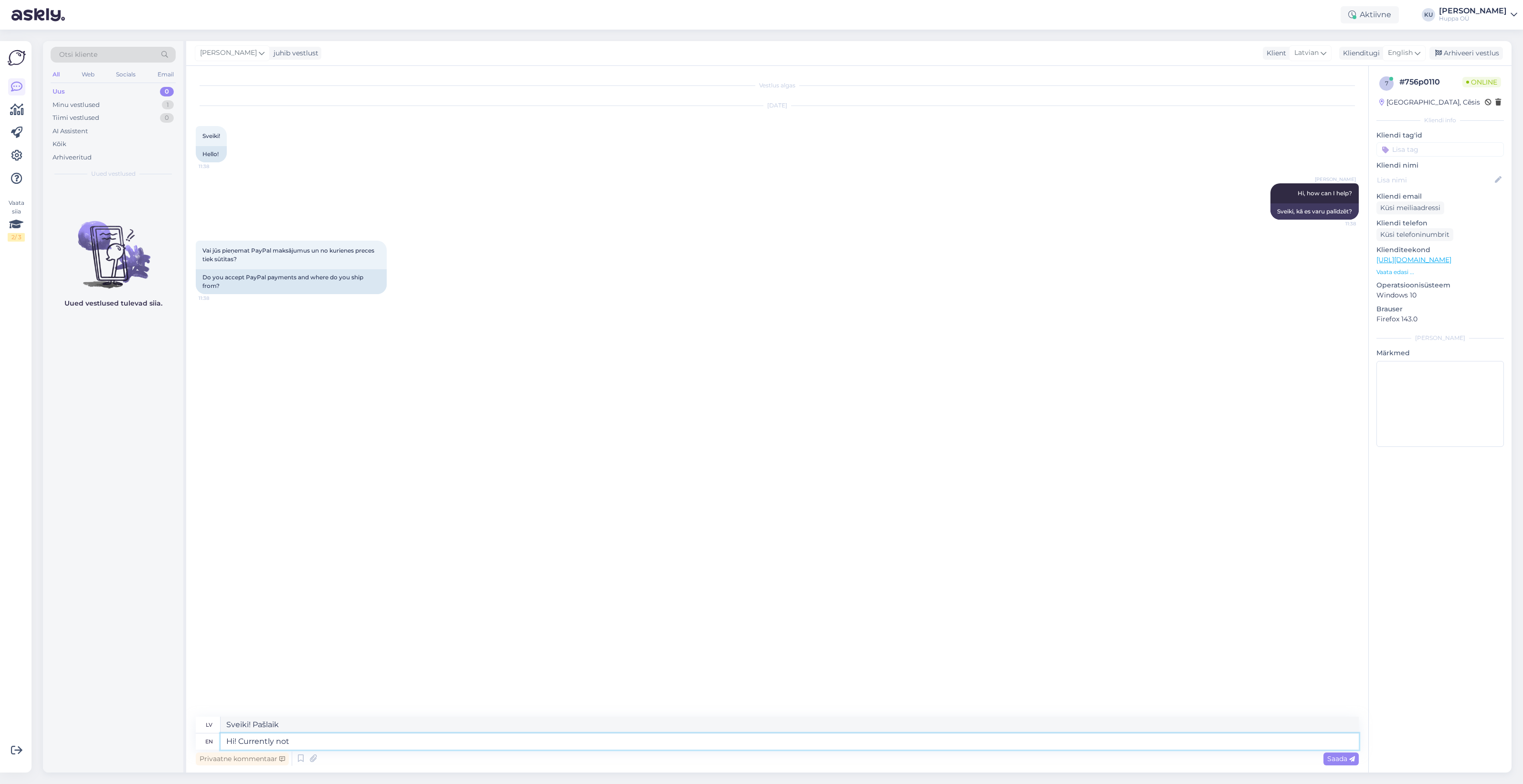
type textarea "Hi! Currently not"
type textarea "Sveiki! Pašlaik nē"
type textarea "Hi! Currently not paypal o"
type textarea "Sveiki! Pašlaik nav PayPal."
type textarea "Hi! Currently not paypal option"
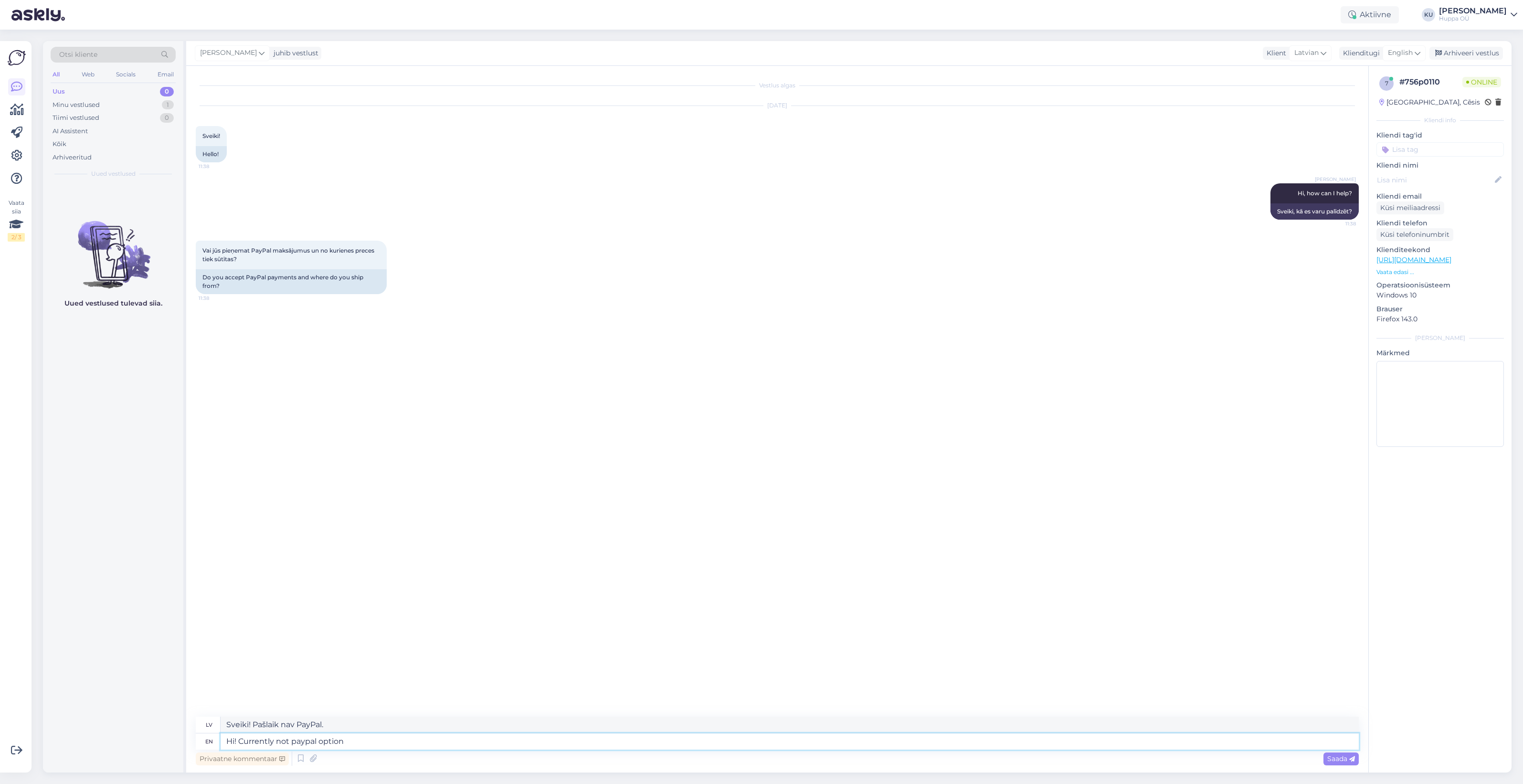
type textarea "Sveiki! Pašlaik nav pieejams PayPal."
type textarea "Hi! Currently not paypal option, maybe i"
type textarea "Sveiki! Iespējams, ka pašlaik nav pieejams PayPal."
type textarea "Hi! Currently not paypal option, maybe in th"
type textarea "Sveiki! Pašlaik nav pieejams PayPal, iespējams, ka"
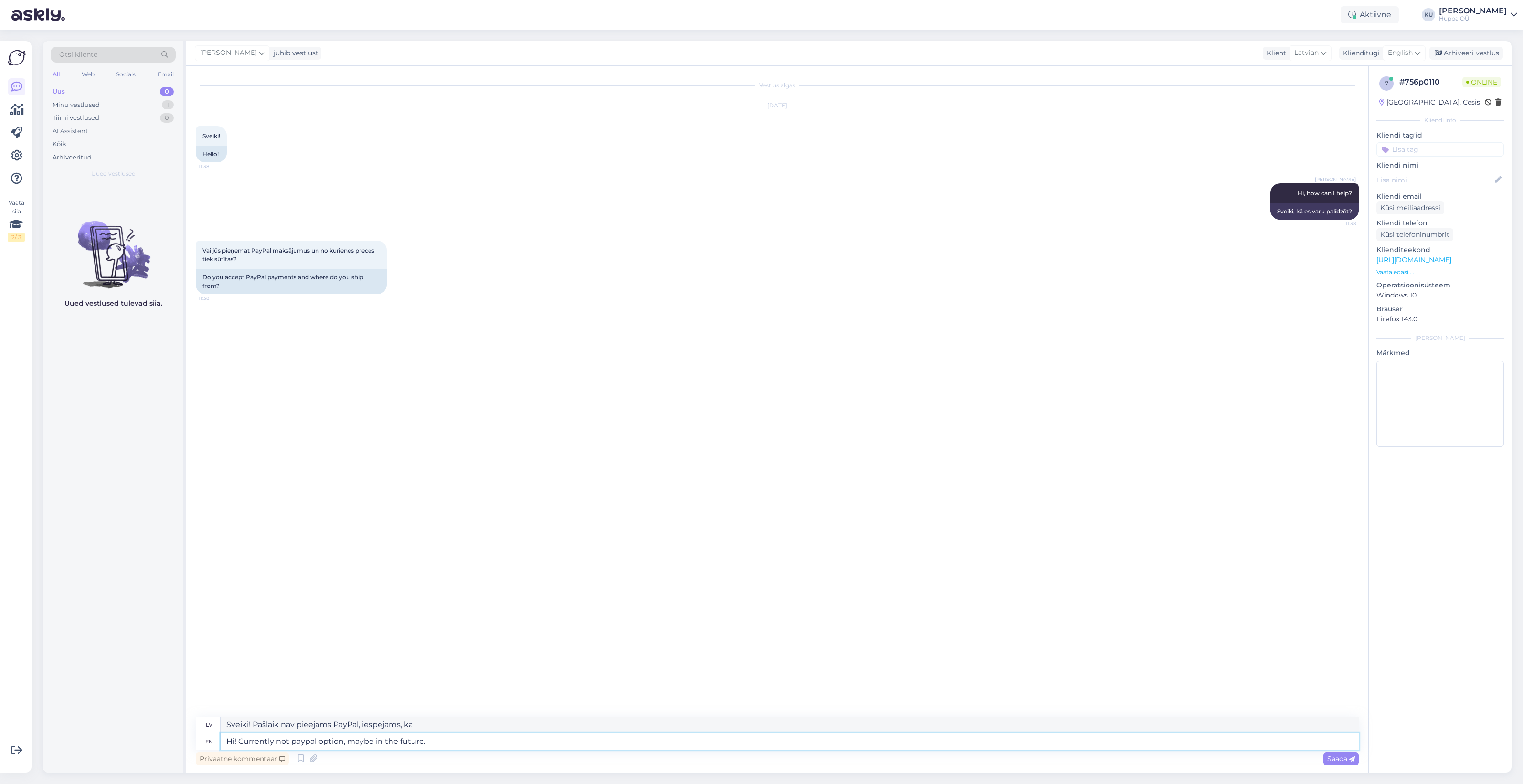
type textarea "Hi! Currently not paypal option, maybe in the future."
type textarea "Sveiki! Pašlaik PayPal nav pieejams, varbūt nākotnē."
type textarea "Hi! Currently not paypal option, maybe in the future. W"
type textarea "Sveiki! Pašlaik nav PayPal opcijas, varbūt nākotnē. W"
type textarea "Hi! Currently not paypal option, maybe in the future. We"
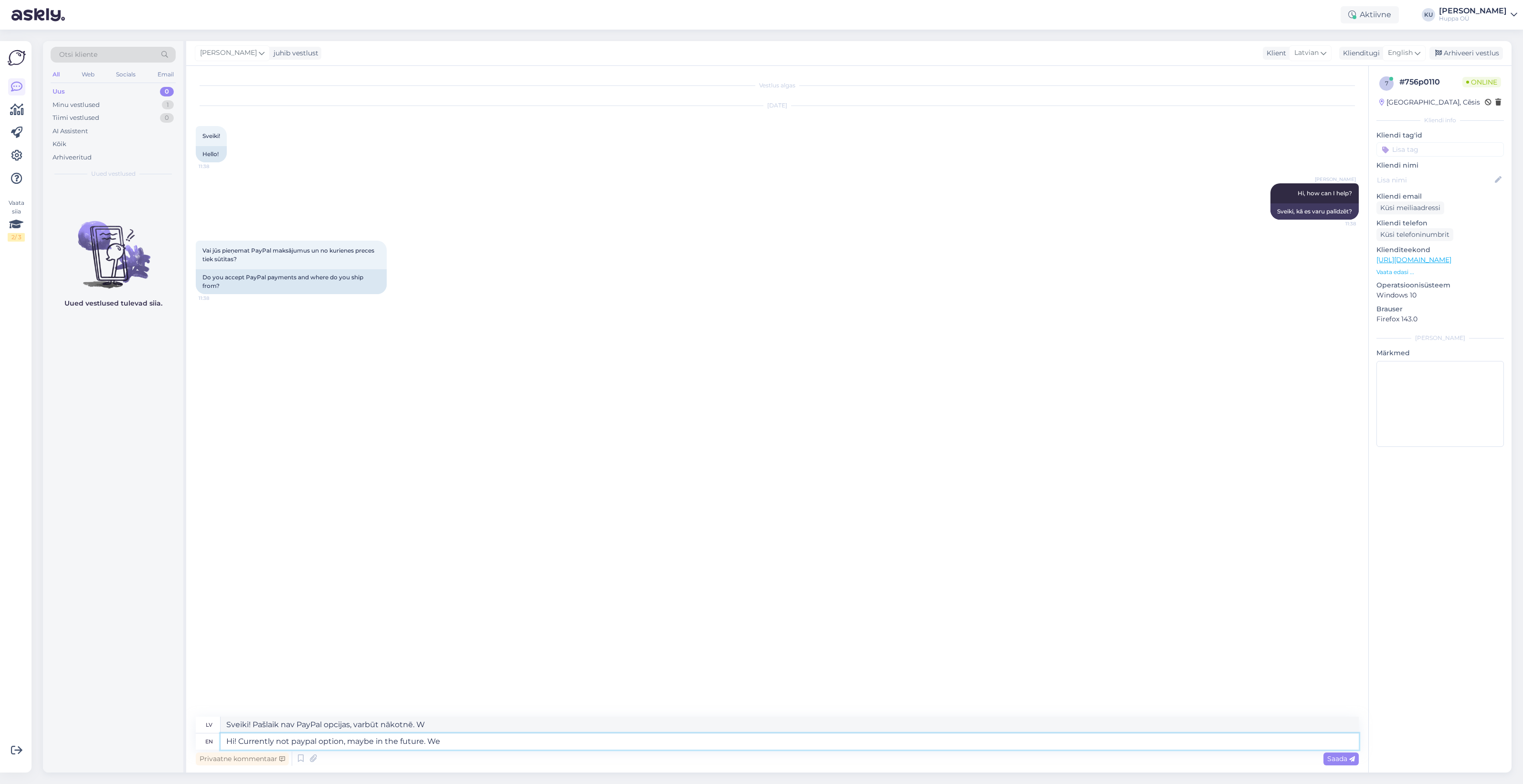
type textarea "Sveiki! Pašlaik nav pieejams PayPal, varbūt nākotnē. Mēs"
type textarea "Hi! Currently not paypal option, maybe in the future. We ship f"
type textarea "Sveiki! Pašlaik nav pieejams PayPal, varbūt nākotnē. Mēs piegādājam."
type textarea "Hi! Currently not paypal option, maybe in the future. We ship from"
type textarea "Sveiki! Pašlaik nav pieejams PayPal, varbūt nākotnē. Mēs piegādājam no"
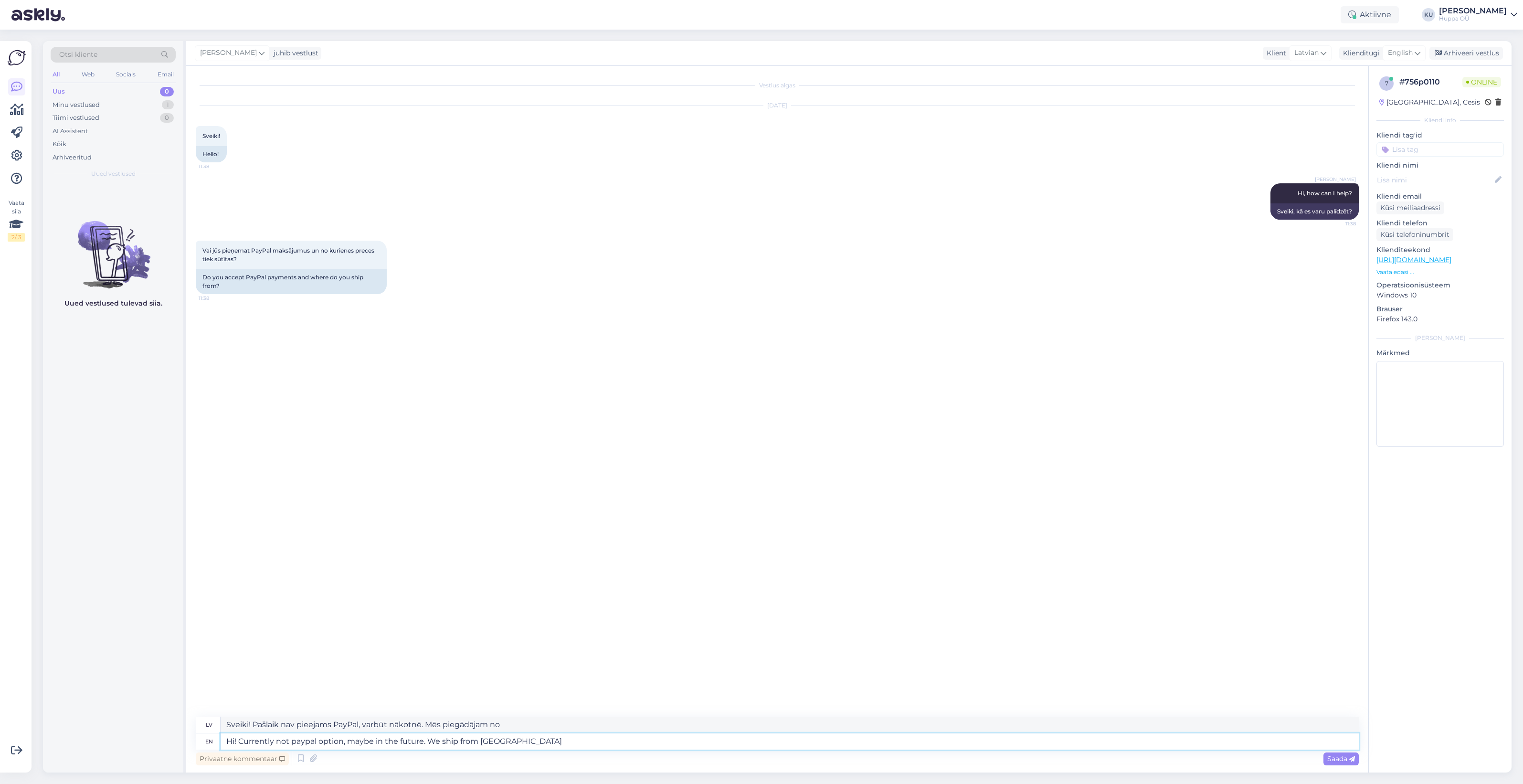
type textarea "Hi! Currently not paypal option, maybe in the future. We ship from Riga."
type textarea "Sveiki! Pašlaik nav PayPal opcijas, varbūt nākotnē. Mēs piegādājam no Rīgas."
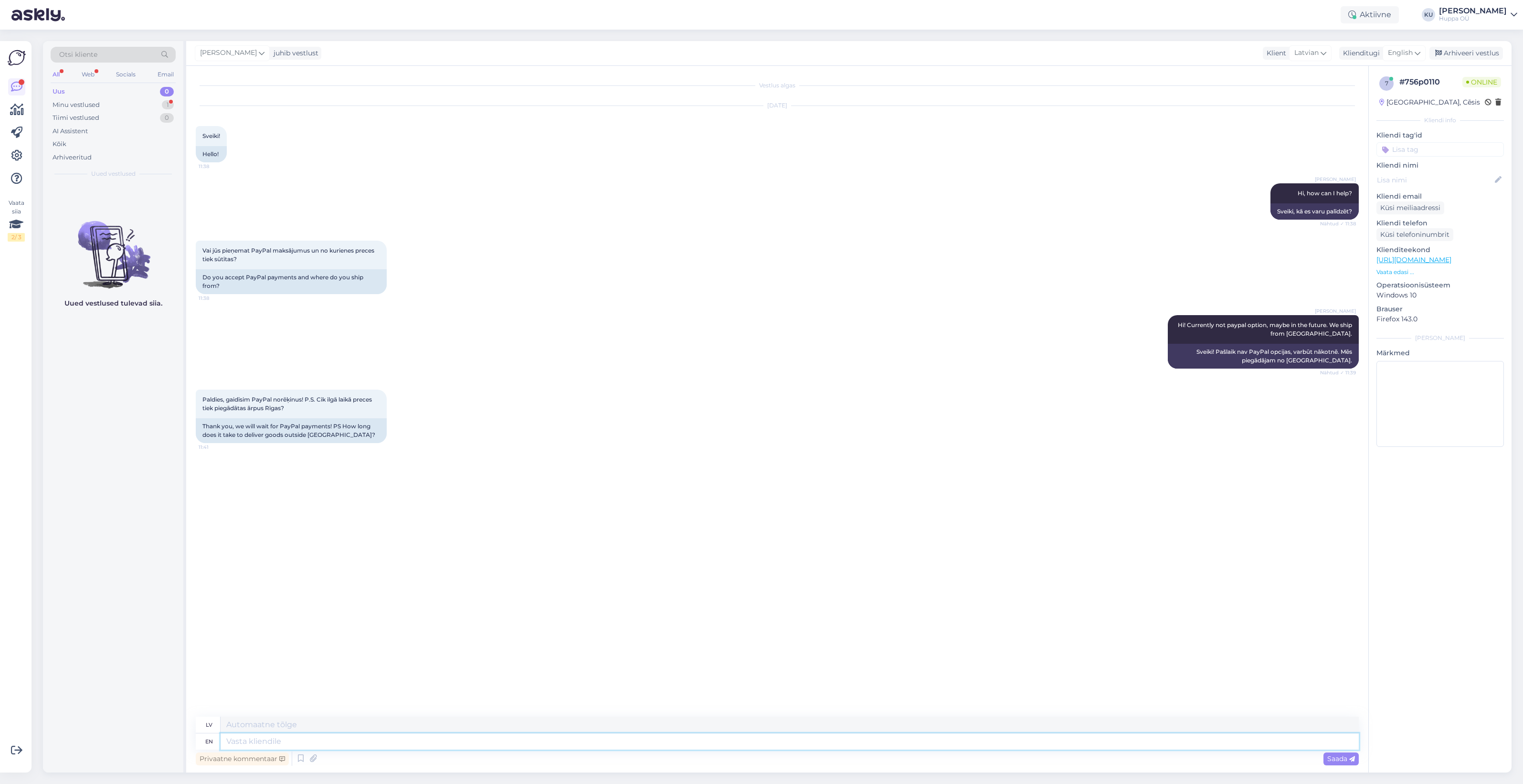
click at [313, 736] on textarea at bounding box center [790, 741] width 1138 height 16
type textarea "2-3 d"
type textarea "2-3"
type textarea "2-3 days"
type textarea "2–3 dienas"
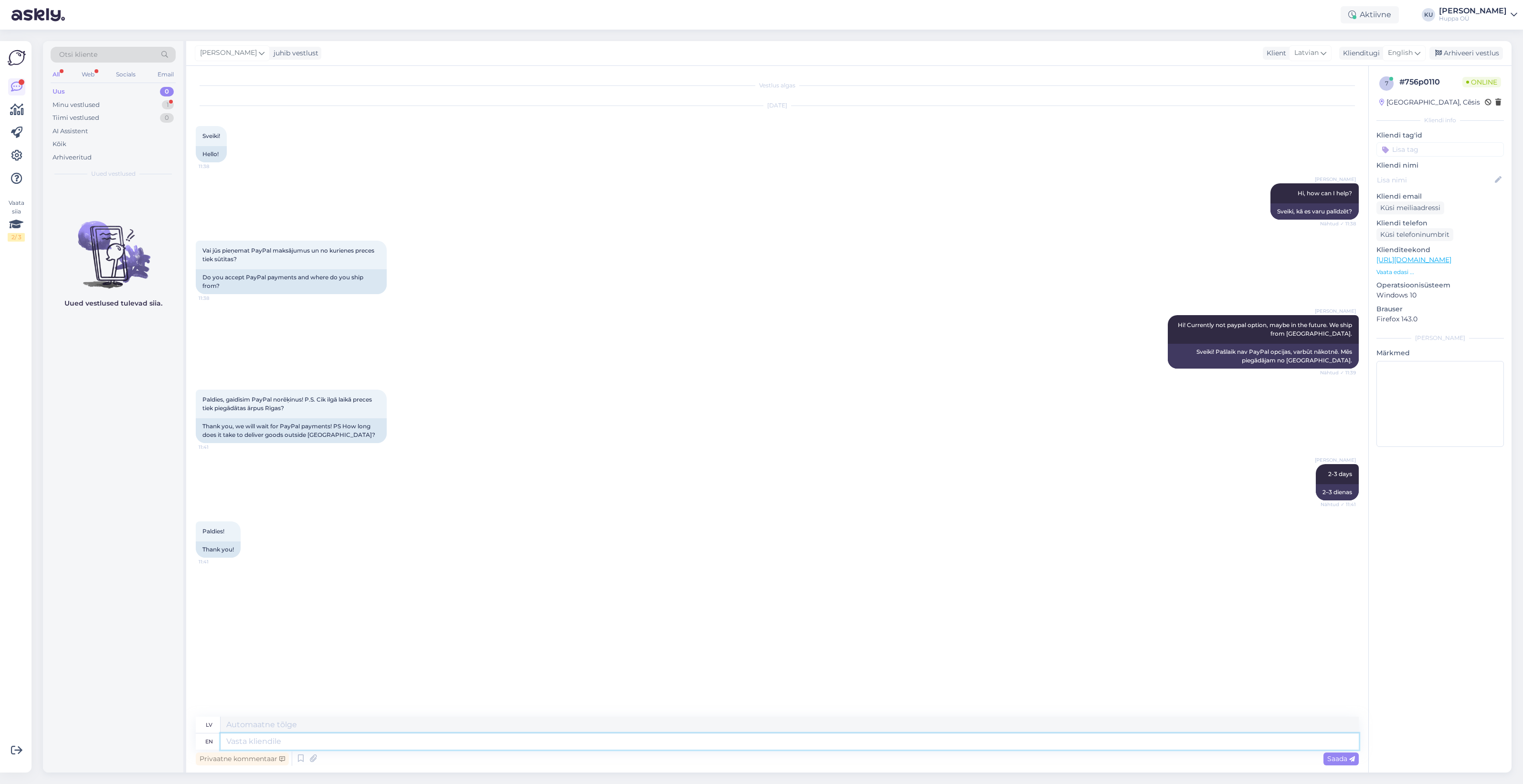
click at [249, 747] on textarea at bounding box center [790, 741] width 1138 height 16
click at [1478, 50] on div "Arhiveeri vestlus" at bounding box center [1466, 53] width 73 height 13
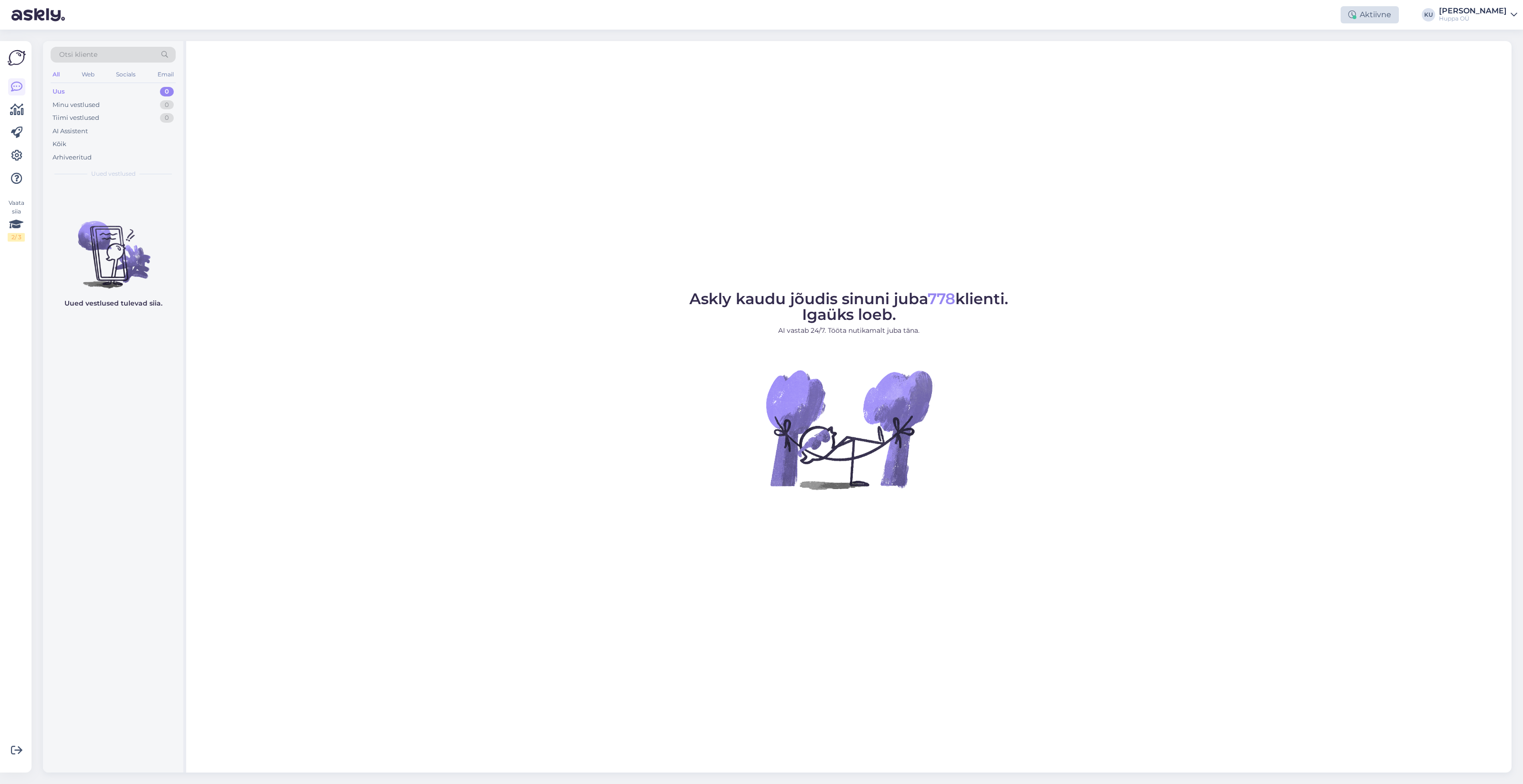
click at [1397, 12] on div "Aktiivne" at bounding box center [1370, 15] width 58 height 17
click at [1381, 55] on button "30 minutit" at bounding box center [1370, 59] width 43 height 10
